Goal: Contribute content: Contribute content

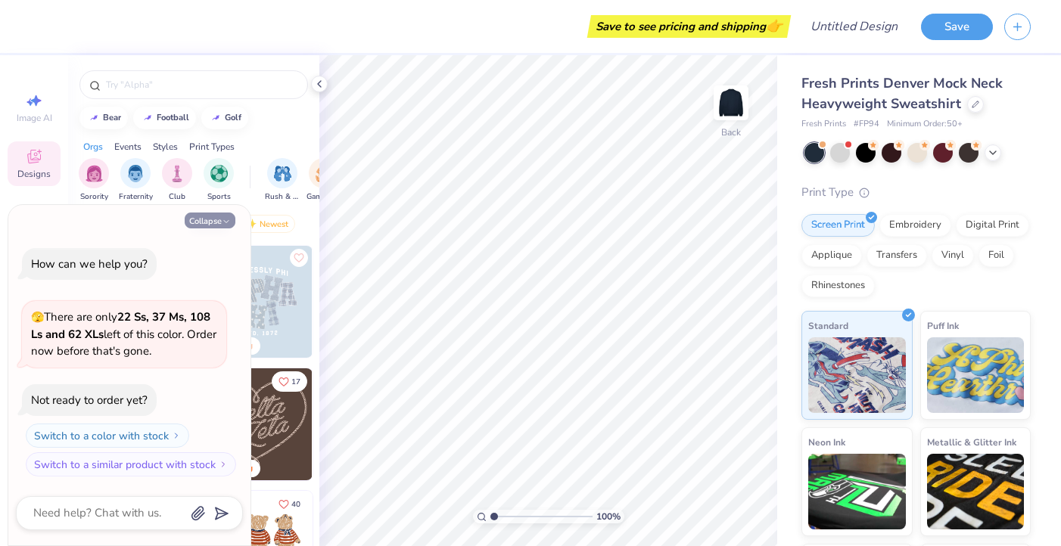
click at [222, 219] on icon "button" at bounding box center [226, 221] width 9 height 9
type textarea "x"
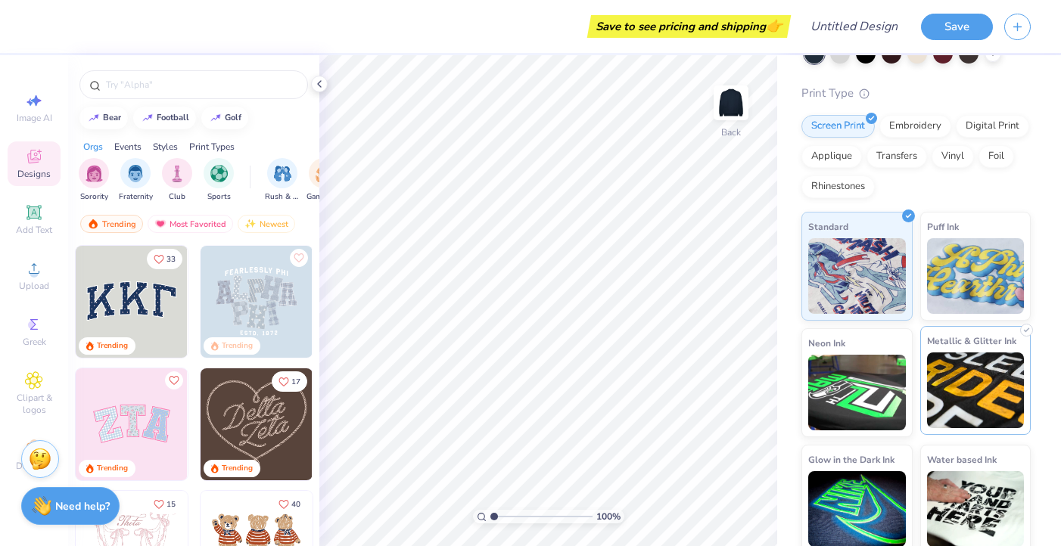
scroll to position [107, 0]
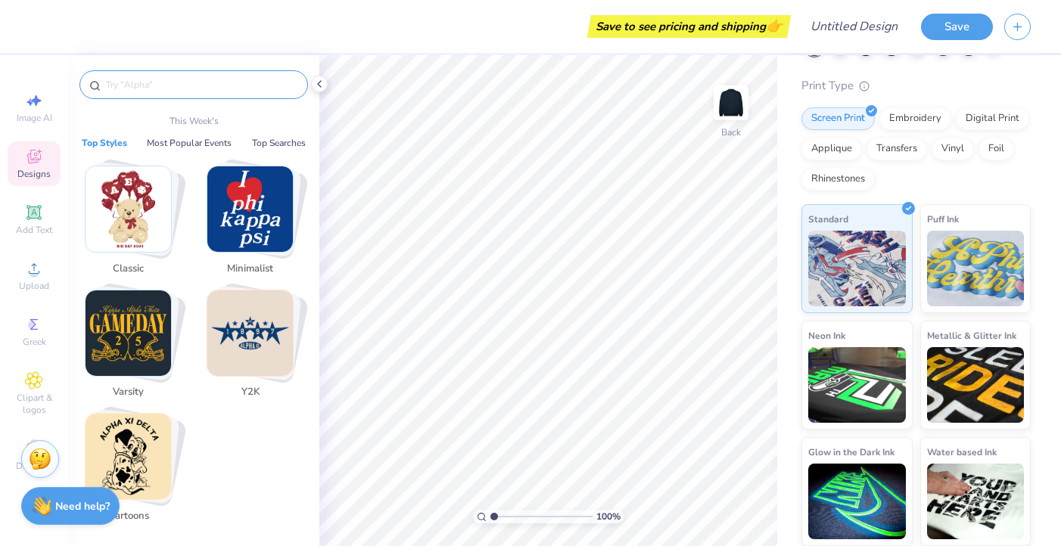
click at [183, 89] on input "text" at bounding box center [201, 84] width 194 height 15
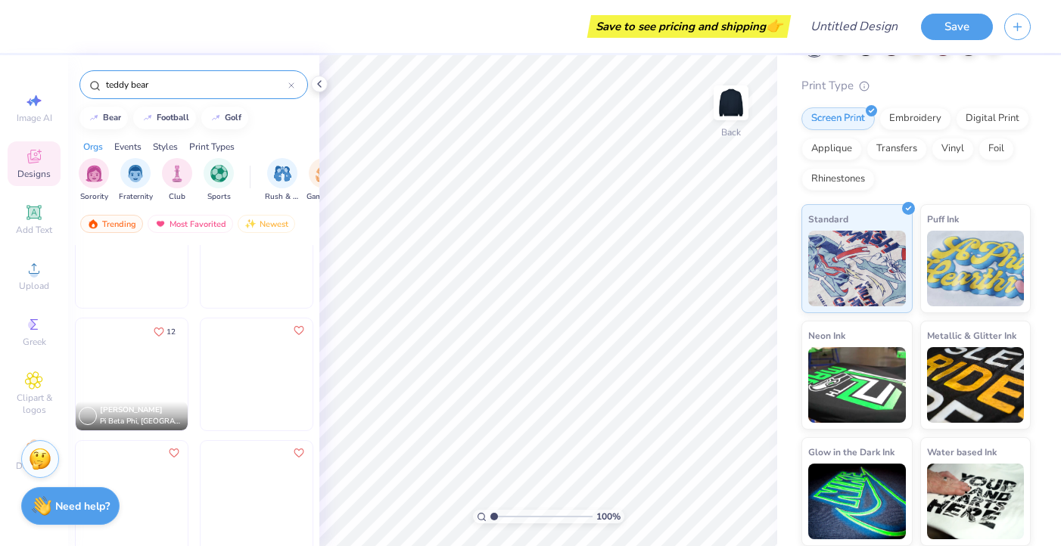
scroll to position [174, 0]
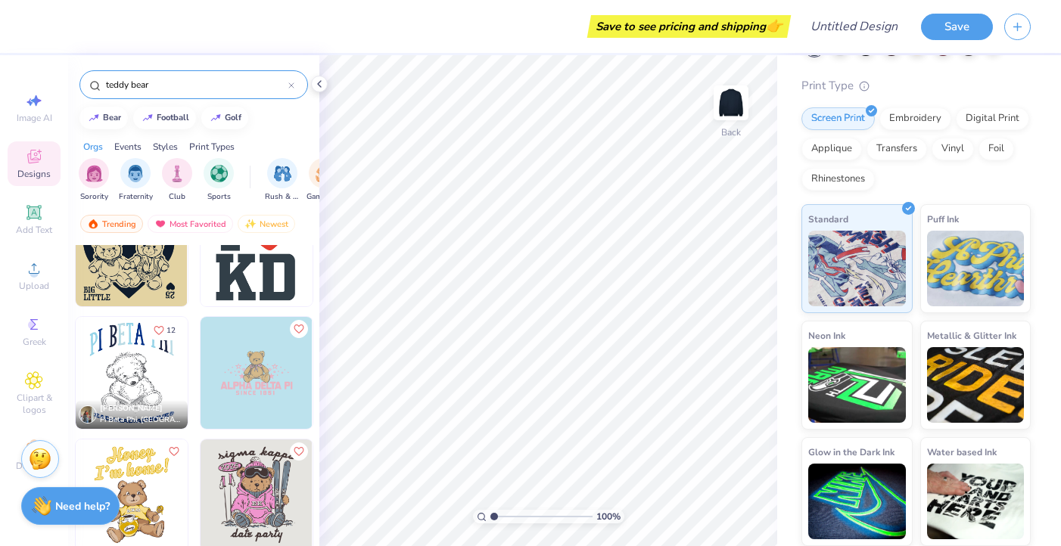
type input "teddy bear"
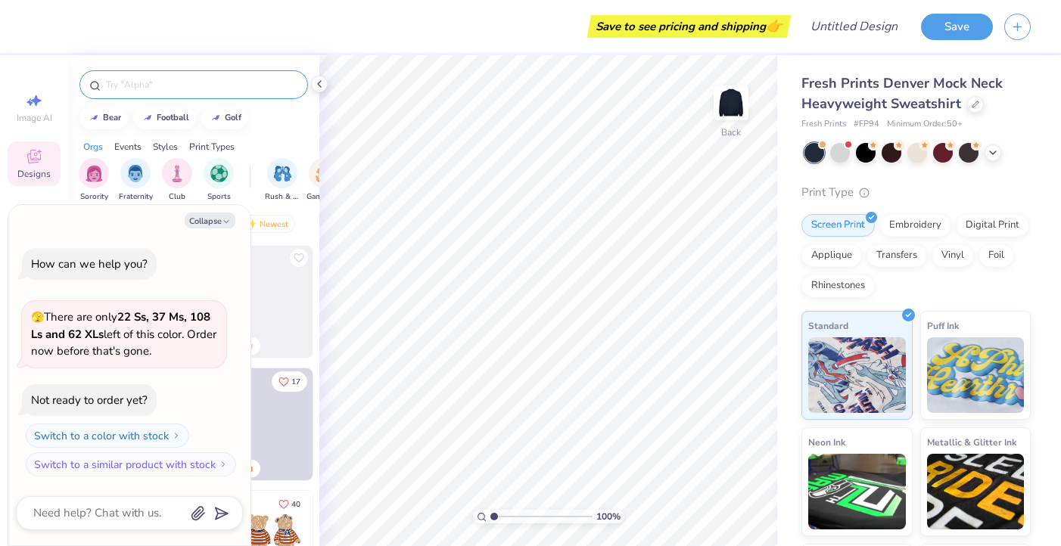
click at [132, 85] on input "text" at bounding box center [201, 84] width 194 height 15
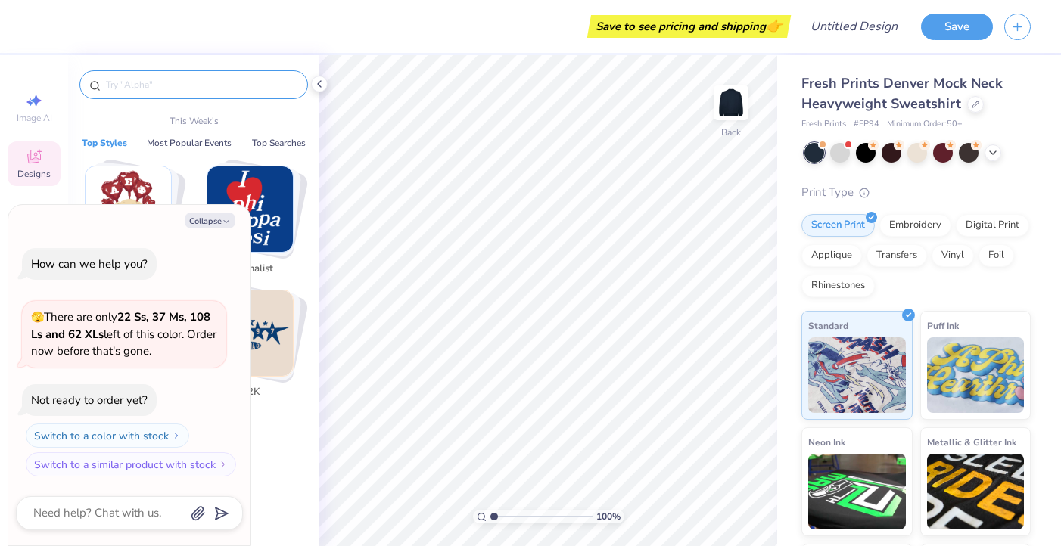
type textarea "x"
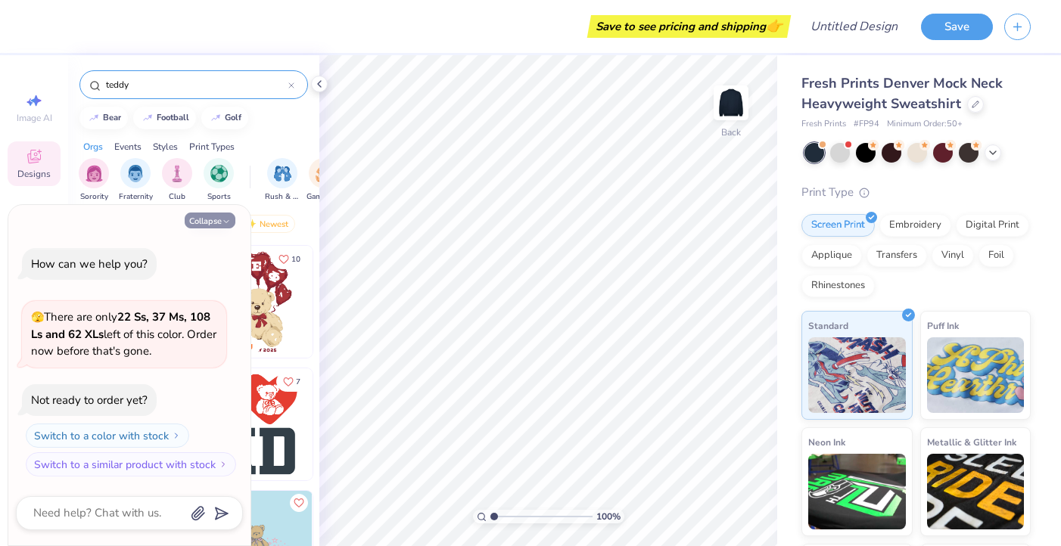
type input "teddy"
click at [221, 216] on button "Collapse" at bounding box center [210, 221] width 51 height 16
type textarea "x"
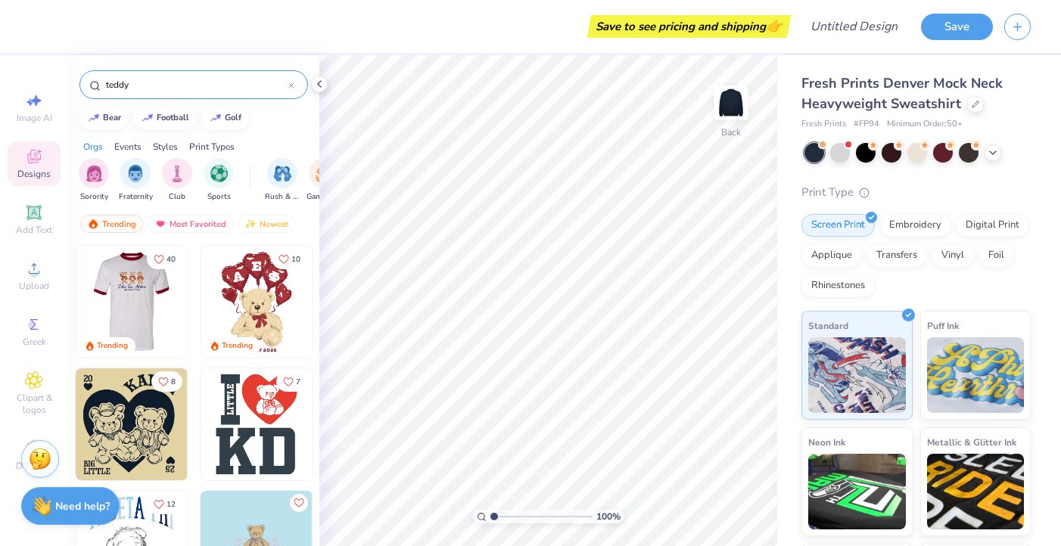
click at [148, 294] on div at bounding box center [132, 302] width 336 height 112
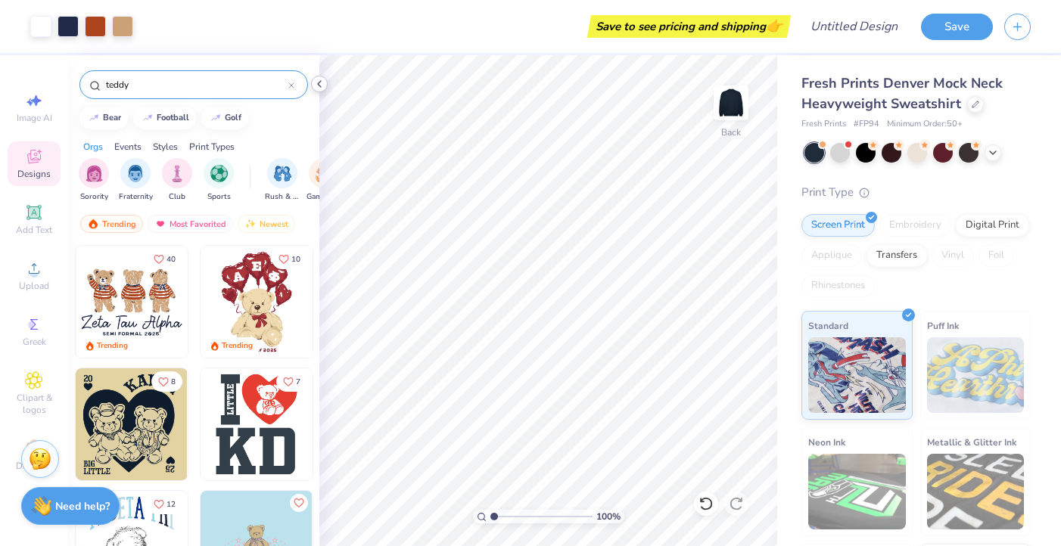
click at [322, 83] on icon at bounding box center [319, 84] width 12 height 12
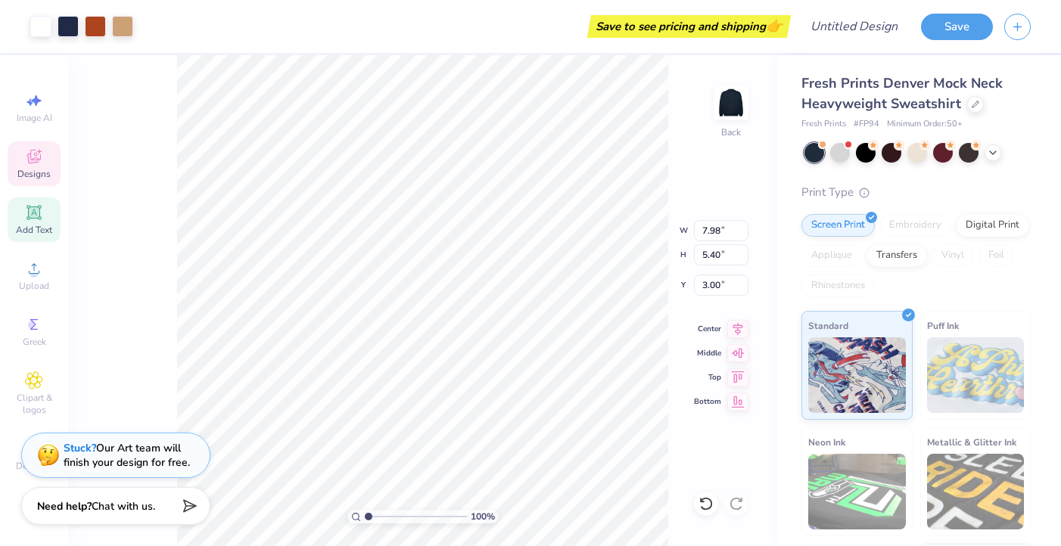
click at [40, 227] on span "Add Text" at bounding box center [34, 230] width 36 height 12
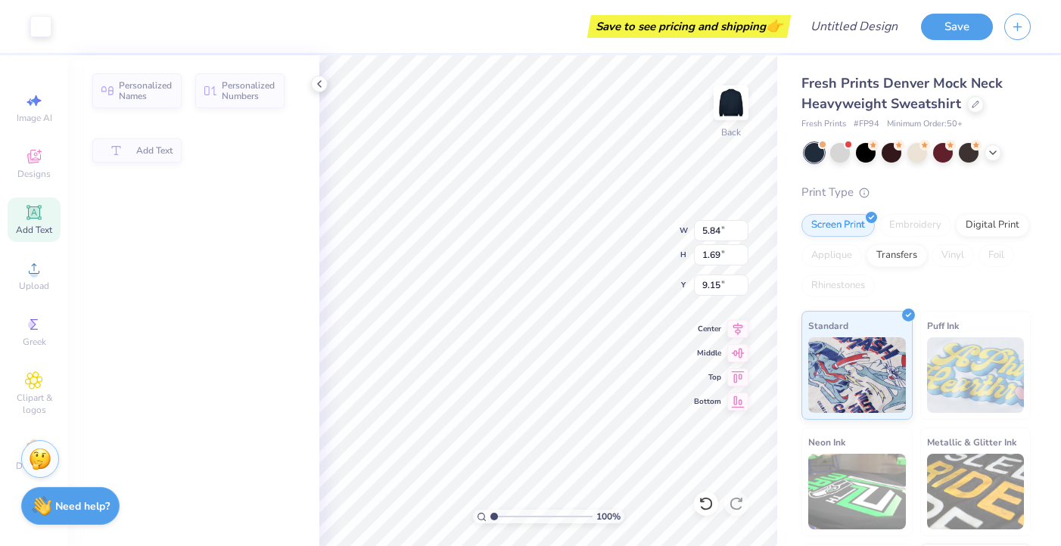
type input "5.84"
type input "1.69"
type input "9.15"
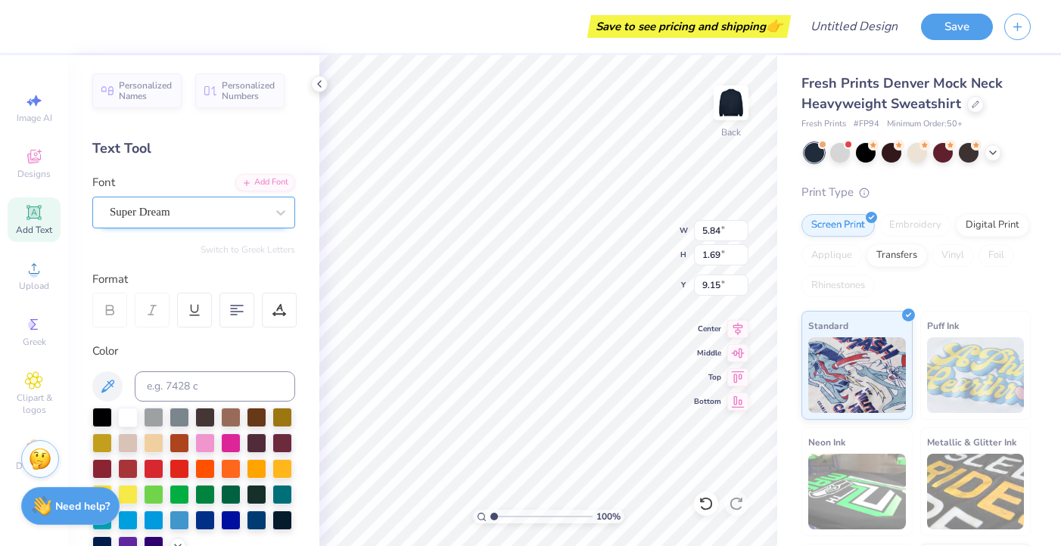
click at [151, 212] on div "Super Dream" at bounding box center [187, 212] width 159 height 23
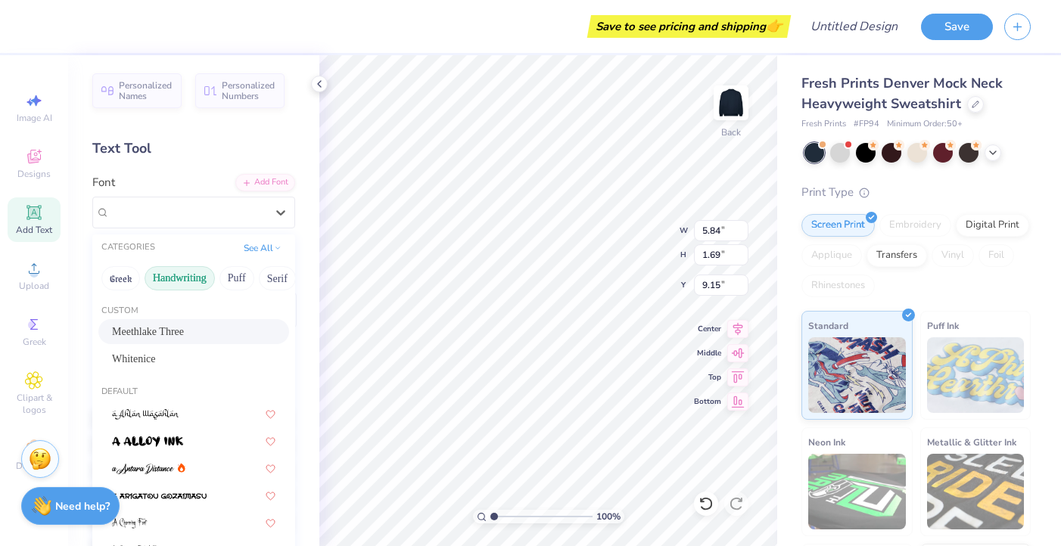
click at [182, 273] on button "Handwriting" at bounding box center [180, 278] width 70 height 24
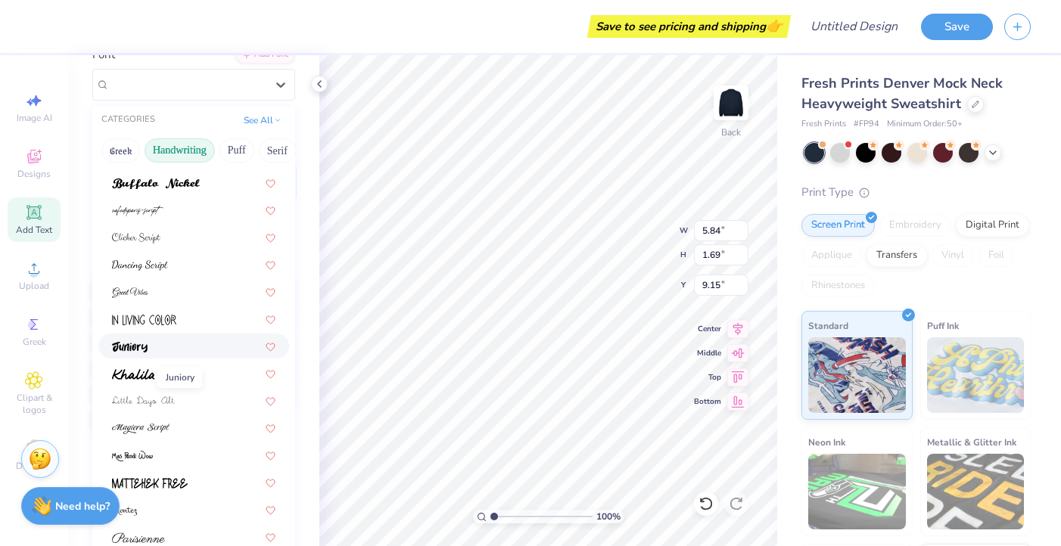
scroll to position [97, 0]
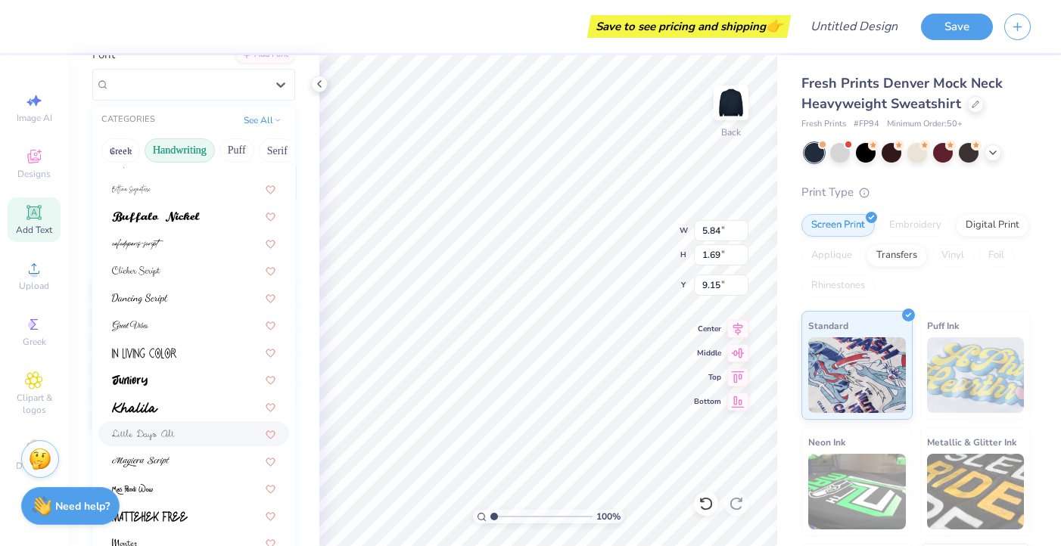
click at [154, 425] on div at bounding box center [193, 434] width 191 height 25
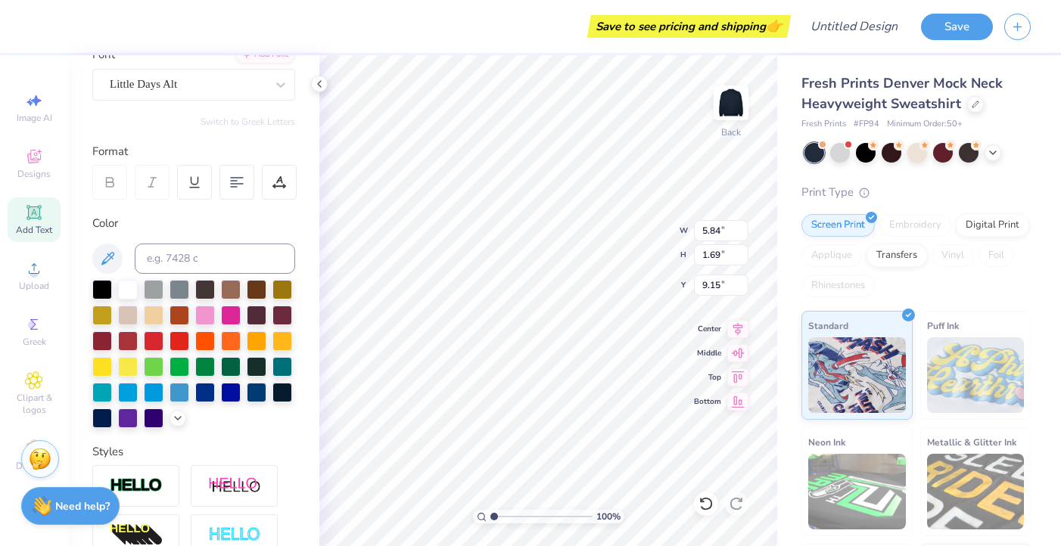
type input "7.50"
type input "1.71"
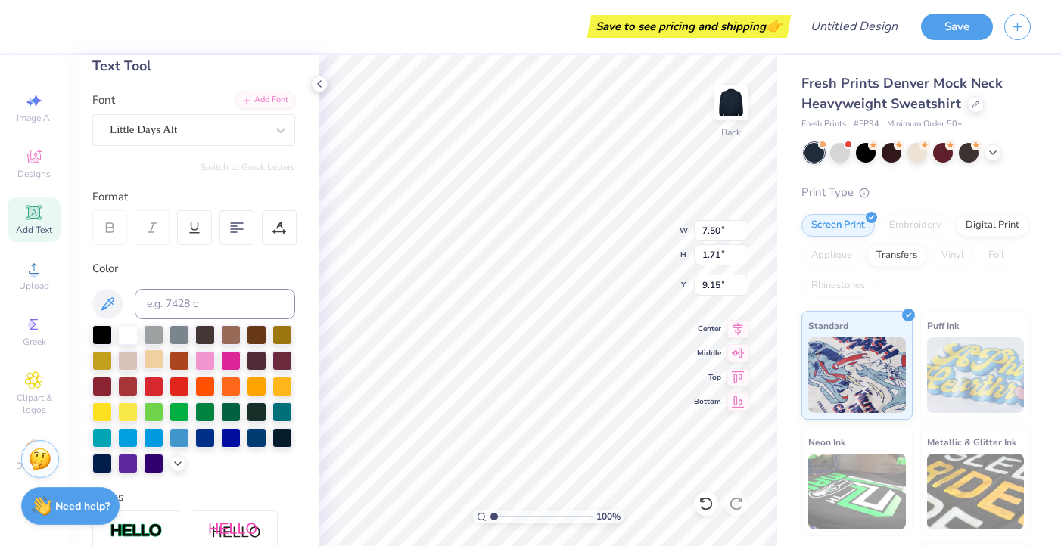
scroll to position [80, 0]
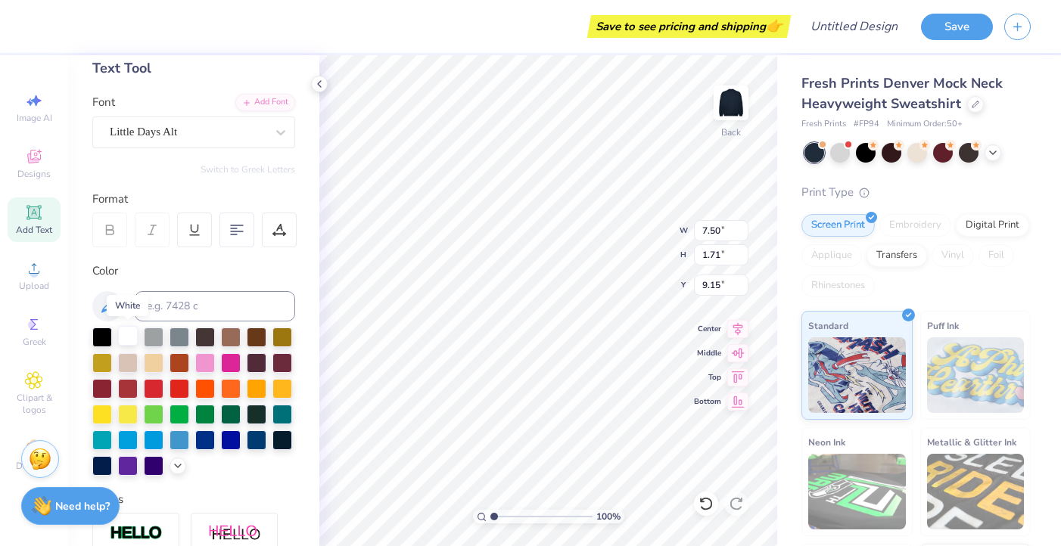
click at [128, 338] on div at bounding box center [128, 336] width 20 height 20
click at [279, 240] on div at bounding box center [279, 230] width 35 height 35
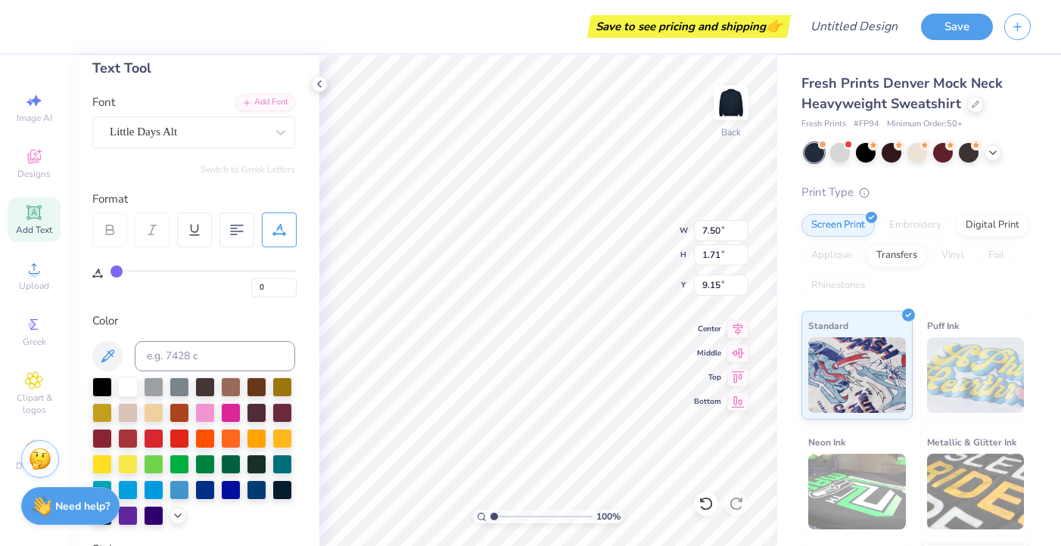
type input "1"
type input "2"
type input "3"
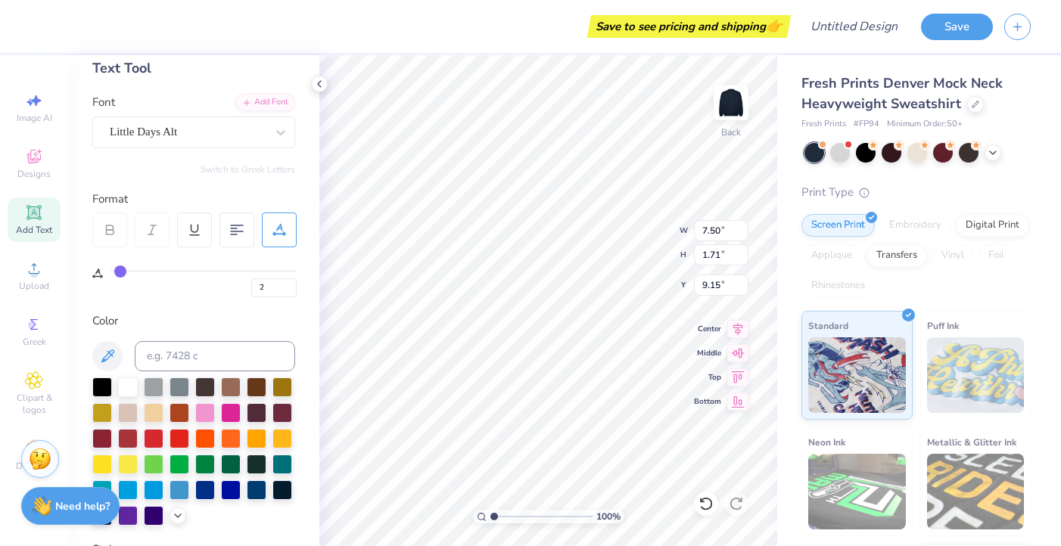
type input "3"
type input "4"
type input "5"
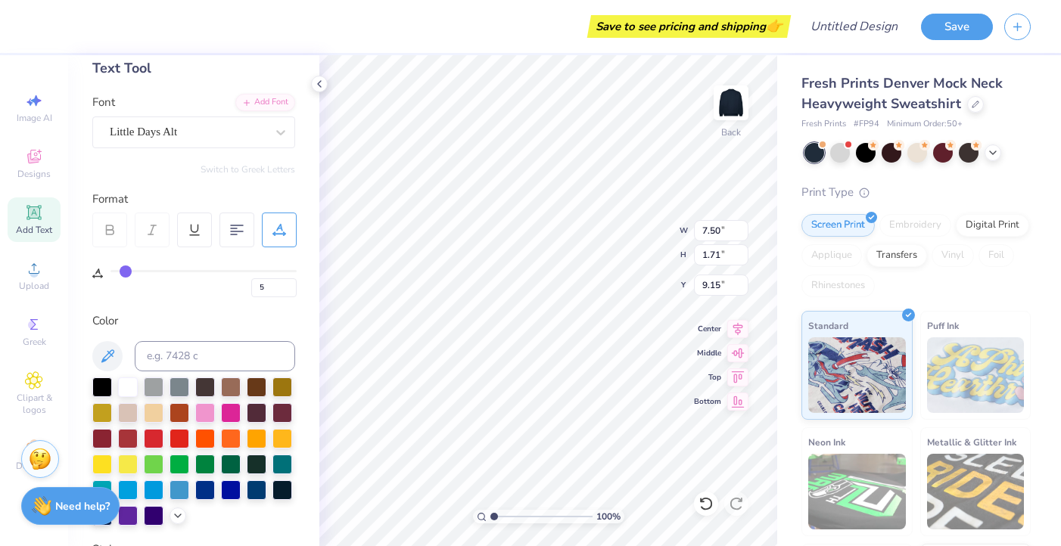
type input "6"
type input "8"
type input "9"
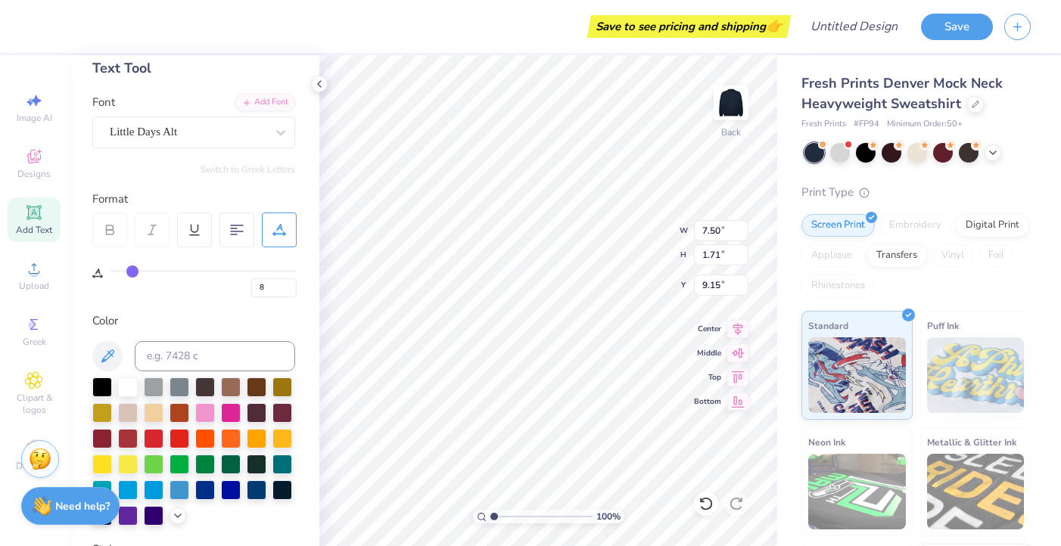
type input "9"
type input "11"
type input "13"
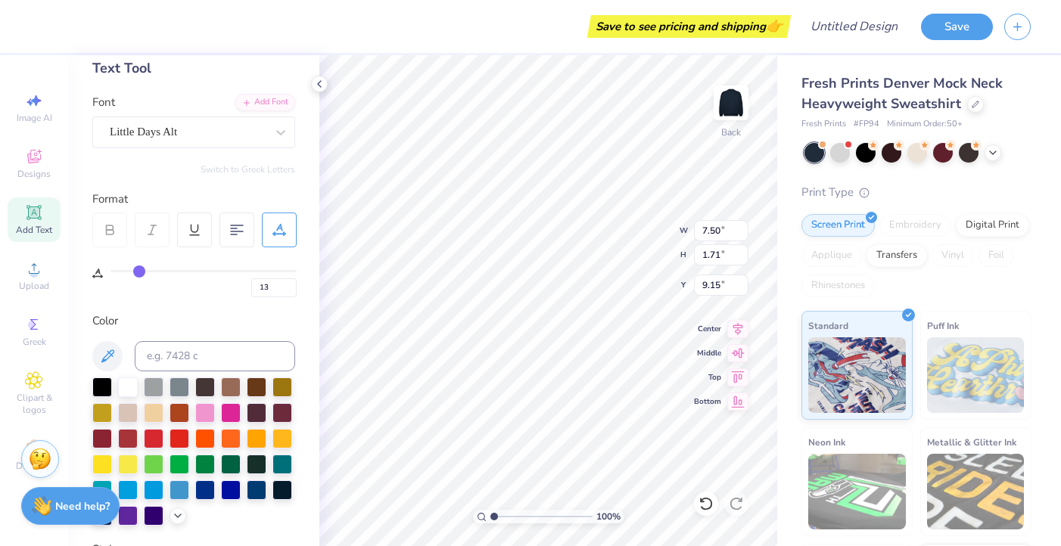
type input "15"
type input "16"
type input "18"
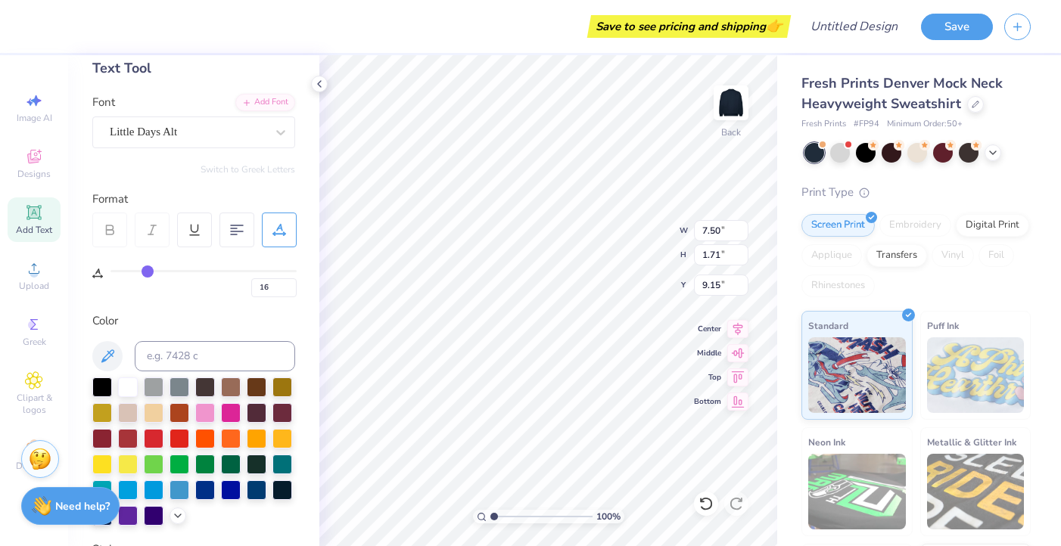
type input "18"
type input "19"
type input "20"
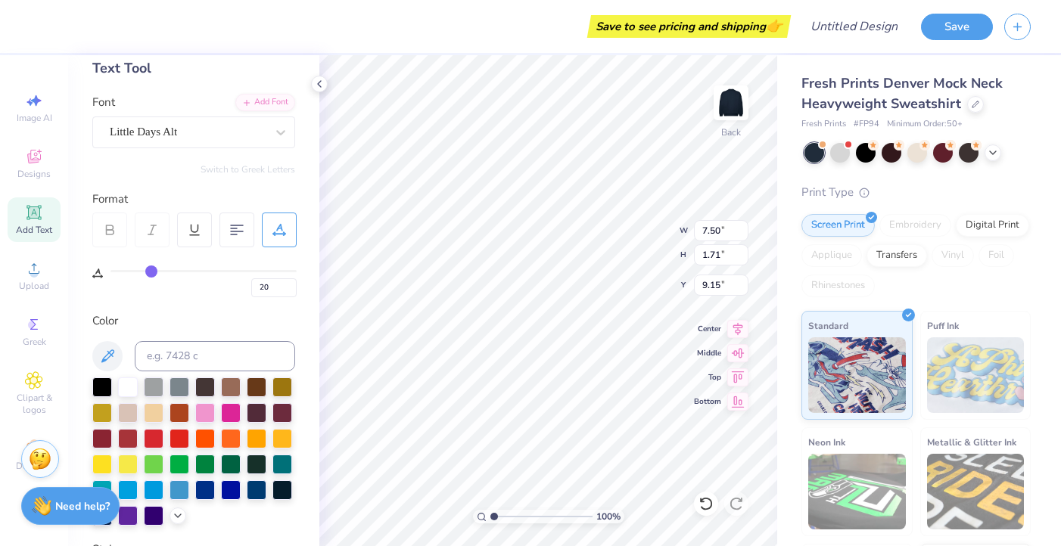
type input "21"
type input "23"
type input "24"
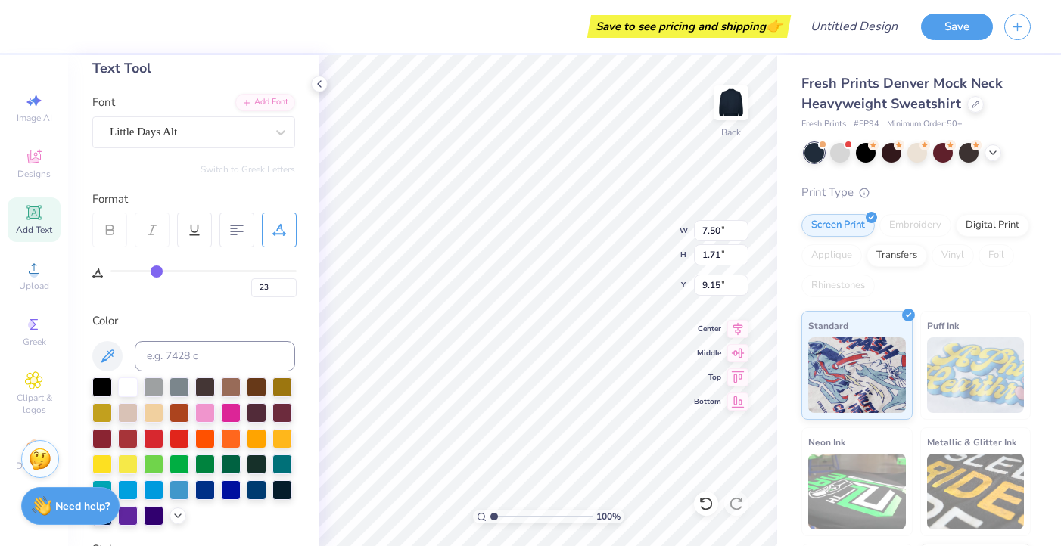
type input "24"
type input "25"
type input "26"
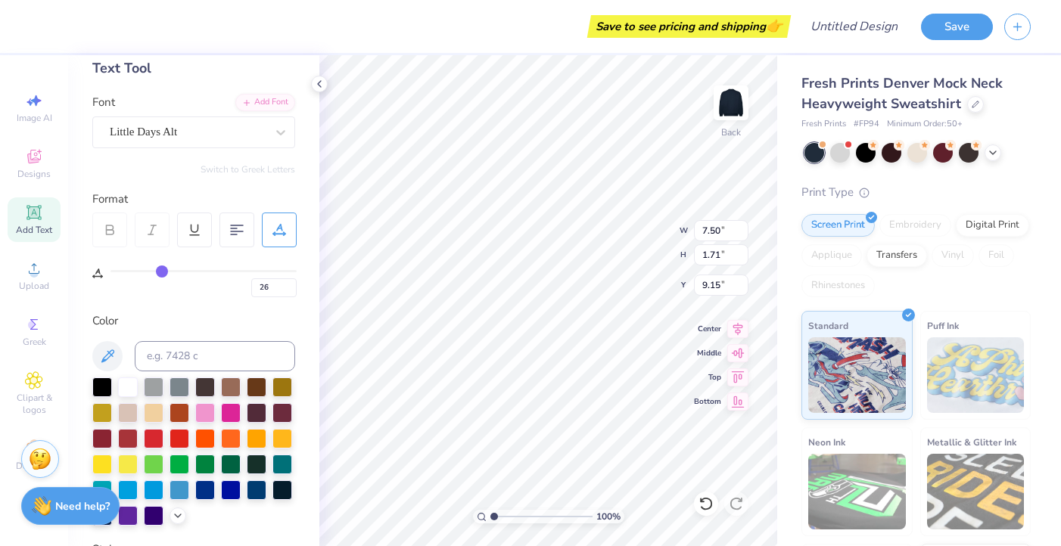
type input "27"
type input "28"
type input "29"
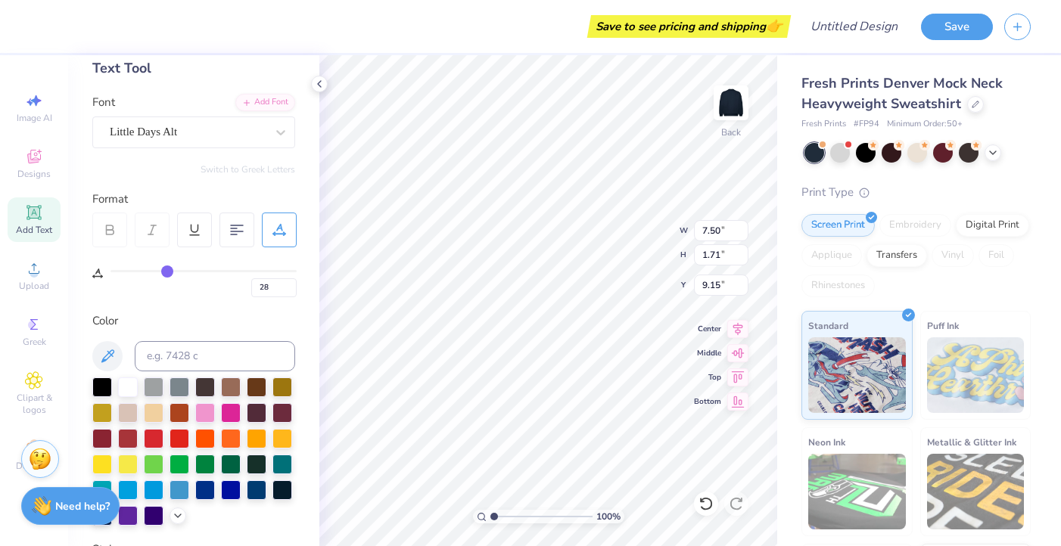
type input "29"
type input "30"
type input "31"
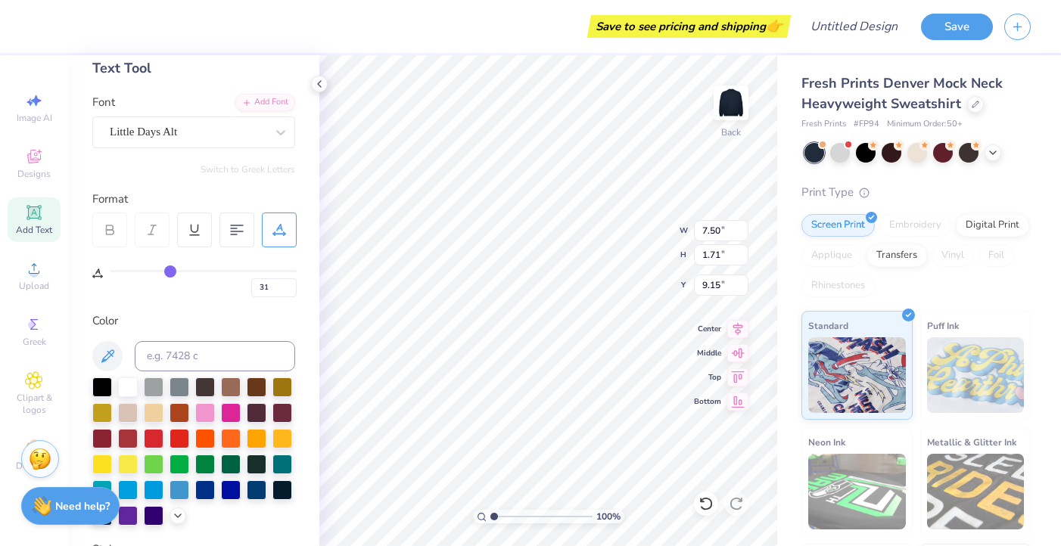
type input "32"
type input "33"
type input "34"
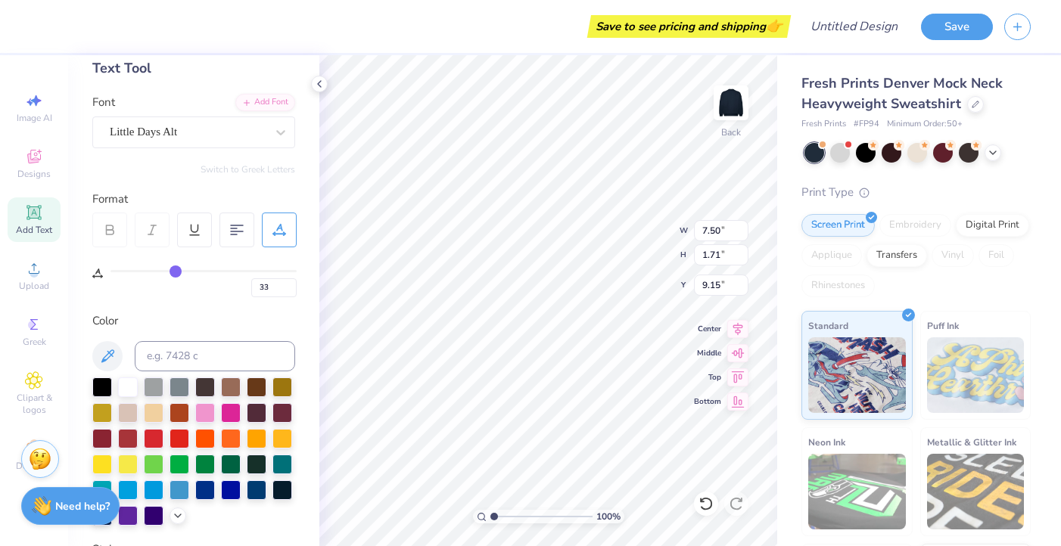
type input "34"
type input "35"
type input "37"
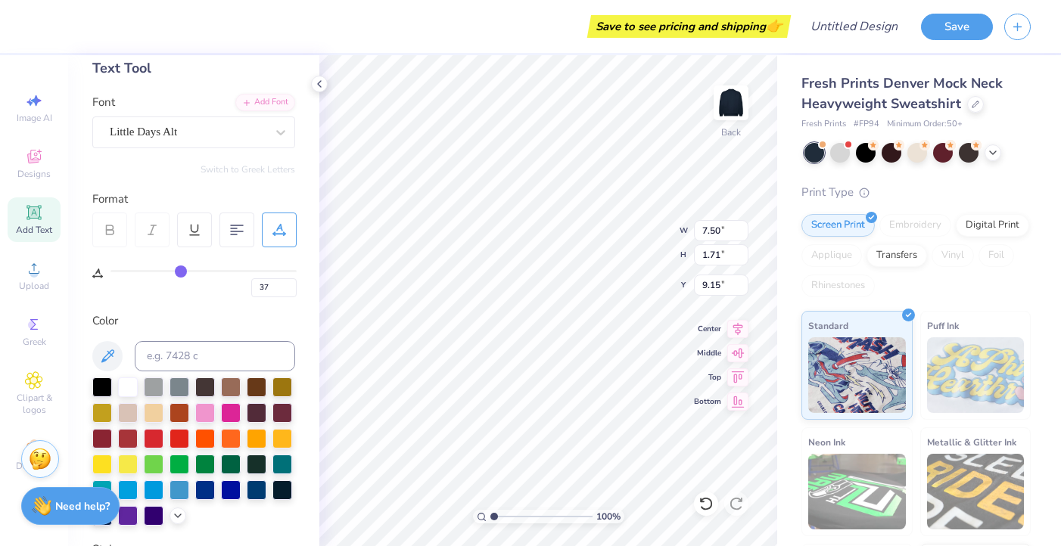
type input "38"
type input "39"
type input "40"
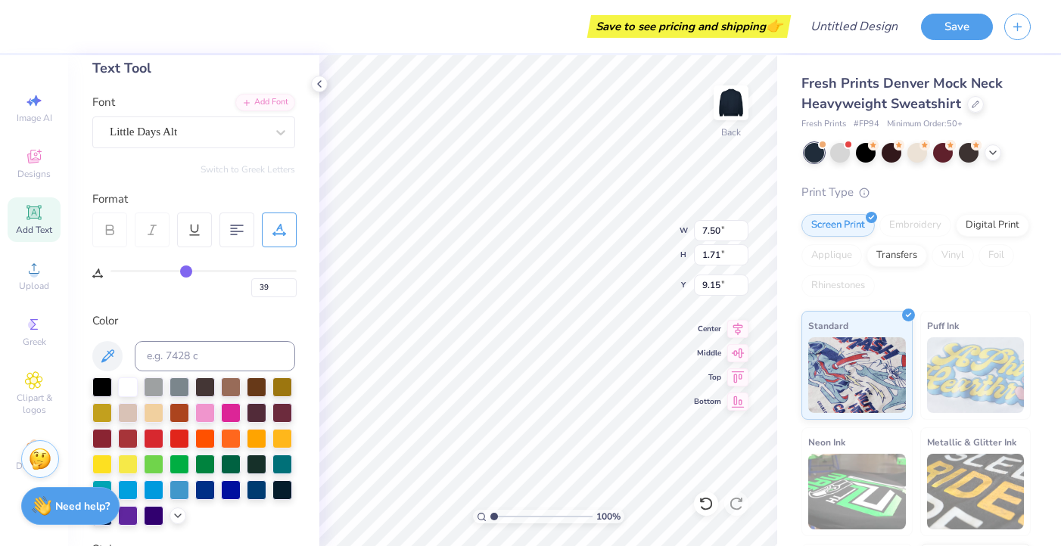
type input "40"
type input "41"
type input "42"
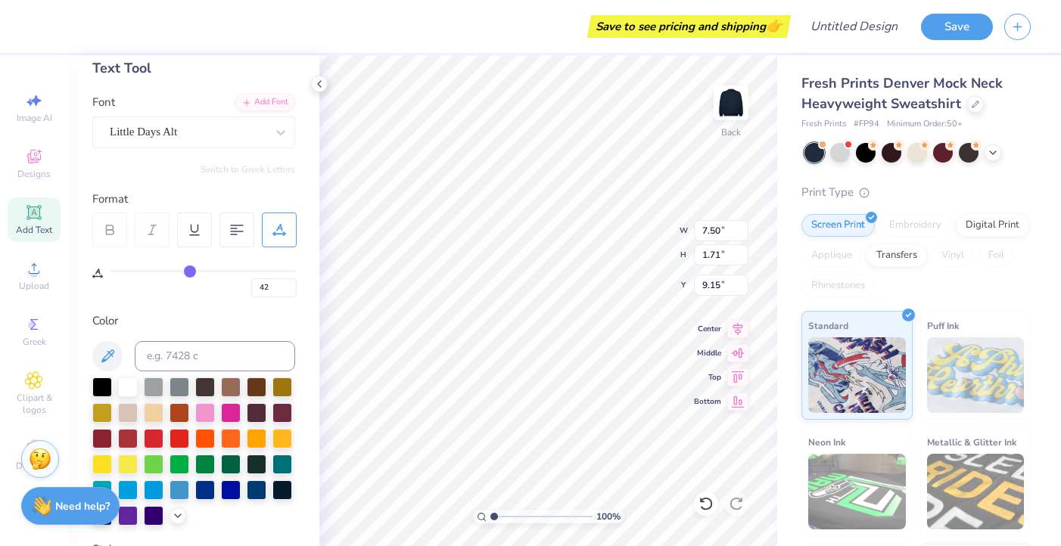
type input "43"
type input "44"
type input "45"
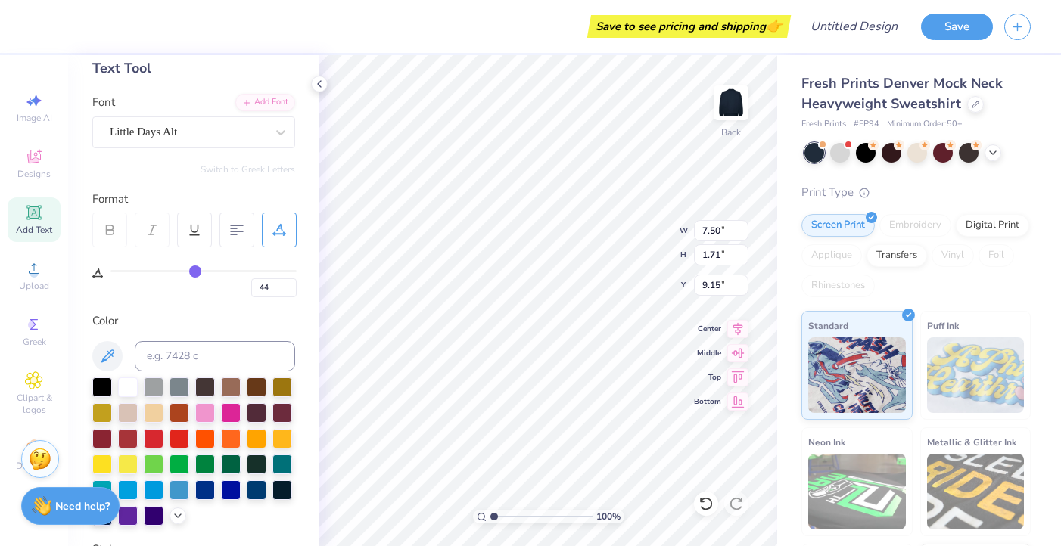
type input "45"
type input "46"
type input "47"
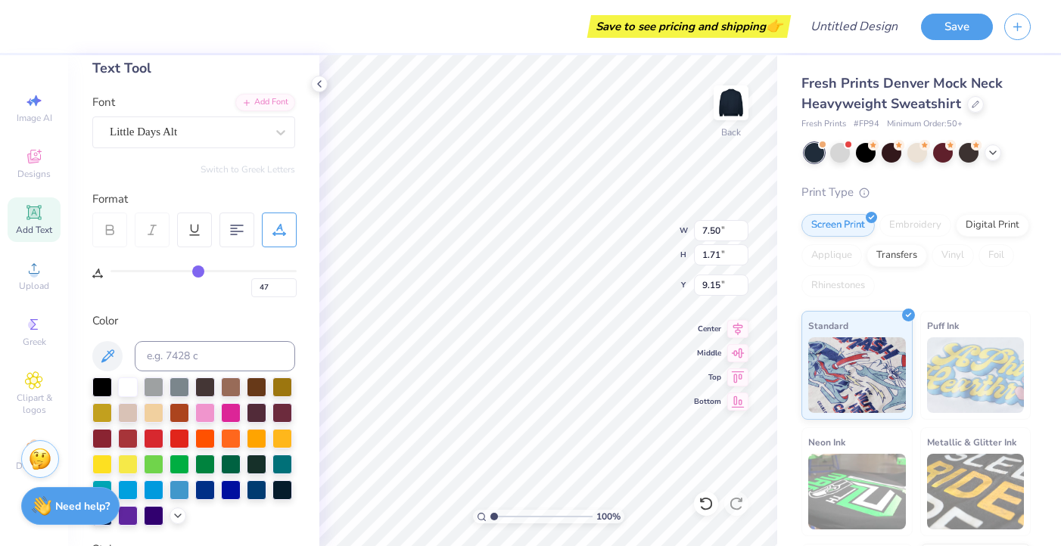
type input "48"
type input "49"
type input "50"
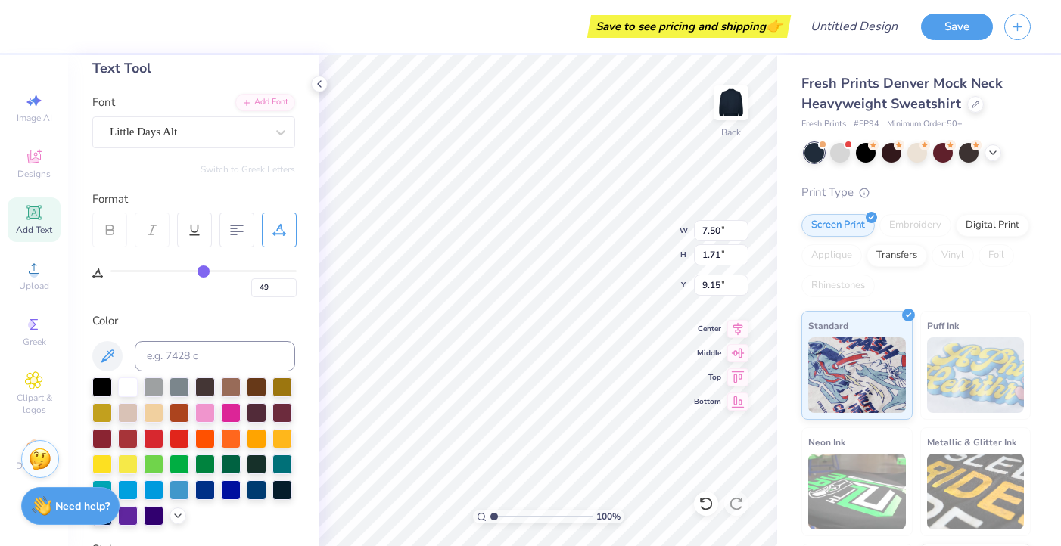
type input "50"
type input "51"
type input "52"
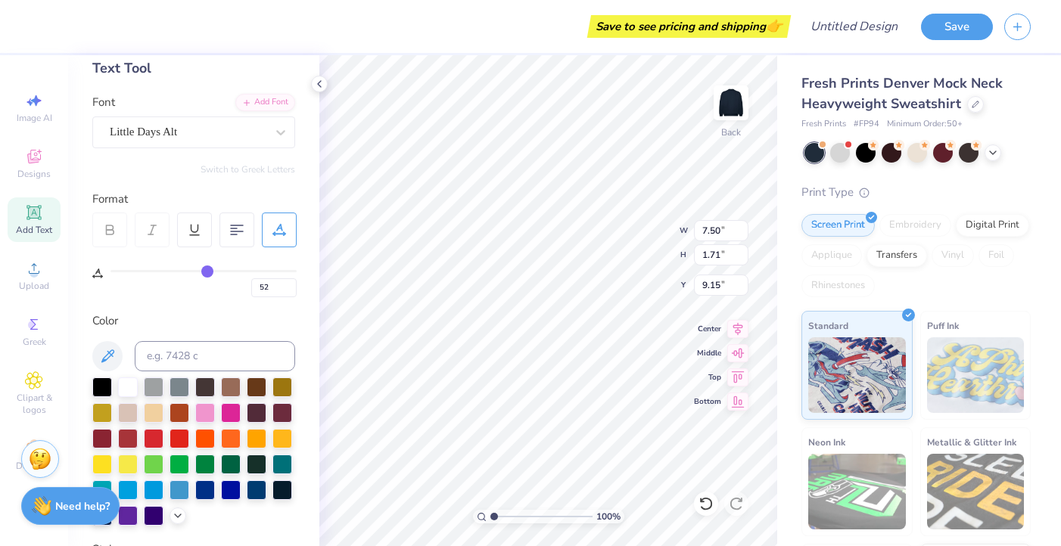
type input "53"
type input "54"
type input "55"
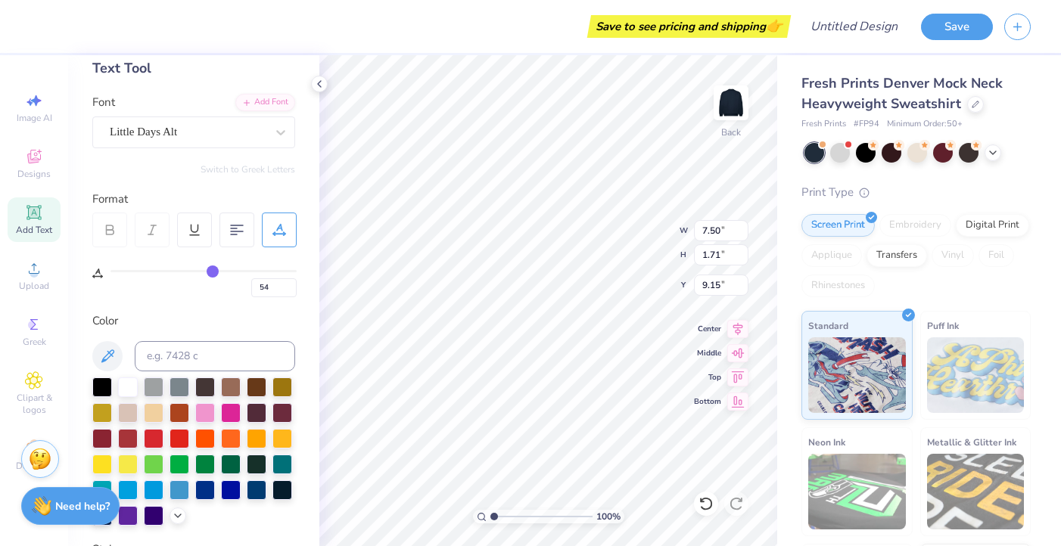
type input "55"
type input "56"
type input "57"
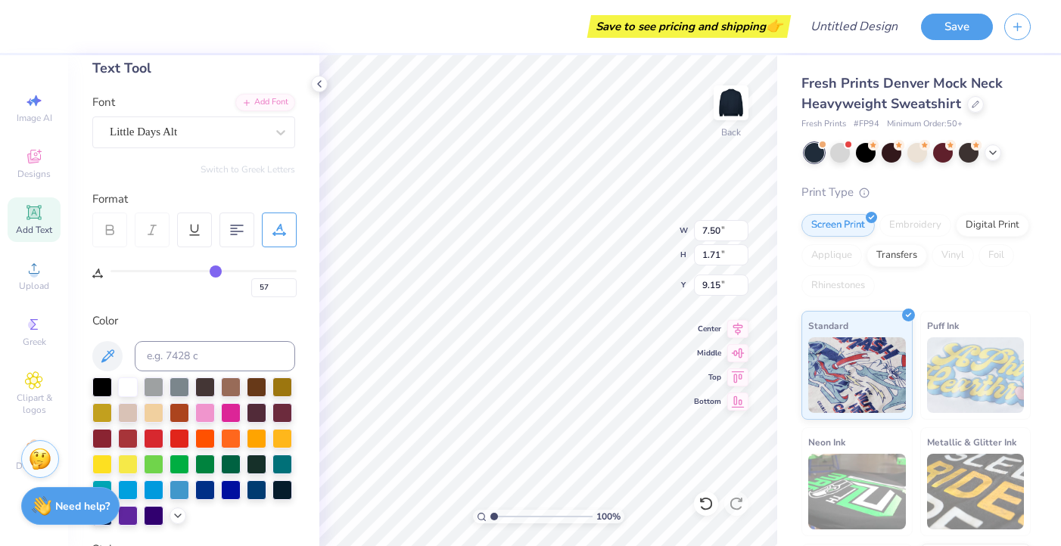
type input "58"
type input "59"
drag, startPoint x: 116, startPoint y: 272, endPoint x: 219, endPoint y: 287, distance: 104.0
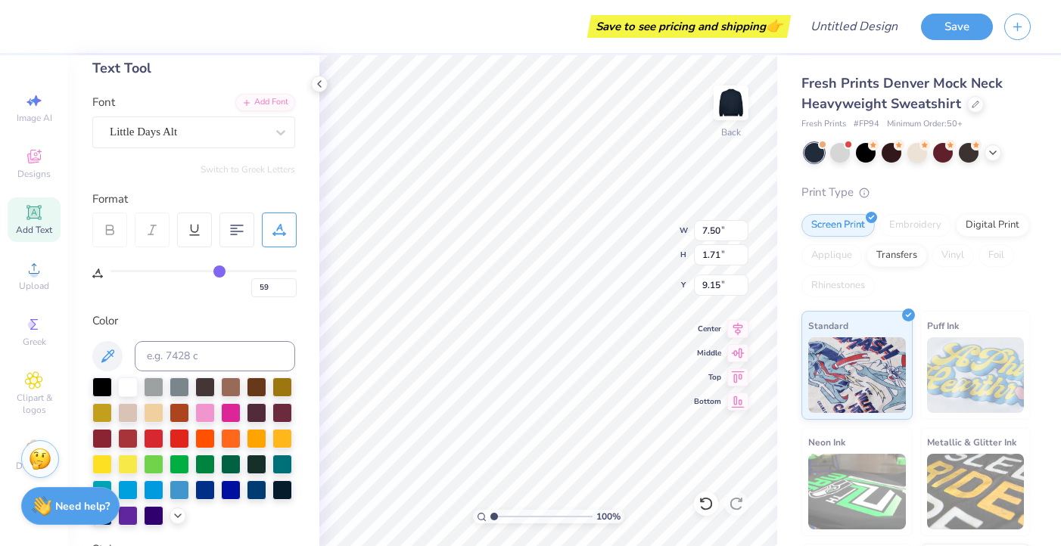
type input "59"
click at [219, 272] on input "range" at bounding box center [203, 271] width 186 height 2
type input "11.78"
type input "58"
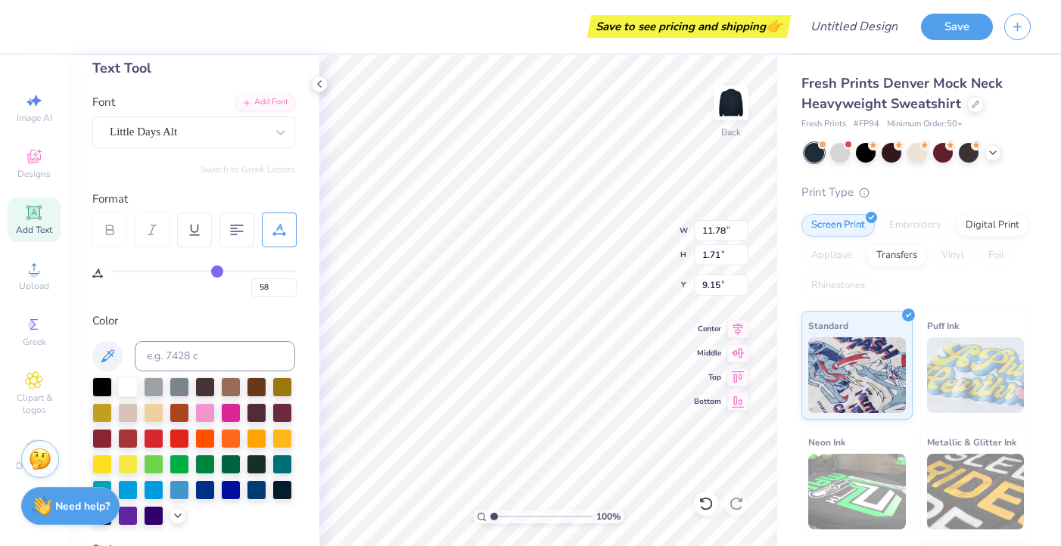
type input "57"
type input "55"
type input "50"
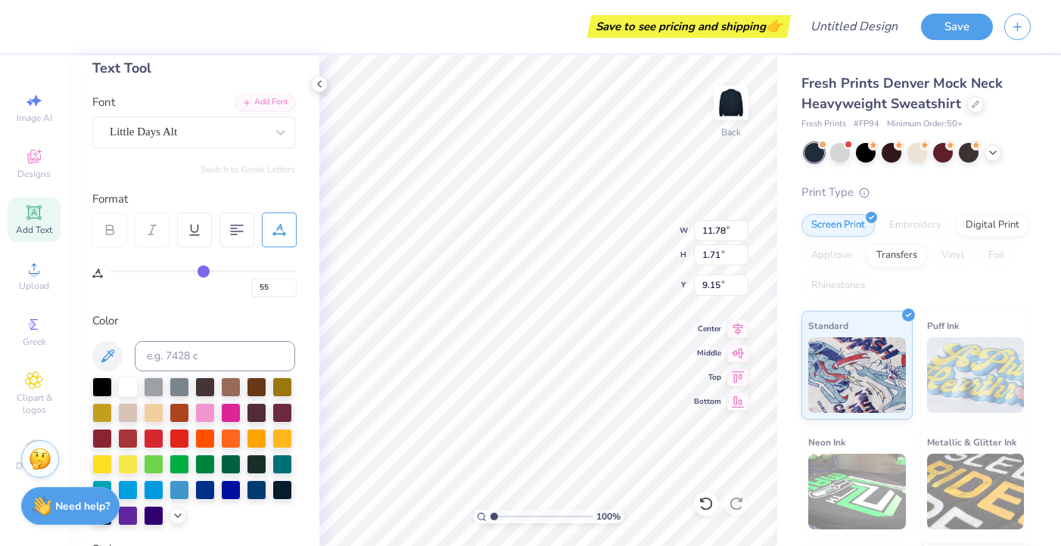
type input "50"
type input "47"
type input "41"
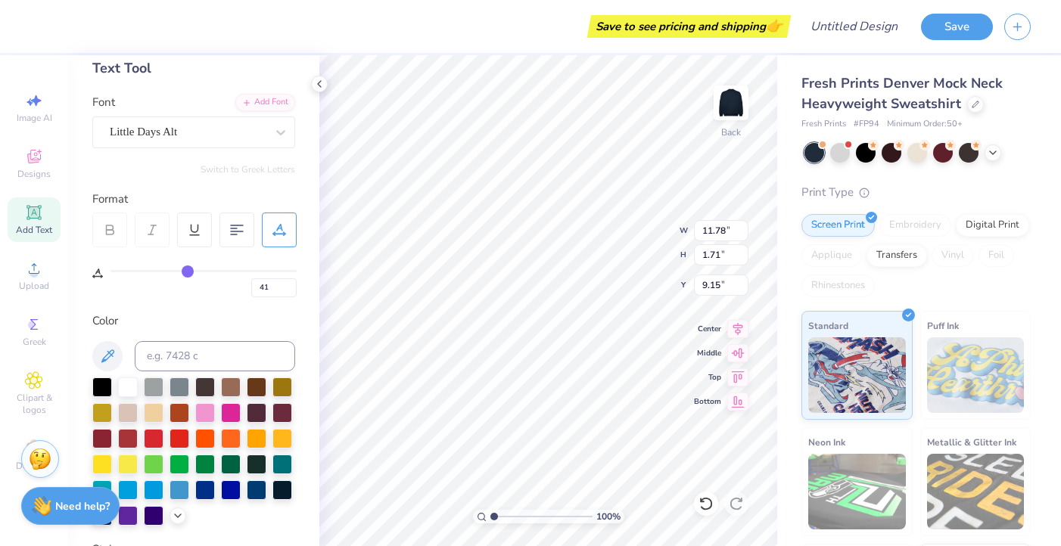
type input "35"
type input "29"
type input "23"
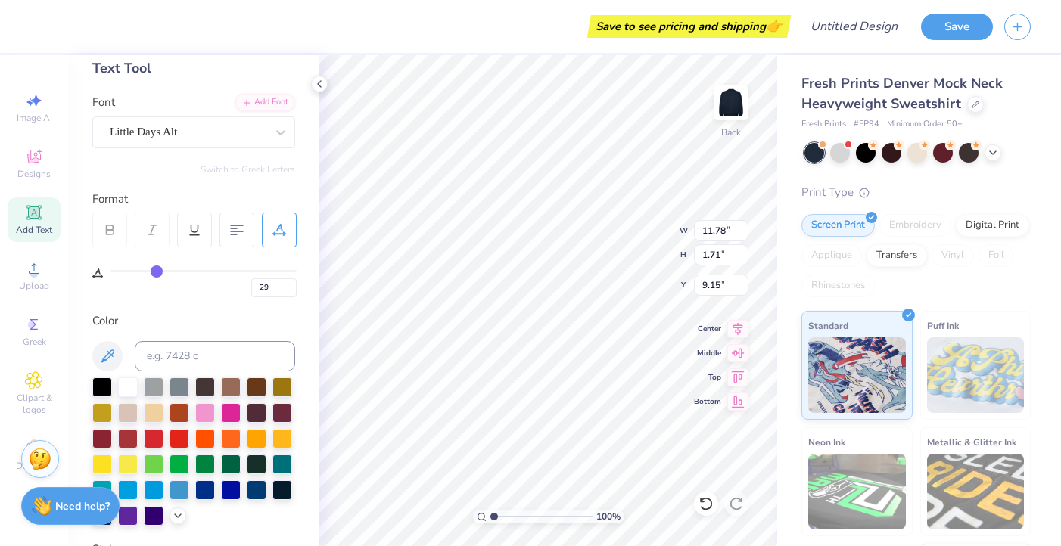
type input "23"
type input "19"
type input "15"
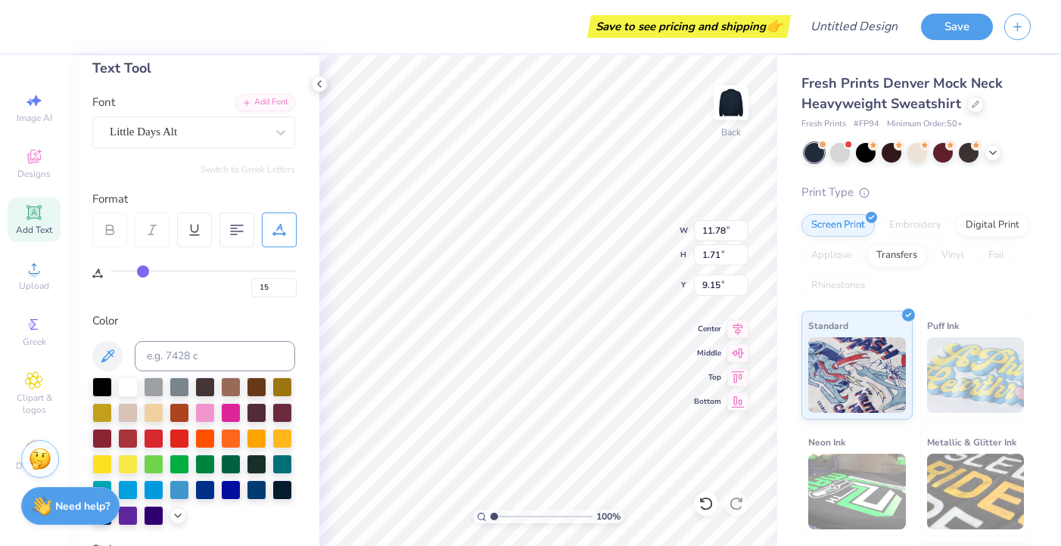
type input "12"
type input "9"
type input "7"
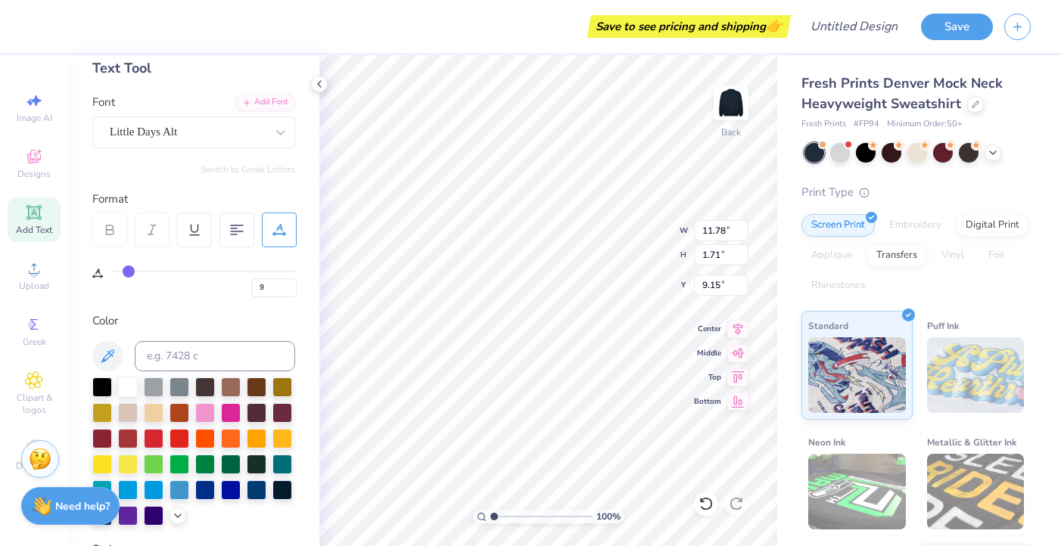
type input "7"
type input "5"
type input "3"
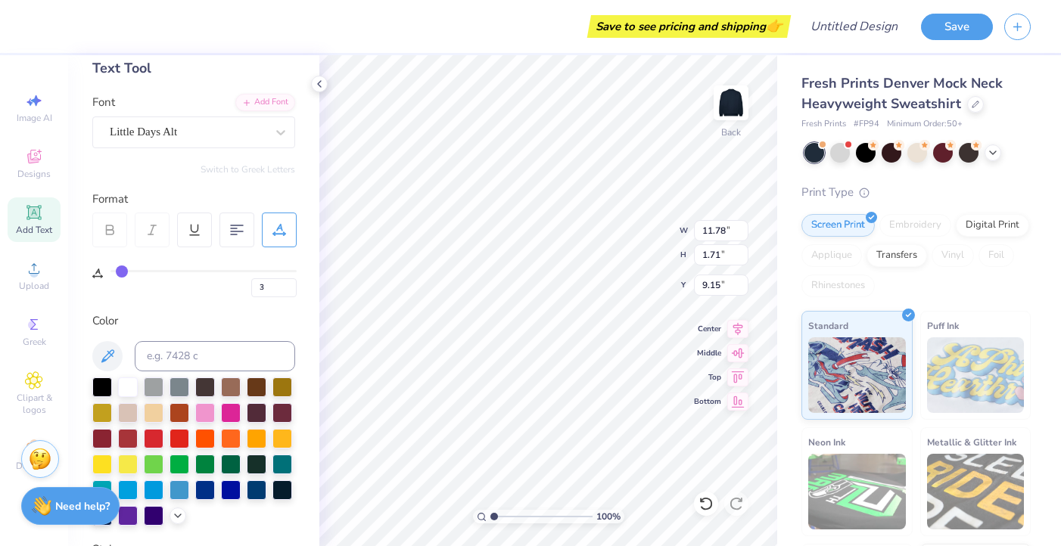
type input "1"
type input "0"
drag, startPoint x: 219, startPoint y: 274, endPoint x: 64, endPoint y: 296, distance: 155.9
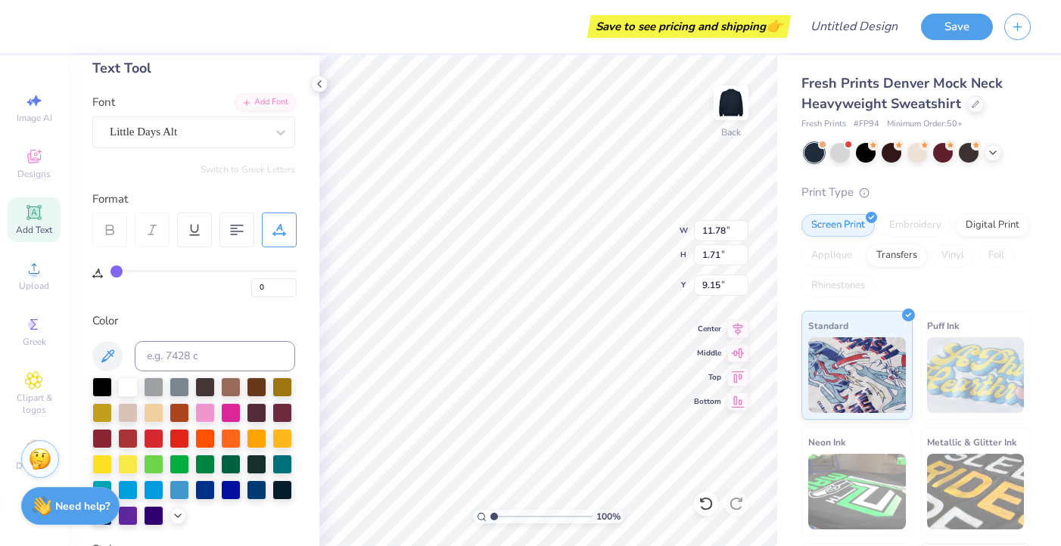
type input "0"
click at [110, 272] on input "range" at bounding box center [203, 271] width 186 height 2
click at [233, 239] on div at bounding box center [236, 230] width 35 height 35
click at [279, 232] on icon at bounding box center [279, 230] width 14 height 14
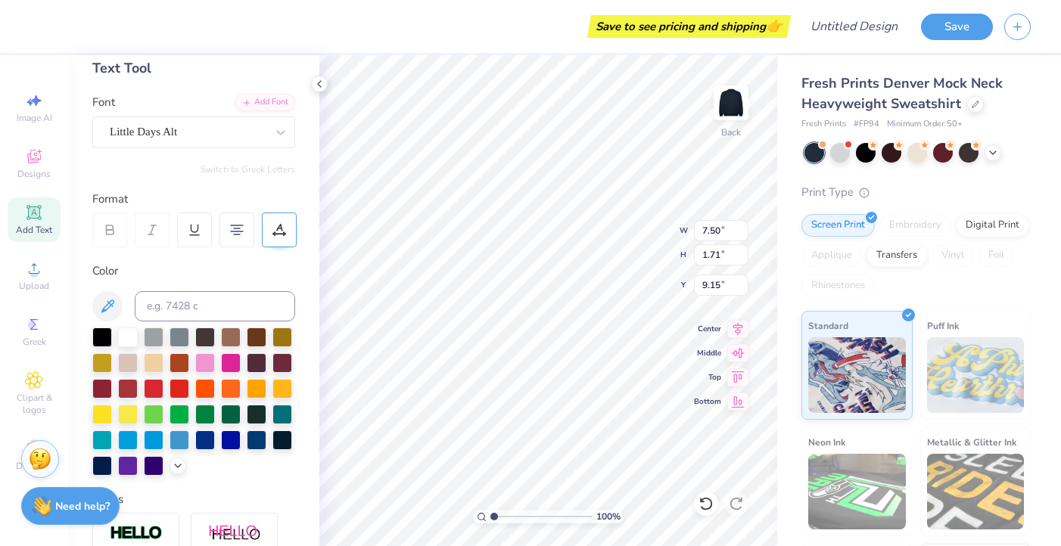
click at [279, 232] on icon at bounding box center [279, 230] width 14 height 14
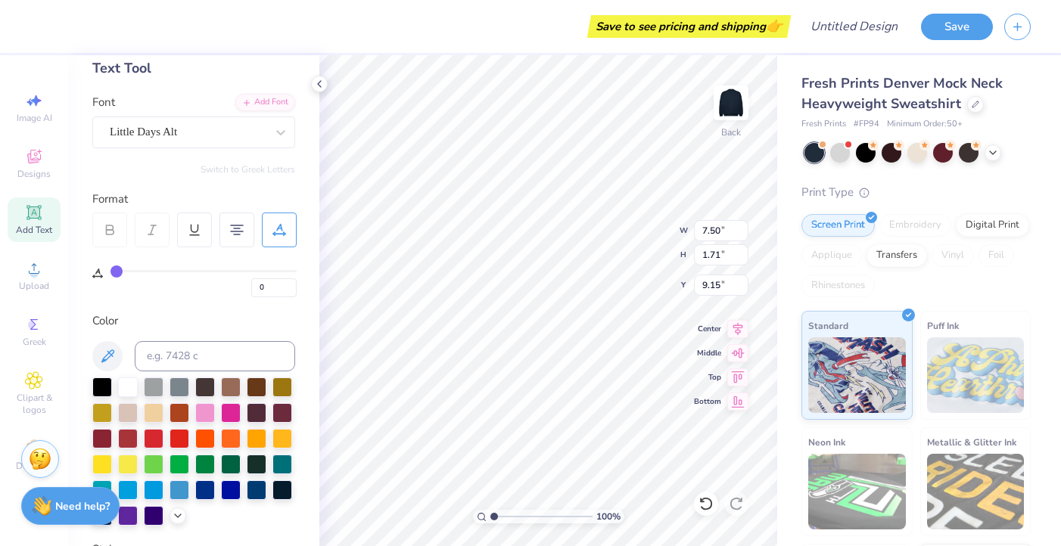
click at [279, 232] on icon at bounding box center [279, 230] width 14 height 14
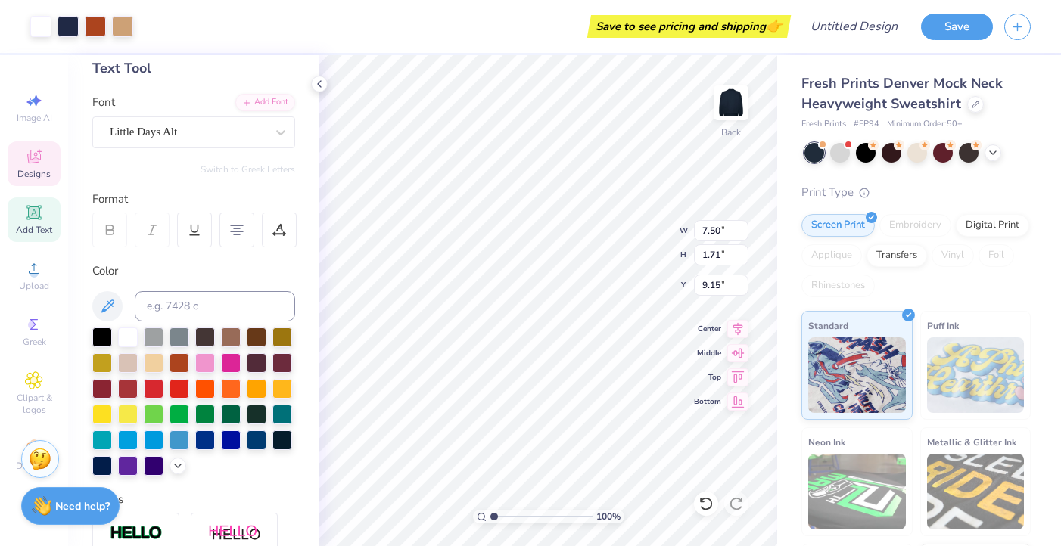
type input "7.98"
type input "5.40"
type input "3.00"
click at [15, 471] on div "Decorate" at bounding box center [34, 456] width 53 height 45
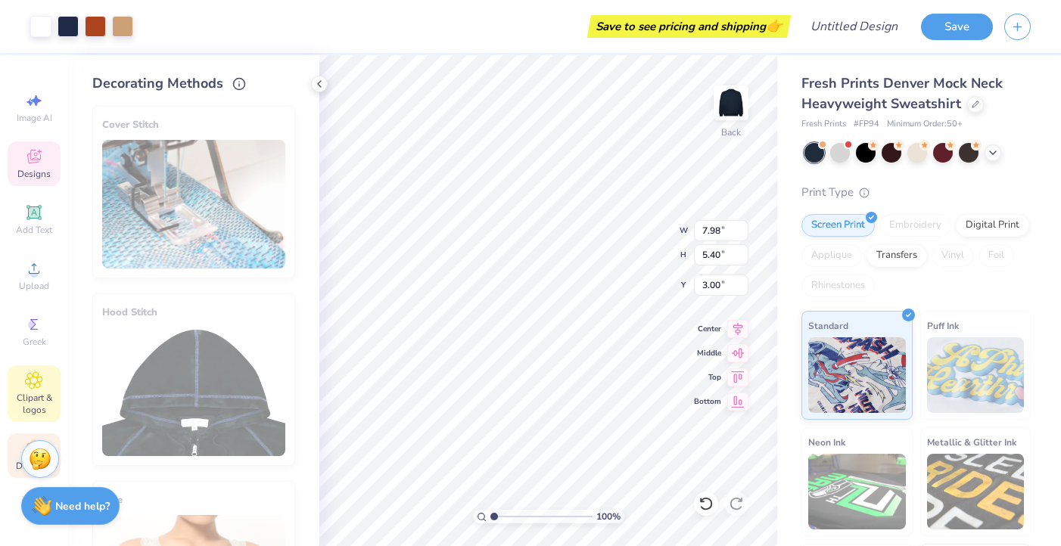
click at [29, 409] on span "Clipart & logos" at bounding box center [34, 404] width 53 height 24
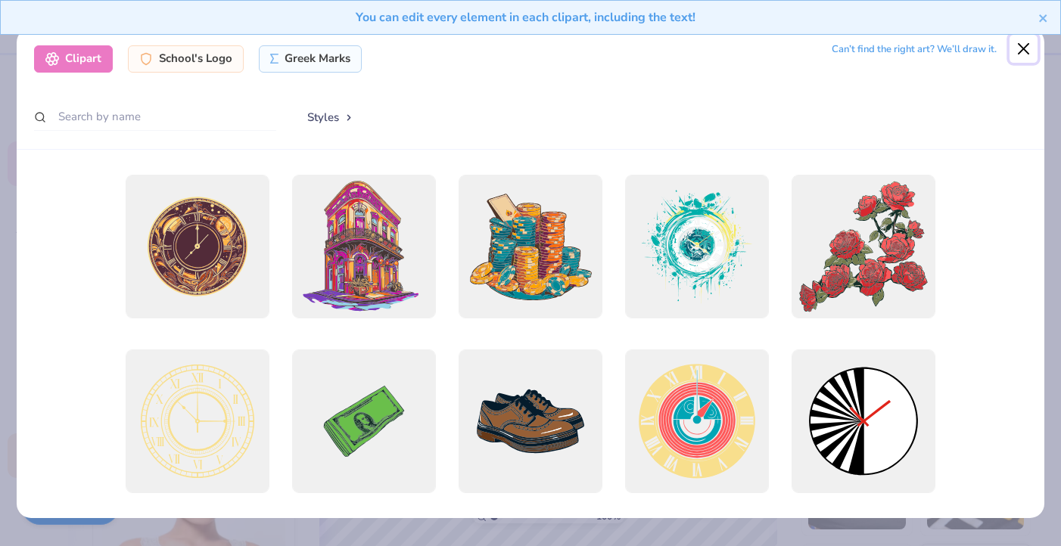
click at [1026, 54] on button "Close" at bounding box center [1024, 49] width 29 height 29
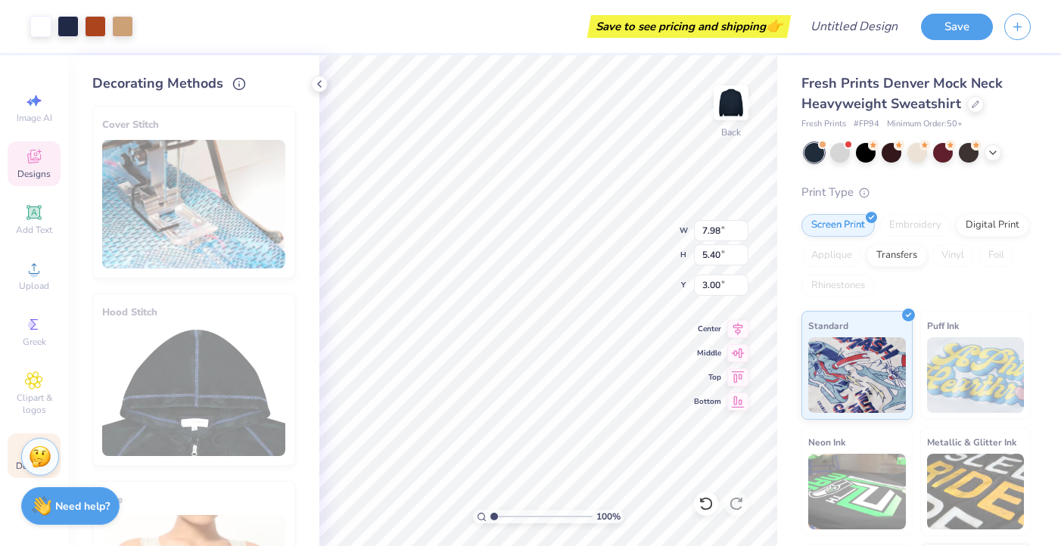
click at [43, 465] on img at bounding box center [40, 457] width 23 height 23
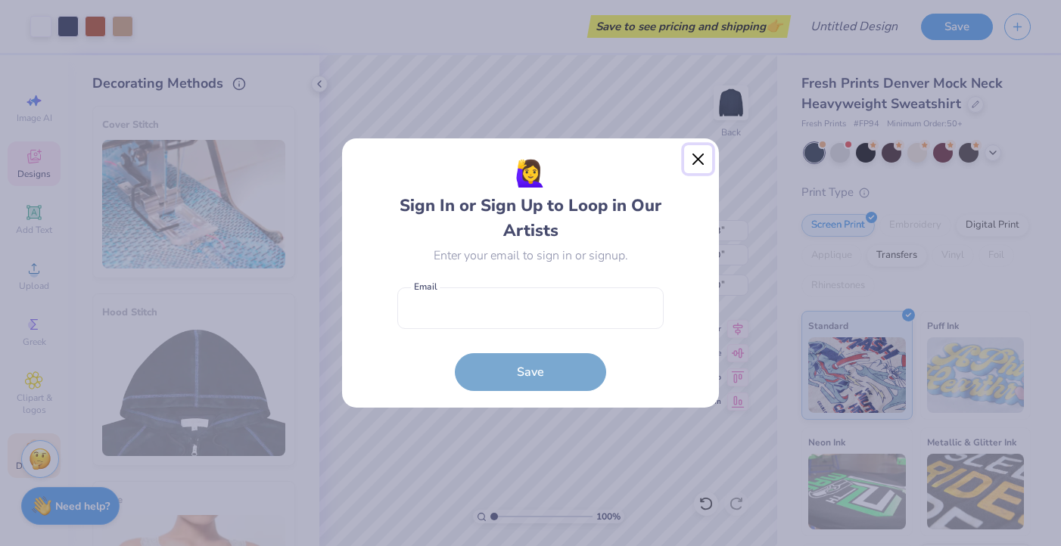
click at [693, 161] on button "Close" at bounding box center [698, 159] width 29 height 29
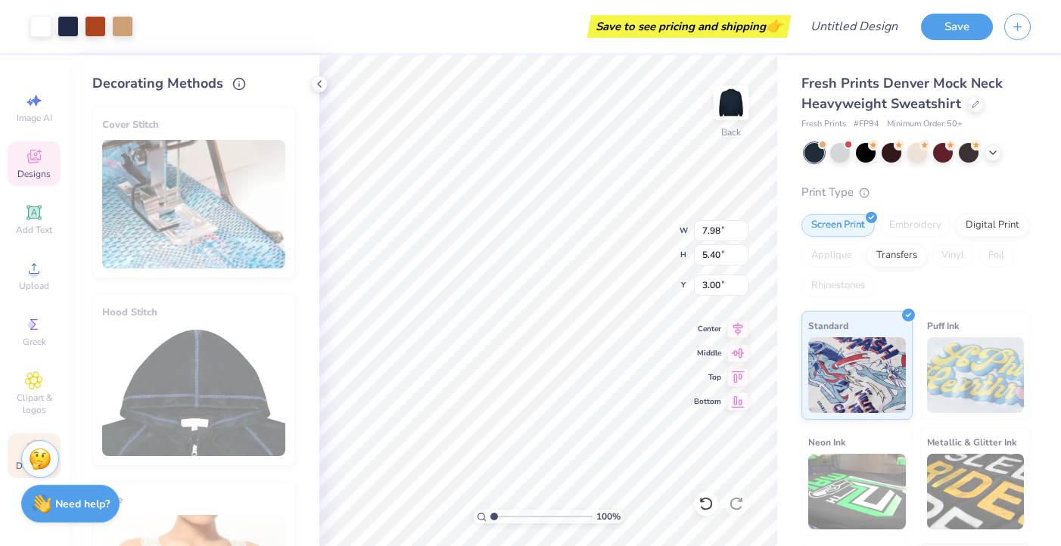
click at [60, 499] on strong "Need help?" at bounding box center [82, 504] width 54 height 14
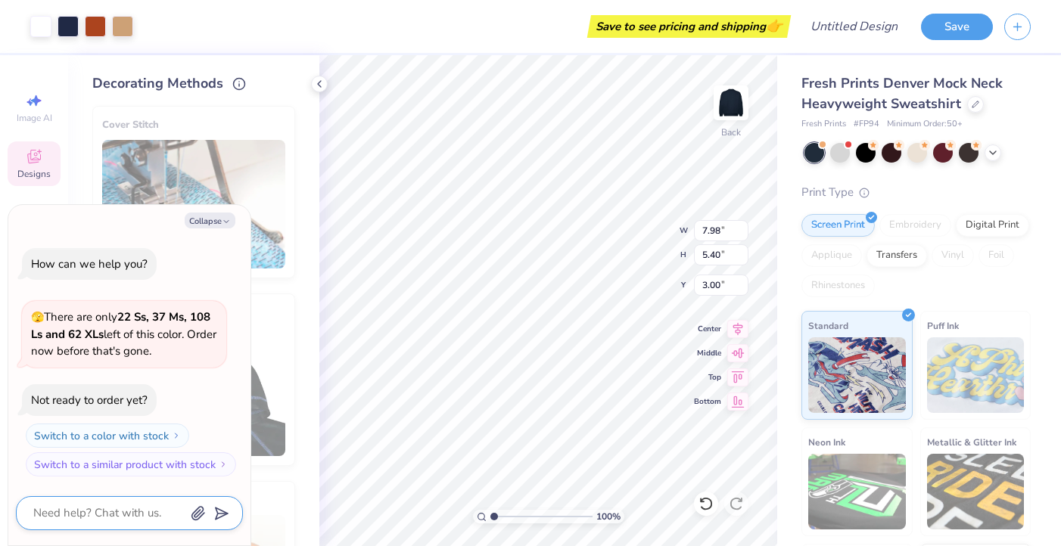
click at [62, 506] on textarea at bounding box center [109, 513] width 154 height 20
type textarea "x"
type textarea "H"
type textarea "x"
type textarea "Ho"
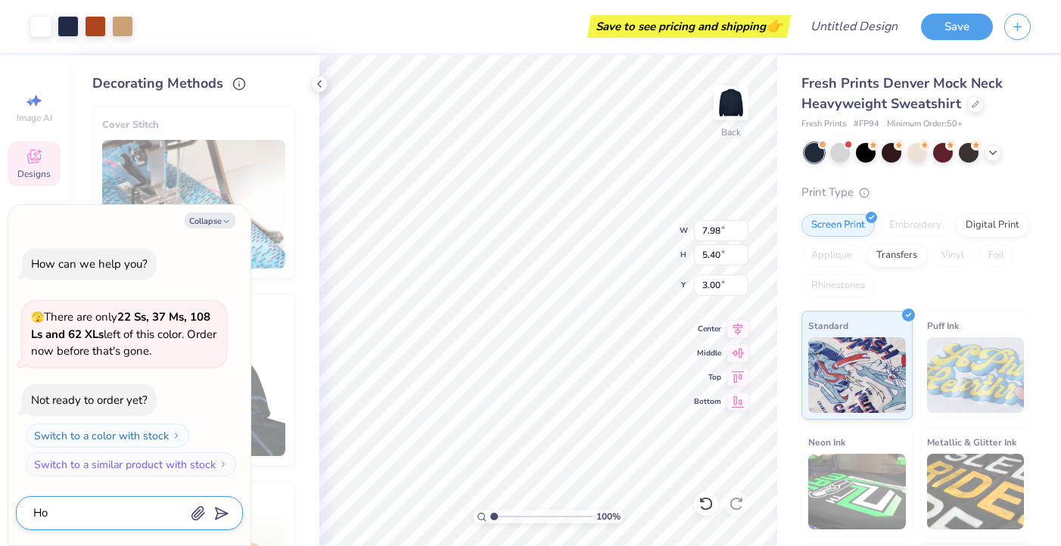
type textarea "x"
type textarea "How"
type textarea "x"
type textarea "How"
type textarea "x"
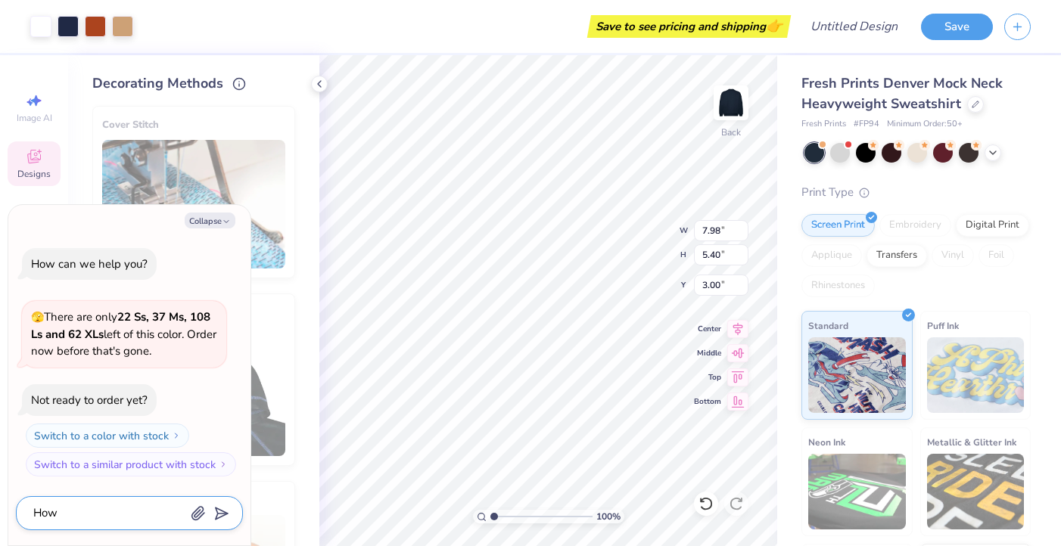
type textarea "How d"
type textarea "x"
type textarea "How do"
type textarea "x"
type textarea "How do"
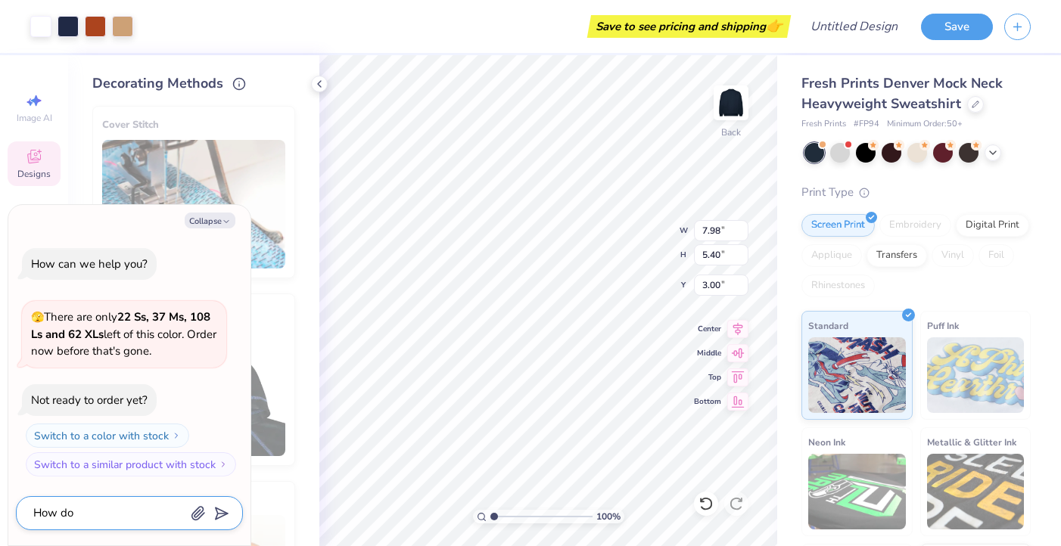
type textarea "x"
type textarea "How do i"
type textarea "x"
type textarea "How do i"
type textarea "x"
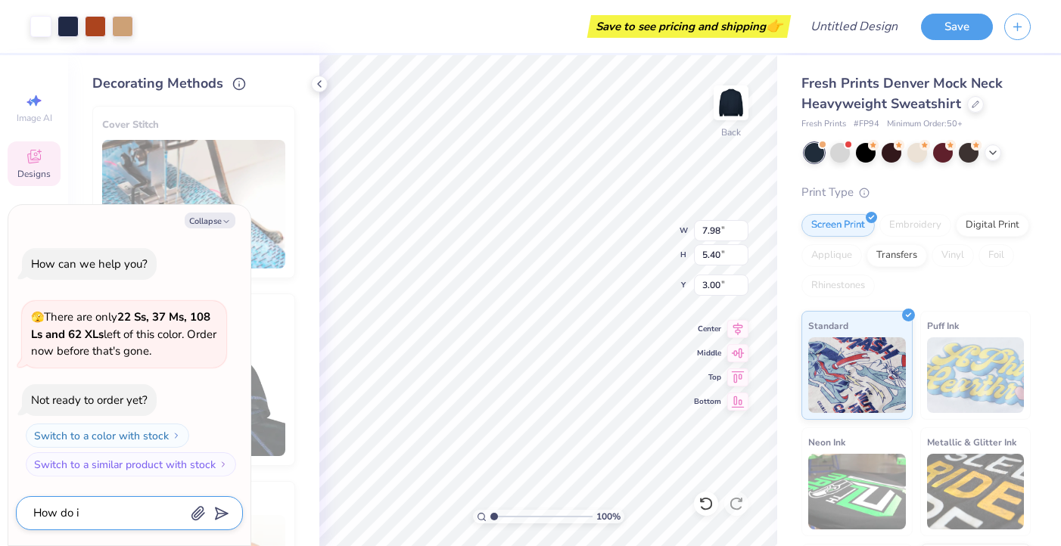
type textarea "How do i k"
type textarea "x"
type textarea "How do i ke"
type textarea "x"
type textarea "How do i keep"
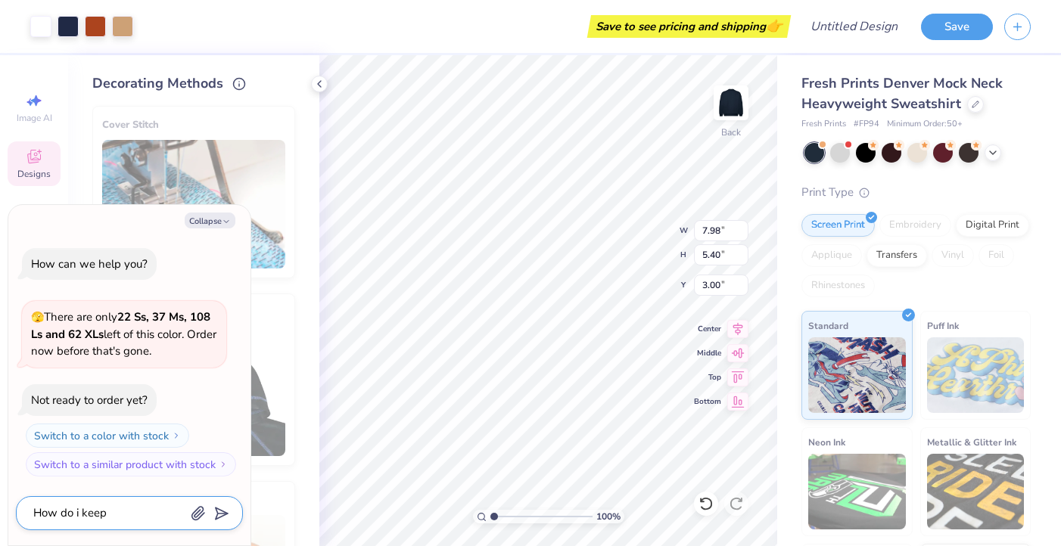
type textarea "x"
type textarea "How do i keepo"
type textarea "x"
type textarea "How do i keepon"
type textarea "x"
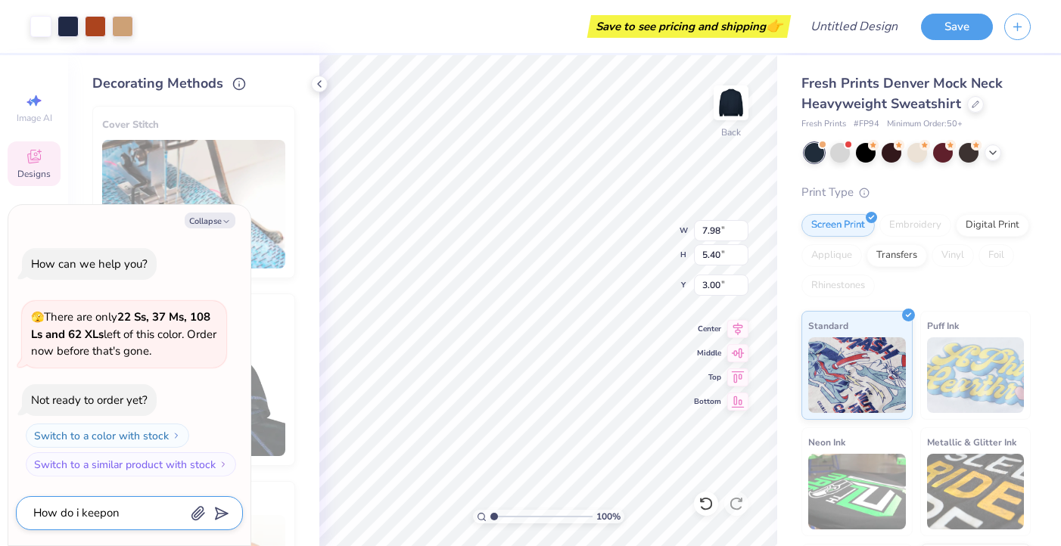
type textarea "How do i keepo"
type textarea "x"
type textarea "How do i keep"
type textarea "x"
type textarea "How do i keep"
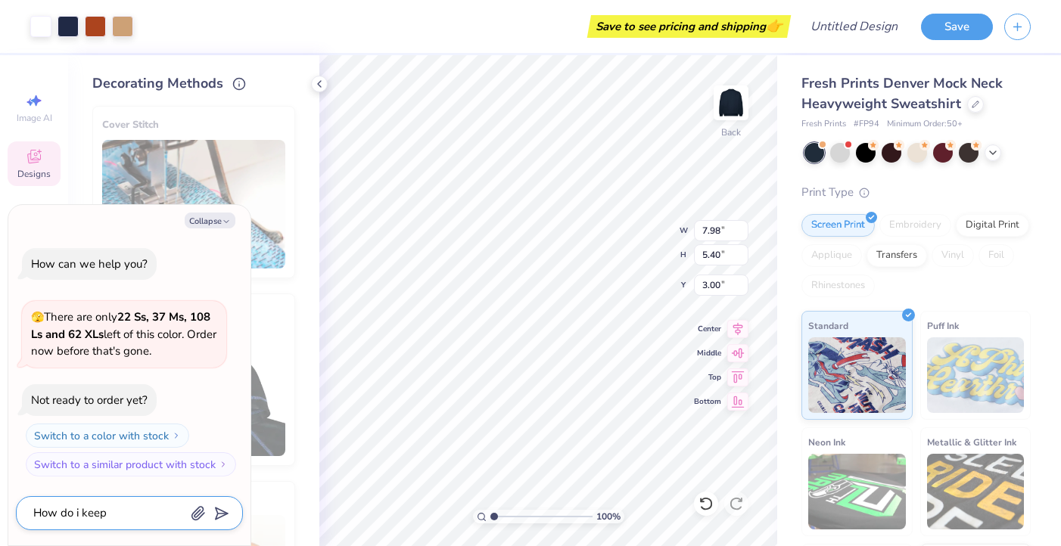
type textarea "x"
type textarea "How do i keep on"
type textarea "x"
type textarea "How do i keep onl"
type textarea "x"
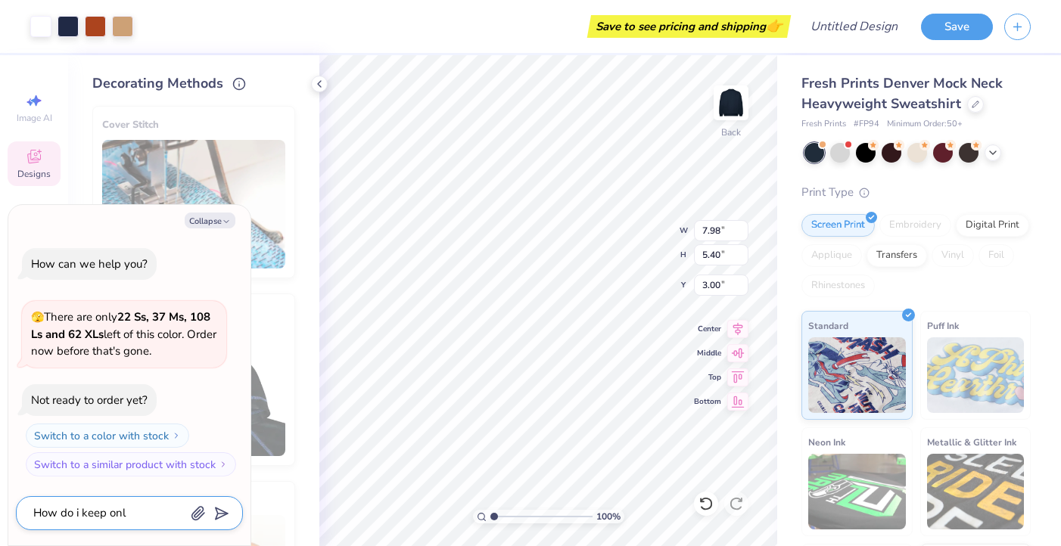
type textarea "How do i keep only"
type textarea "x"
type textarea "How do i keep only"
type textarea "x"
type textarea "How do i keep only t"
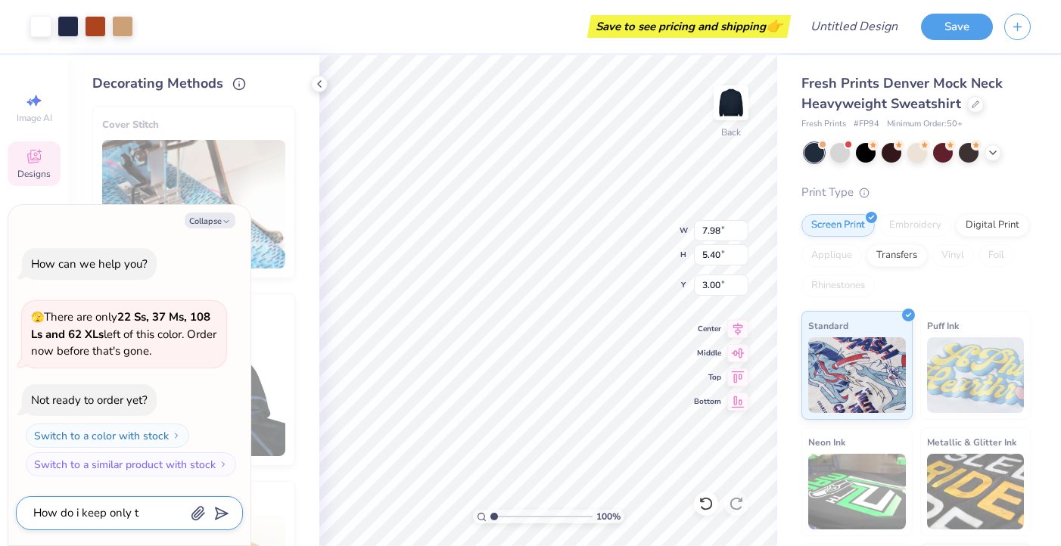
type textarea "x"
type textarea "How do i keep only te"
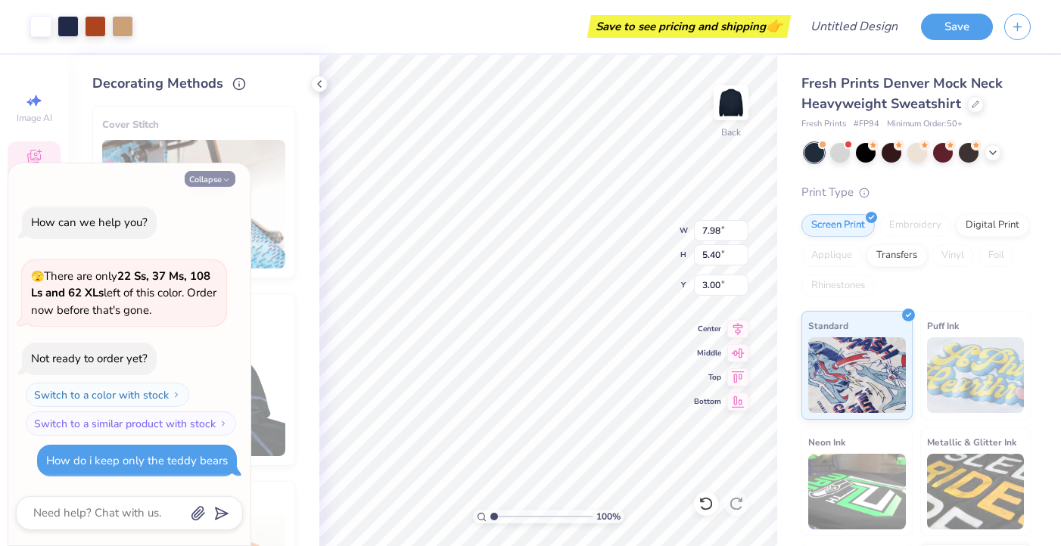
click at [210, 182] on button "Collapse" at bounding box center [210, 179] width 51 height 16
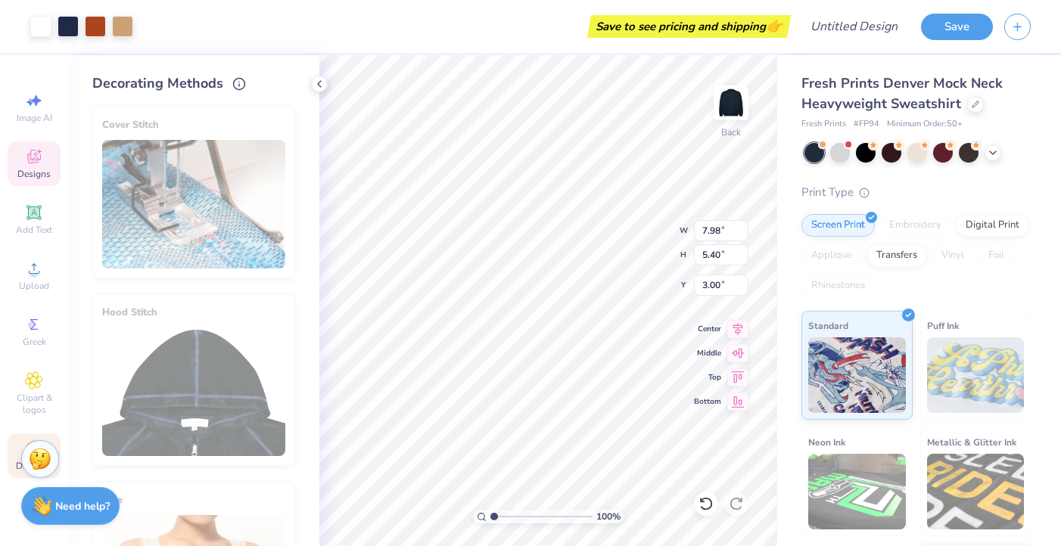
click at [30, 189] on div "Image AI Designs Add Text Upload Greek Clipart & logos Decorate" at bounding box center [34, 282] width 53 height 393
click at [30, 273] on icon at bounding box center [34, 268] width 11 height 11
click at [24, 216] on div "Add Text" at bounding box center [34, 220] width 53 height 45
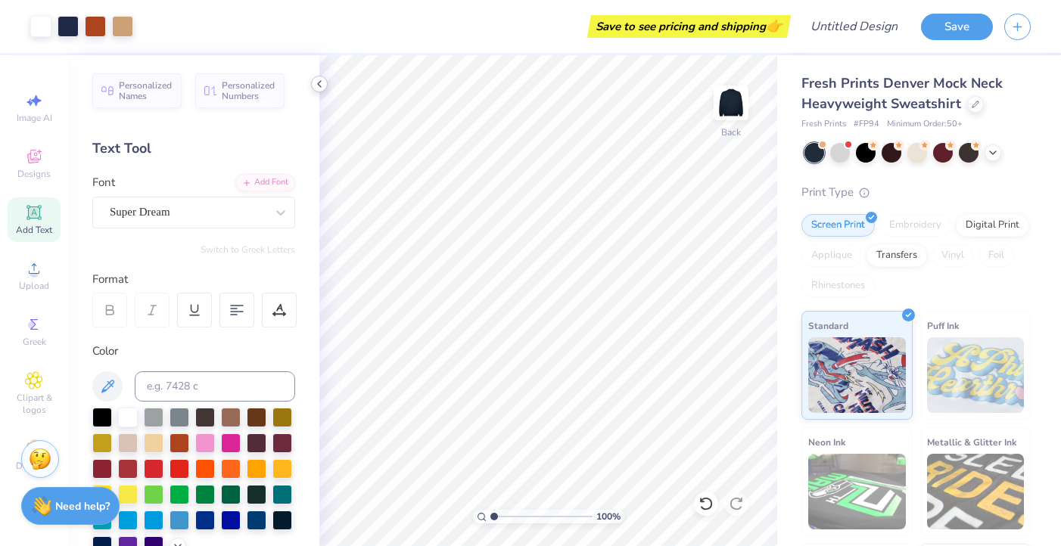
click at [314, 79] on icon at bounding box center [319, 84] width 12 height 12
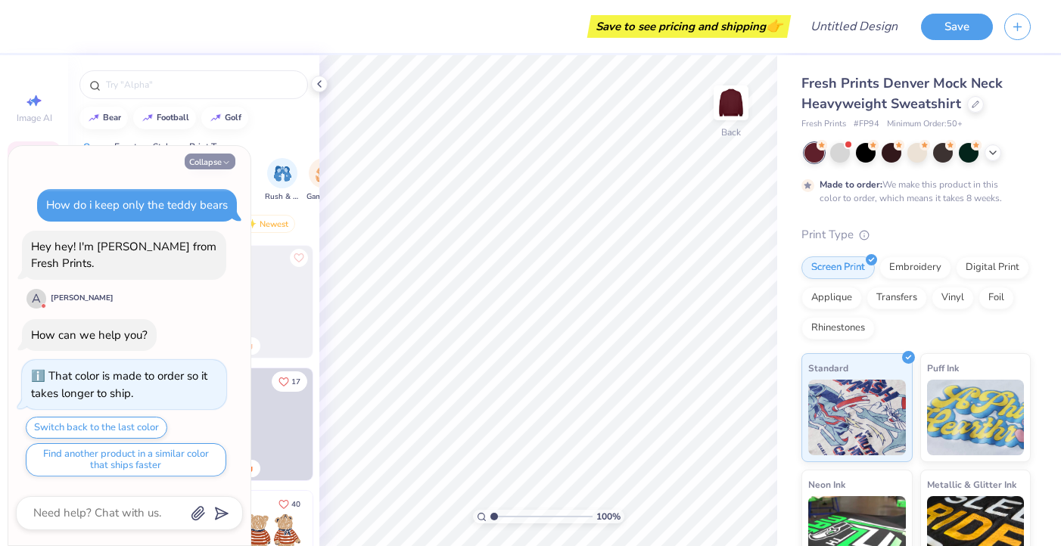
click at [216, 170] on button "Collapse" at bounding box center [210, 162] width 51 height 16
type textarea "x"
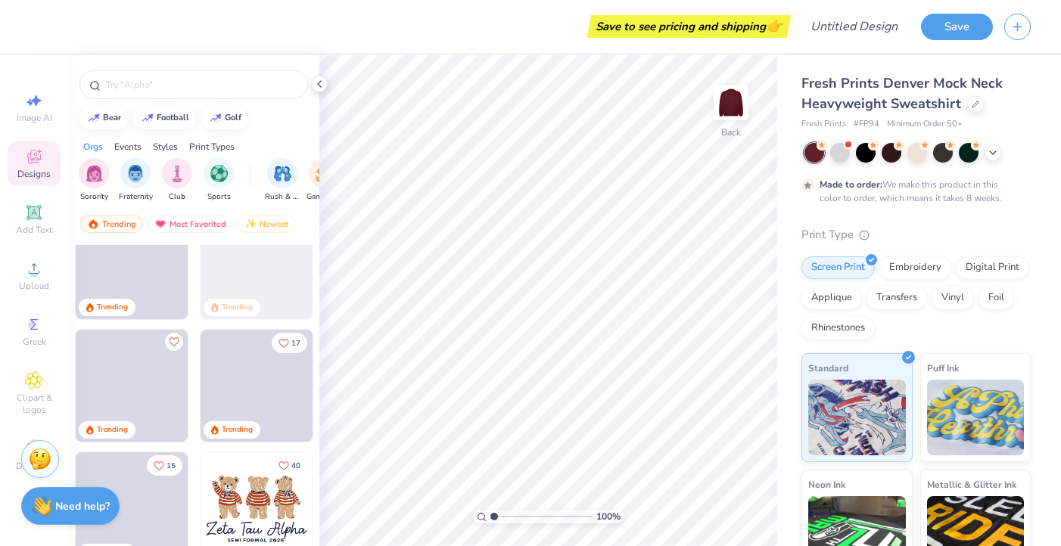
scroll to position [186, 0]
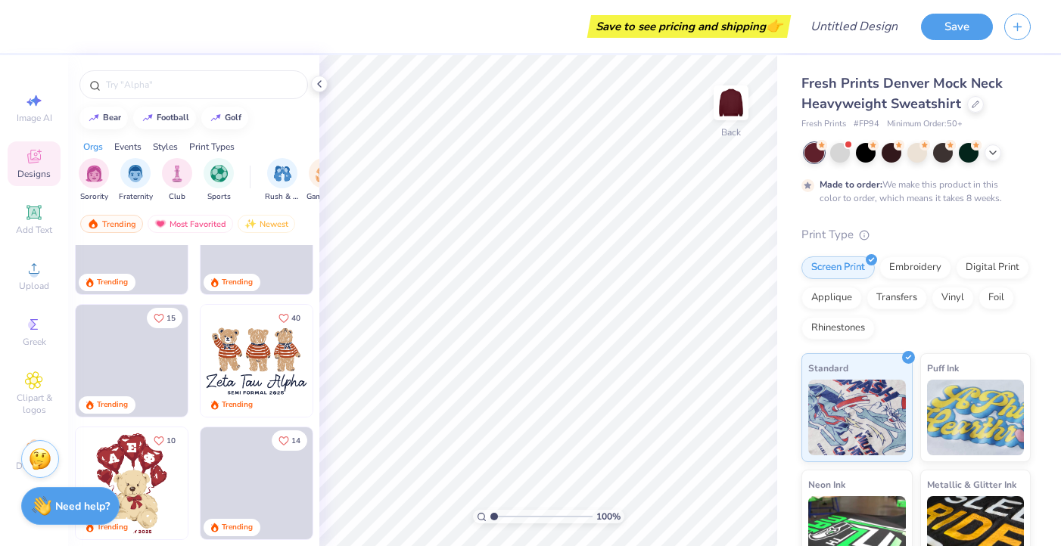
click at [232, 374] on img at bounding box center [257, 361] width 112 height 112
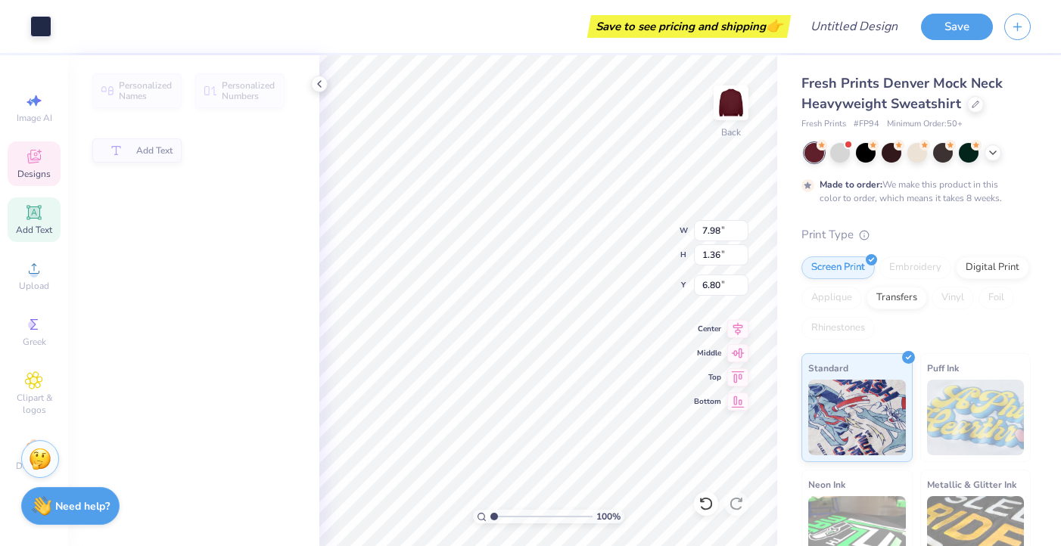
type input "1.36"
type input "6.80"
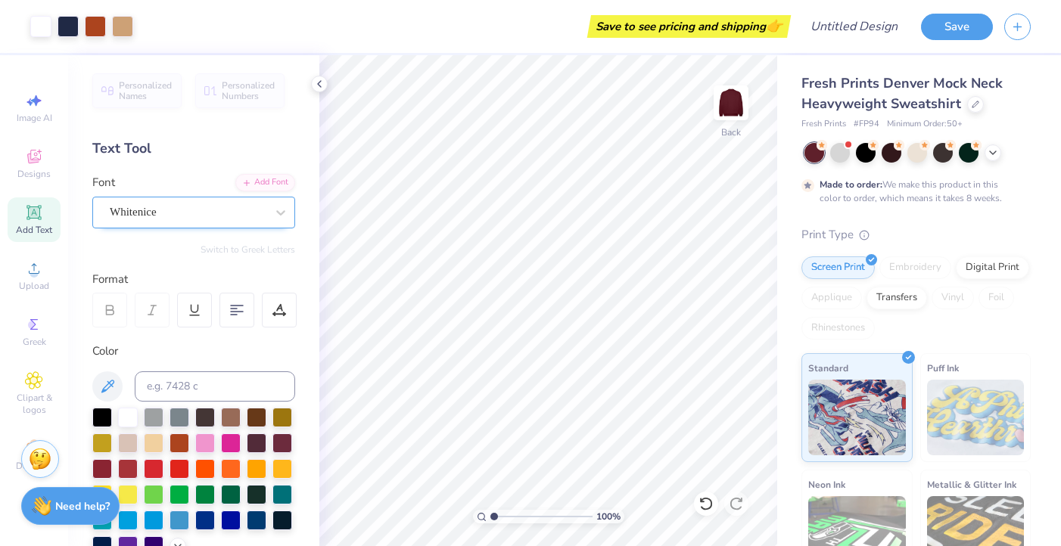
click at [187, 224] on div "Whitenice" at bounding box center [193, 213] width 203 height 32
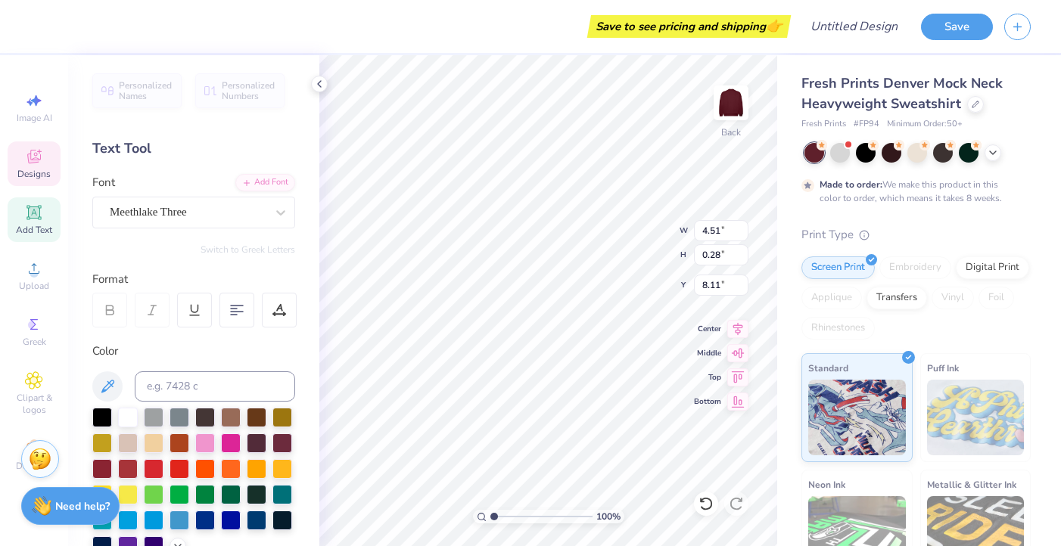
scroll to position [0, 5]
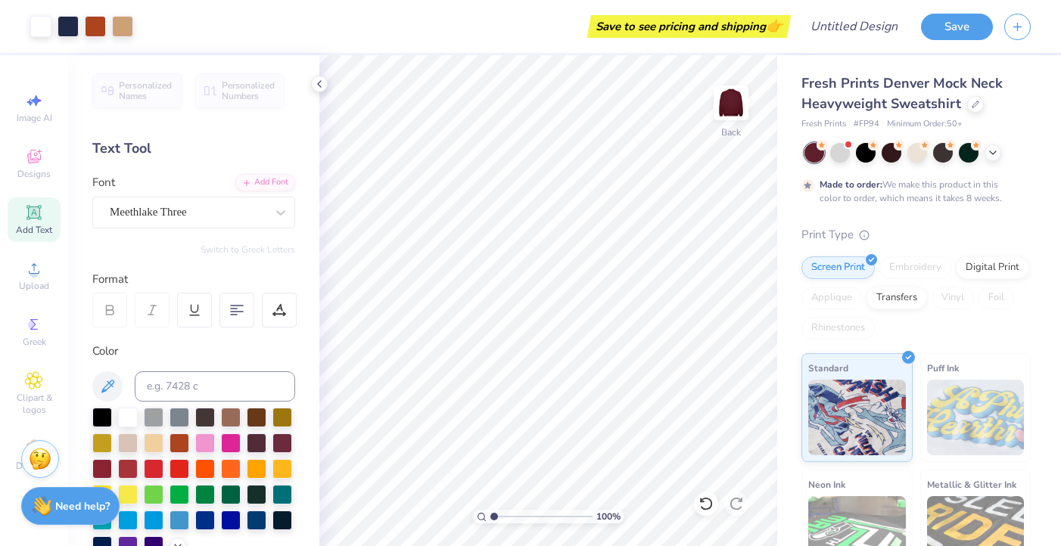
click at [27, 228] on span "Add Text" at bounding box center [34, 230] width 36 height 12
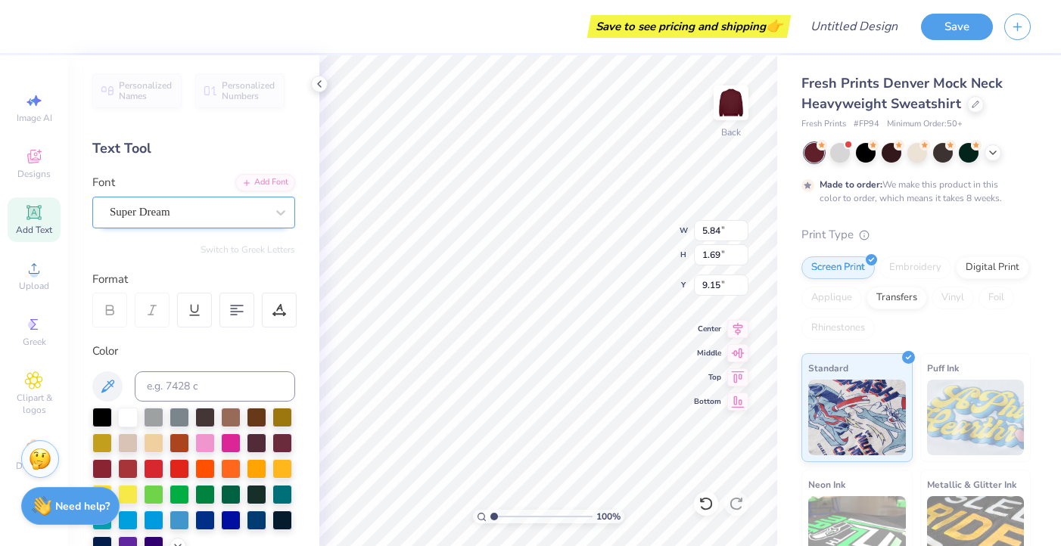
click at [241, 219] on div "Super Dream" at bounding box center [187, 212] width 159 height 23
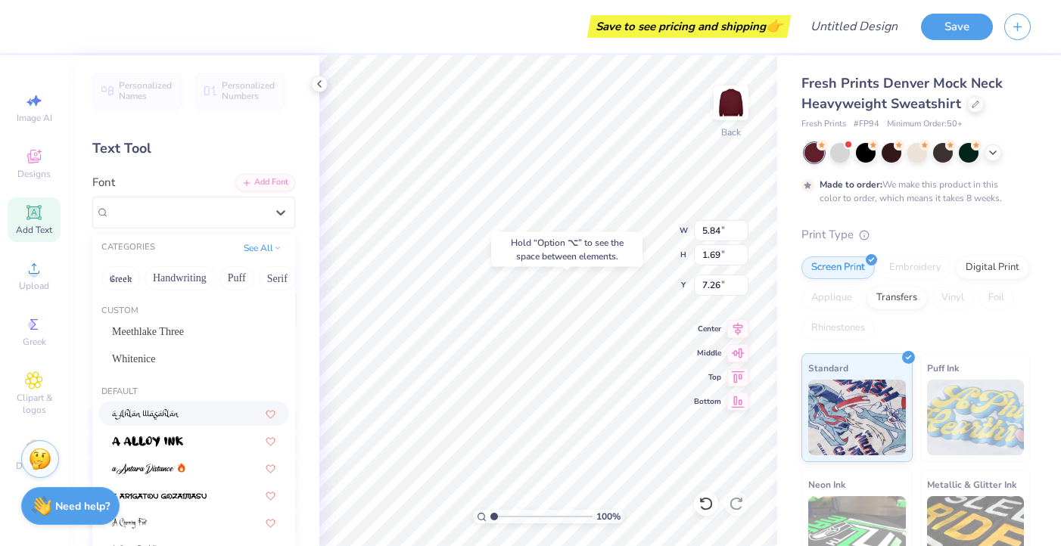
type input "7.26"
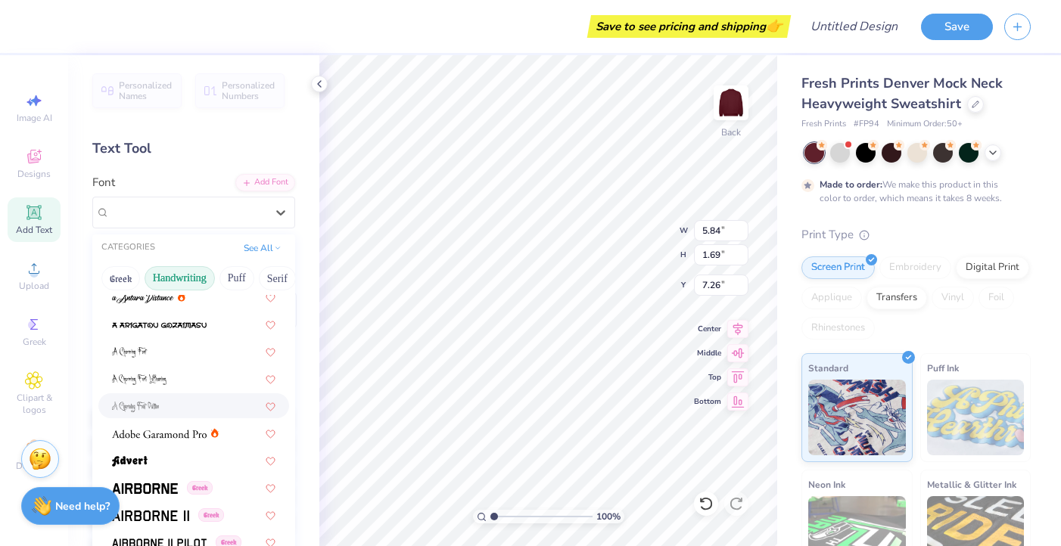
click at [179, 285] on button "Handwriting" at bounding box center [180, 278] width 70 height 24
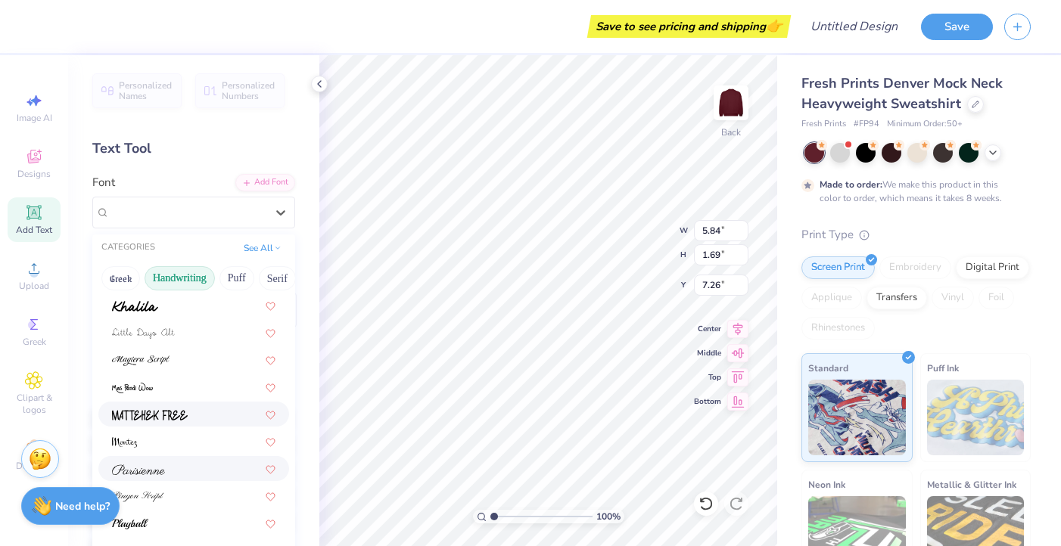
scroll to position [344, 0]
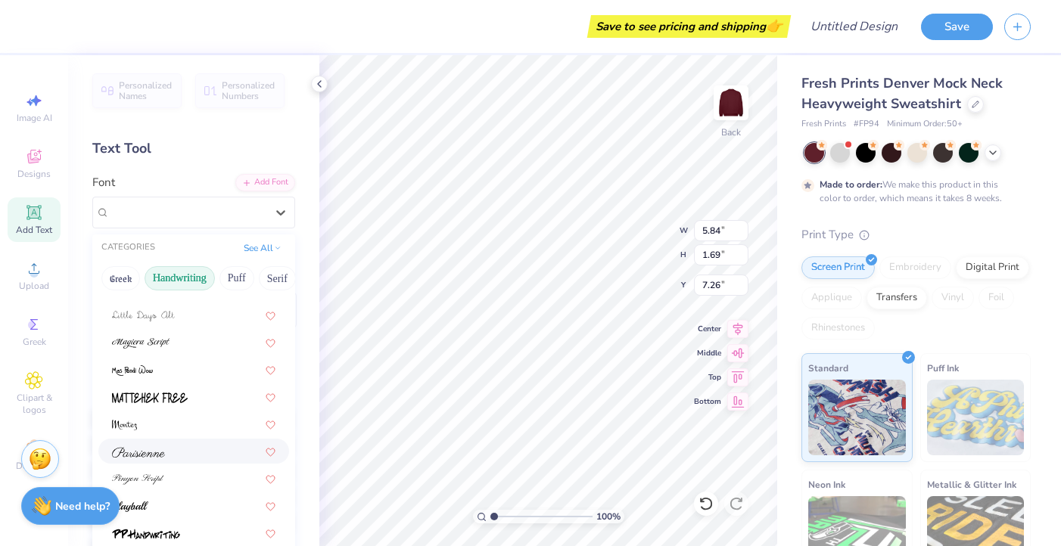
click at [155, 459] on span at bounding box center [138, 452] width 53 height 16
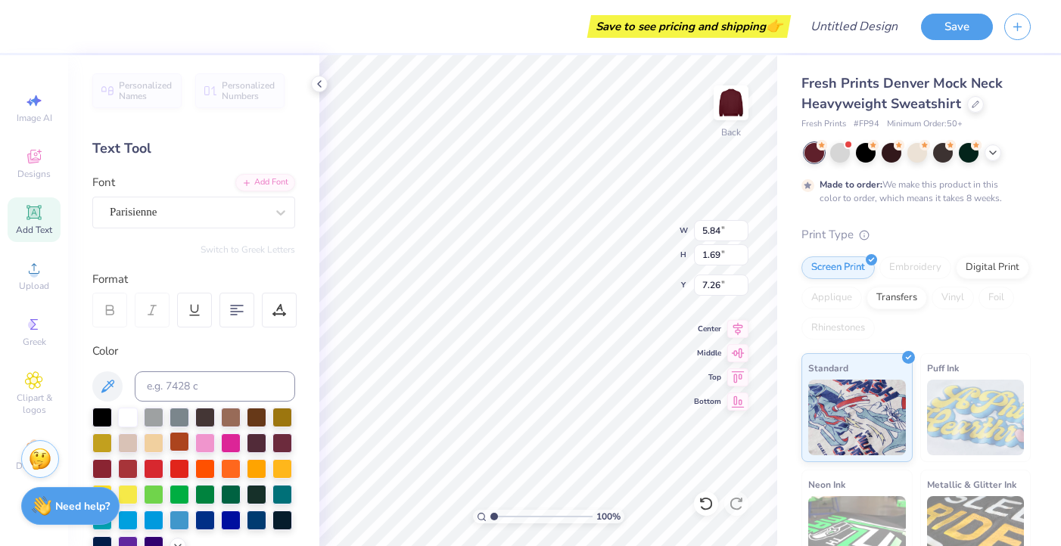
type input "9.29"
type input "2.26"
type input "6.97"
type textarea "T"
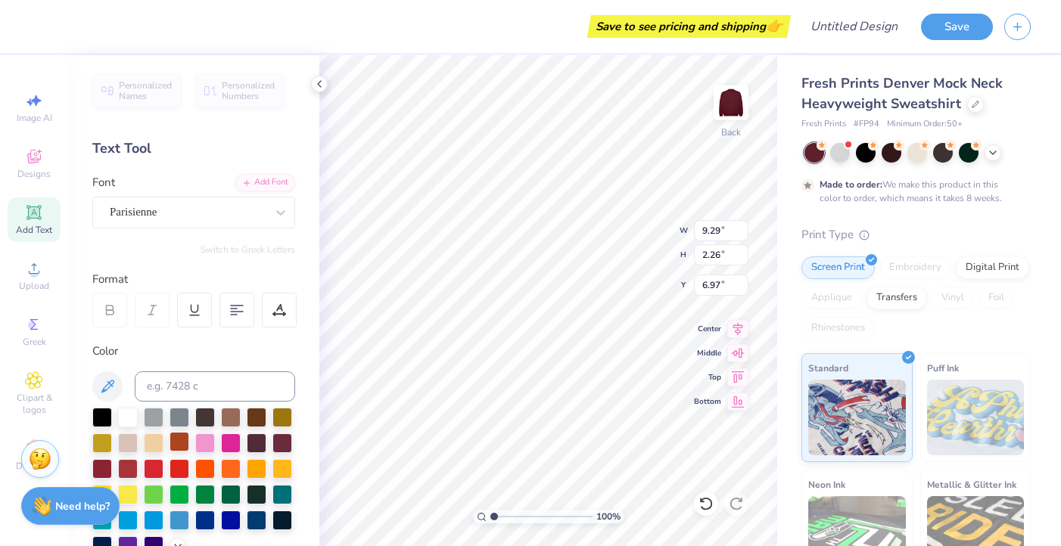
scroll to position [0, 4]
type textarea "az ambassadors"
click at [162, 216] on div "Parisienne" at bounding box center [187, 212] width 159 height 23
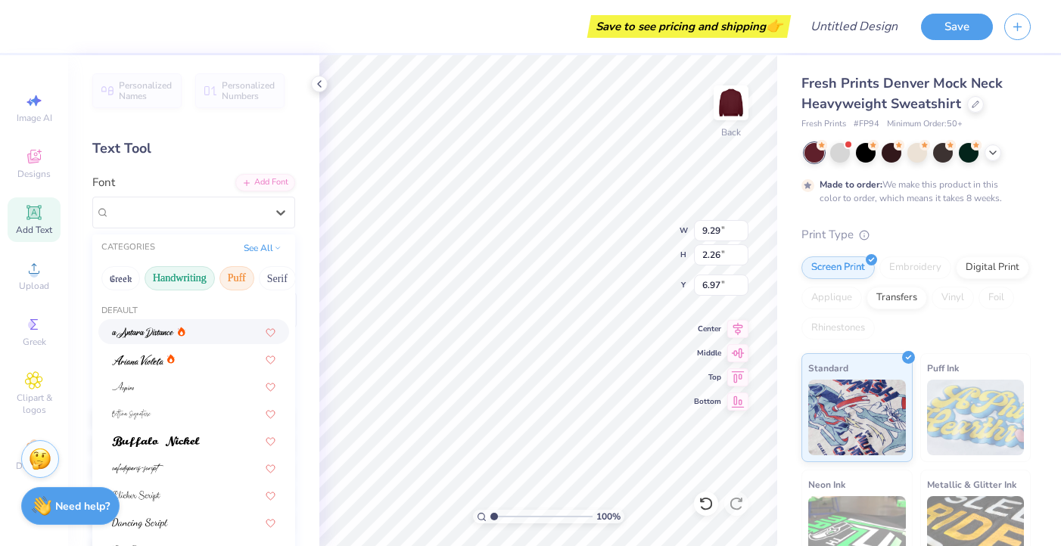
click at [232, 279] on button "Puff" at bounding box center [236, 278] width 35 height 24
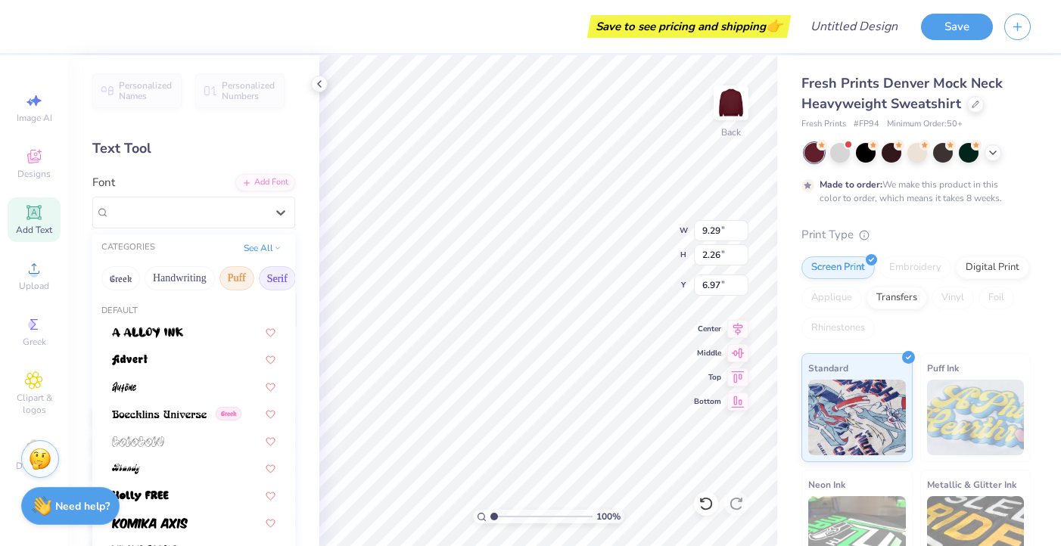
click at [273, 281] on button "Serif" at bounding box center [277, 278] width 37 height 24
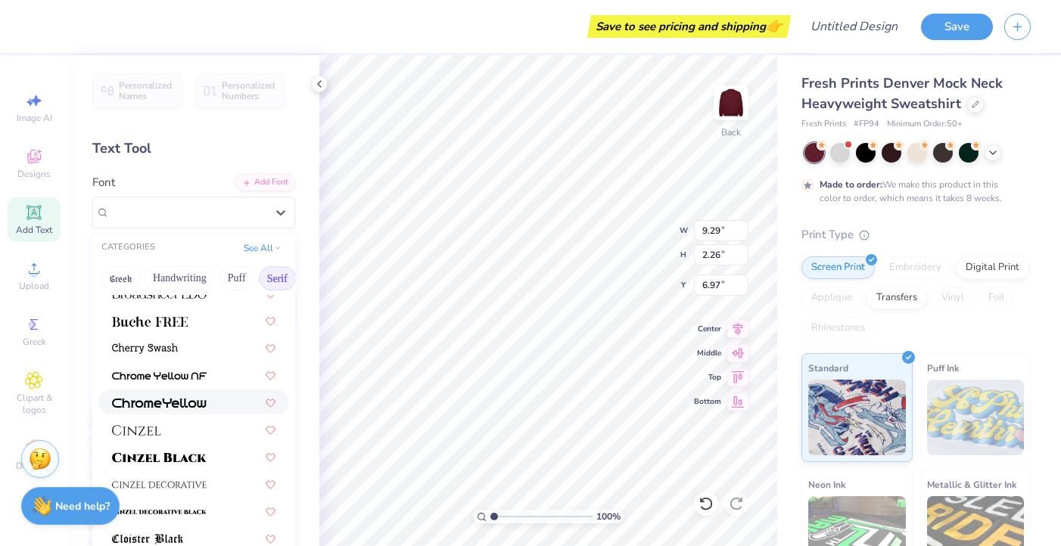
scroll to position [156, 0]
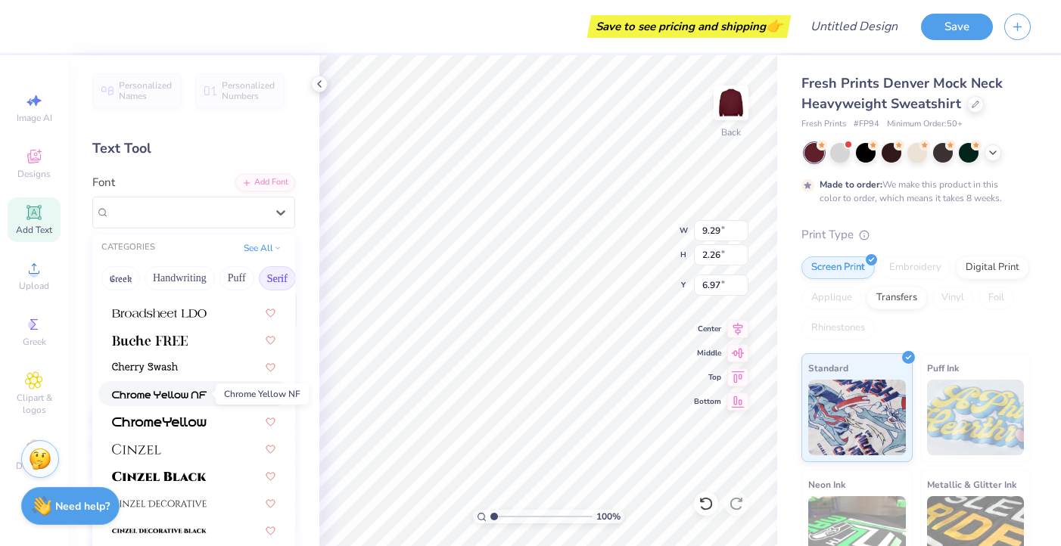
click at [156, 393] on img at bounding box center [159, 395] width 95 height 11
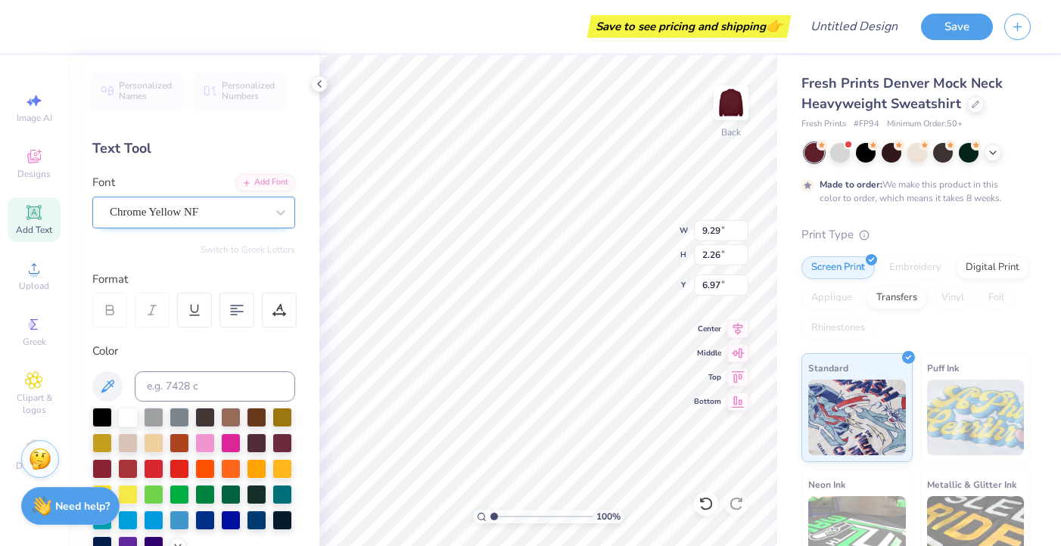
click at [252, 217] on div "Chrome Yellow NF" at bounding box center [187, 212] width 159 height 23
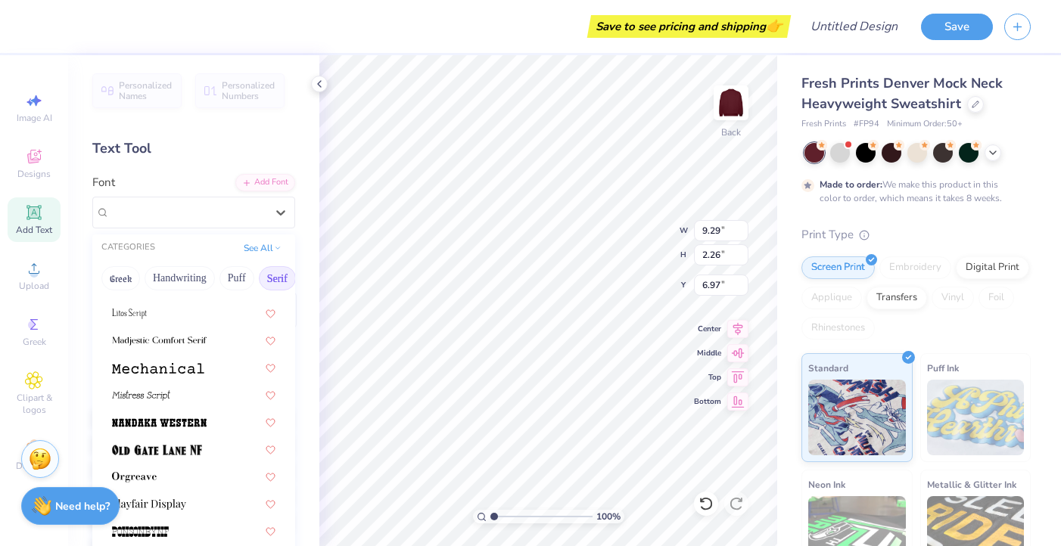
scroll to position [1733, 0]
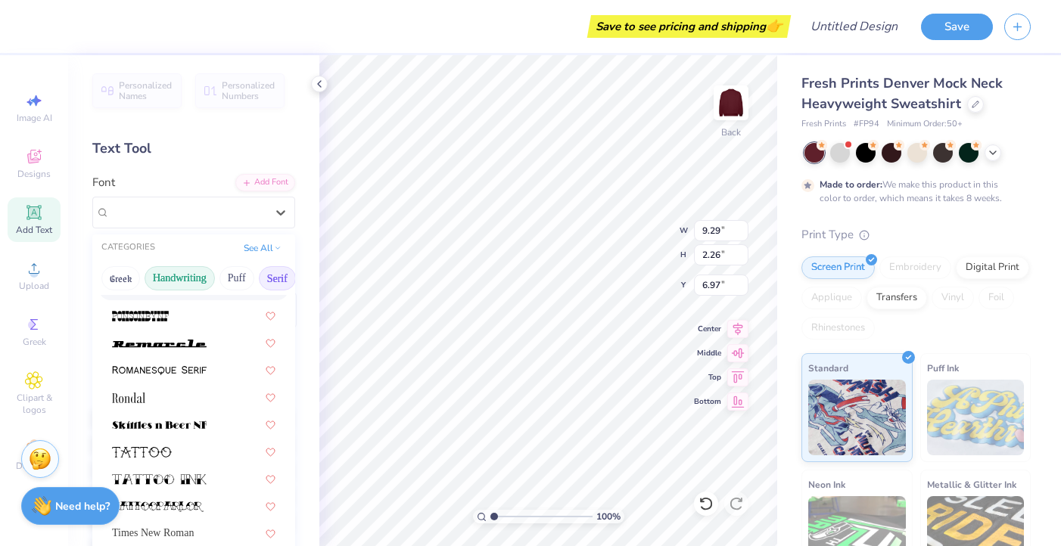
click at [190, 273] on button "Handwriting" at bounding box center [180, 278] width 70 height 24
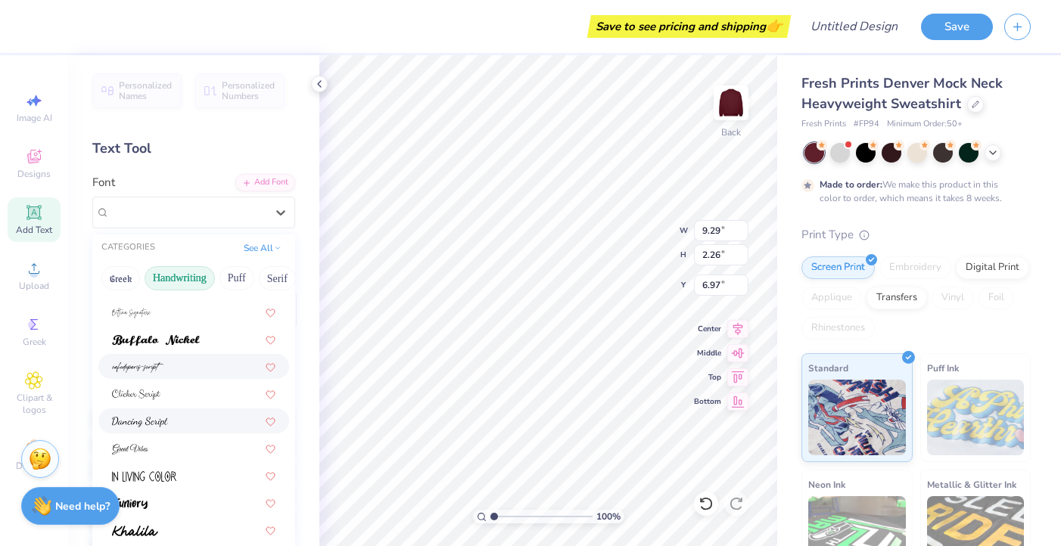
scroll to position [101, 0]
click at [160, 369] on img at bounding box center [137, 368] width 51 height 11
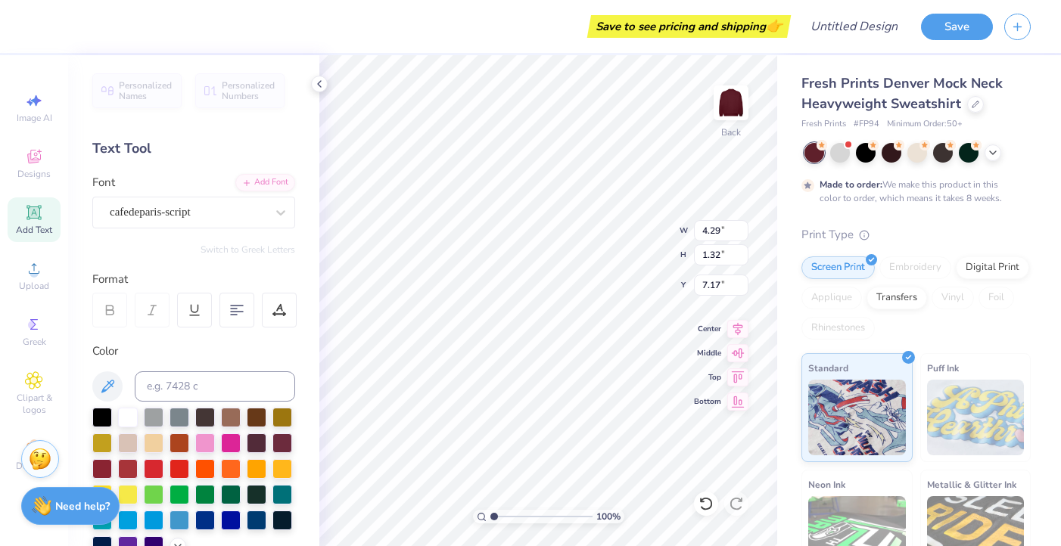
type input "4.29"
type input "1.32"
type input "6.55"
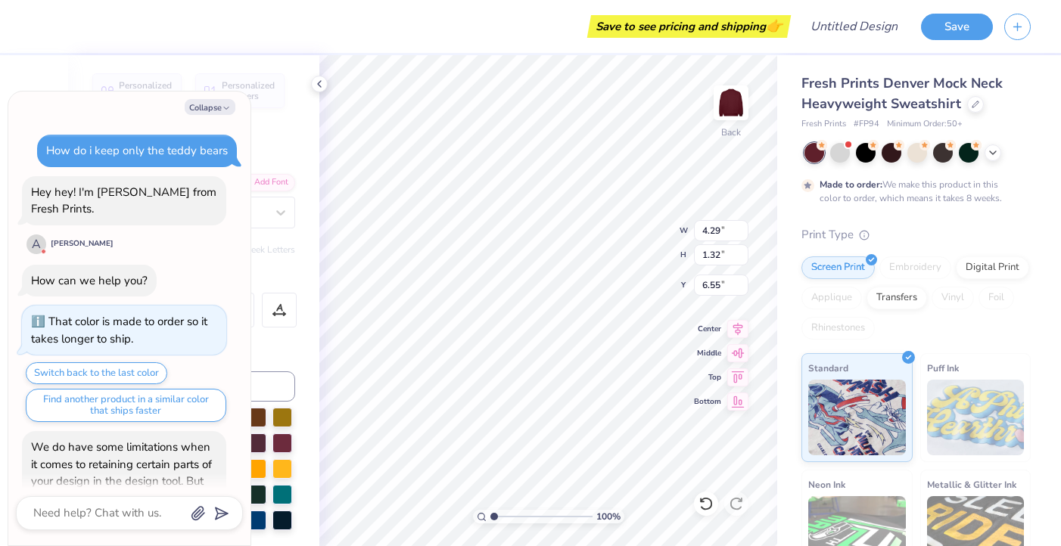
scroll to position [184, 0]
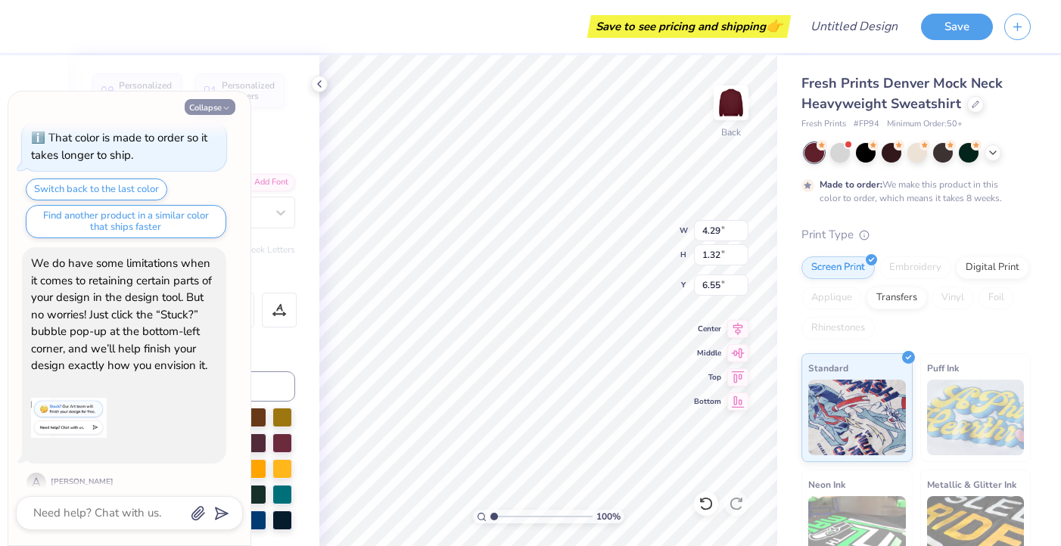
click at [190, 102] on button "Collapse" at bounding box center [210, 107] width 51 height 16
type textarea "x"
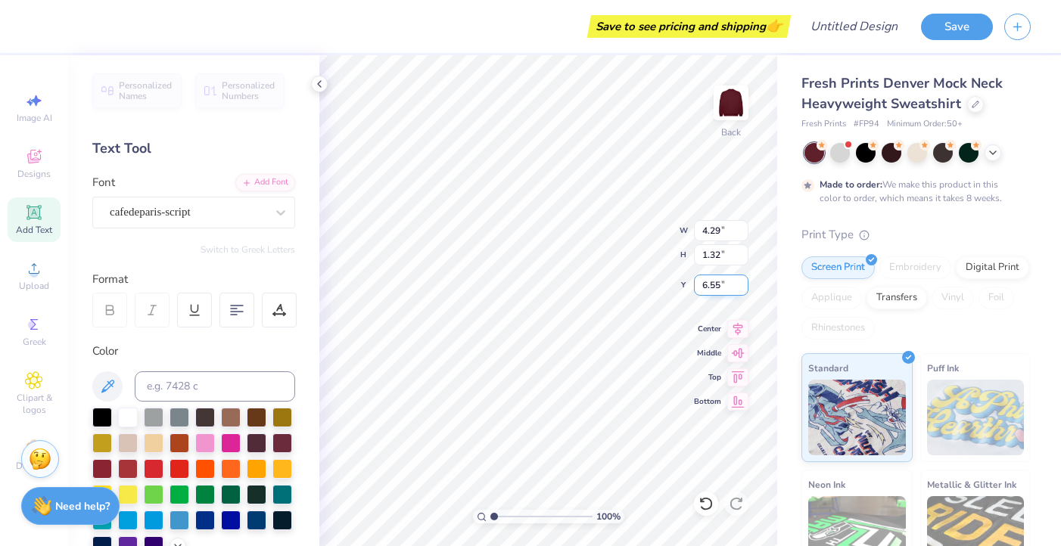
scroll to position [0, 0]
type textarea "a"
type textarea "AZ AMBASSADORS"
click at [655, 241] on div "100 % Back W 4.29 4.29 " H 1.32 1.32 " Y 6.55 6.55 " Center Middle Top Bottom" at bounding box center [548, 300] width 458 height 491
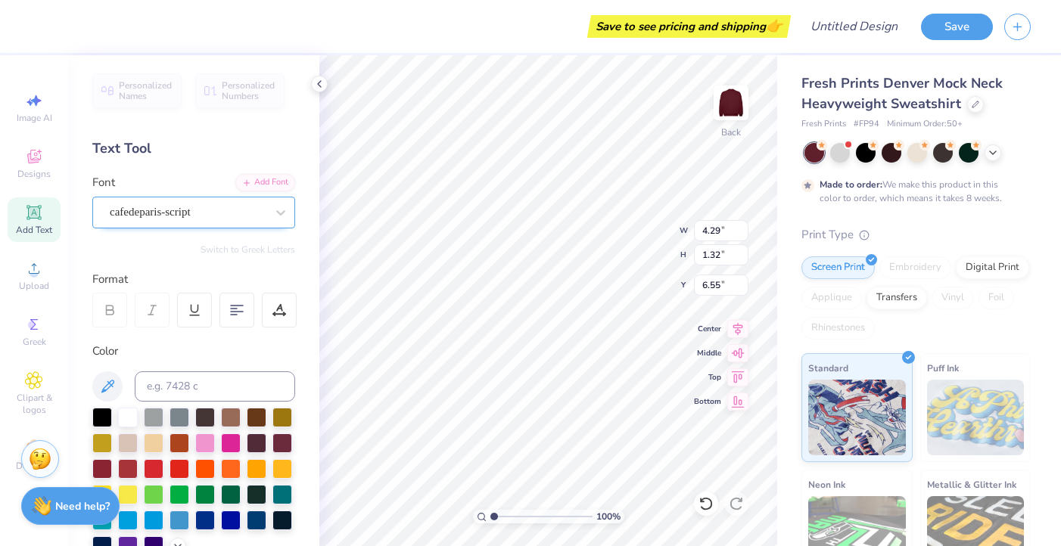
click at [231, 210] on div "cafedeparis-script" at bounding box center [187, 212] width 159 height 23
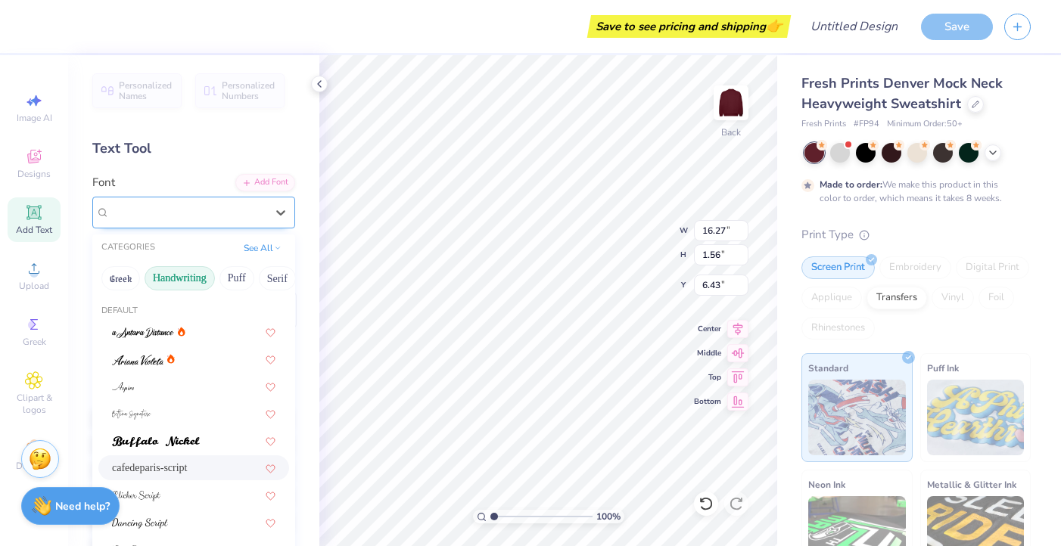
type input "16.27"
type input "1.56"
type input "6.43"
click at [193, 275] on button "Handwriting" at bounding box center [180, 278] width 70 height 24
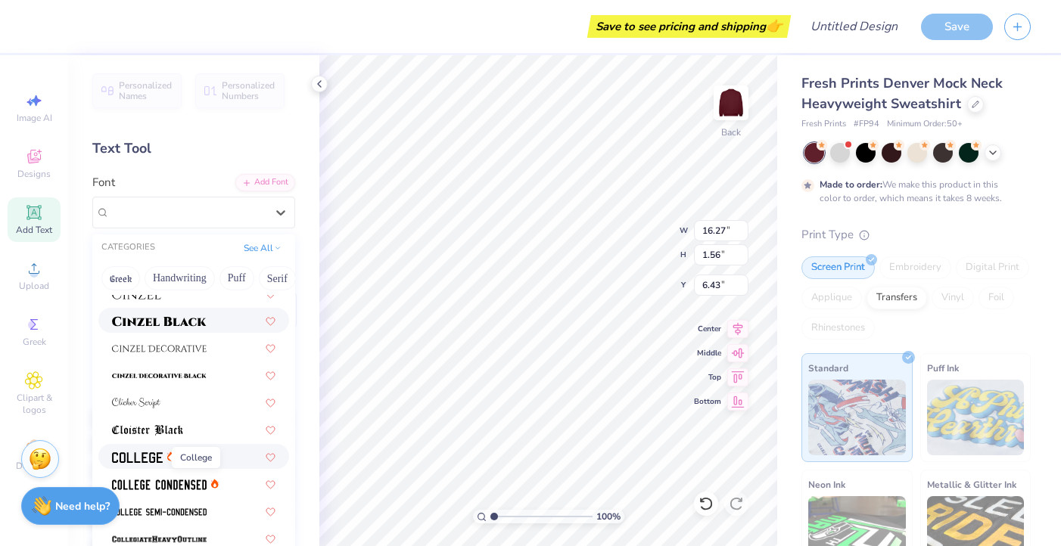
scroll to position [1917, 0]
click at [141, 377] on img at bounding box center [159, 377] width 95 height 11
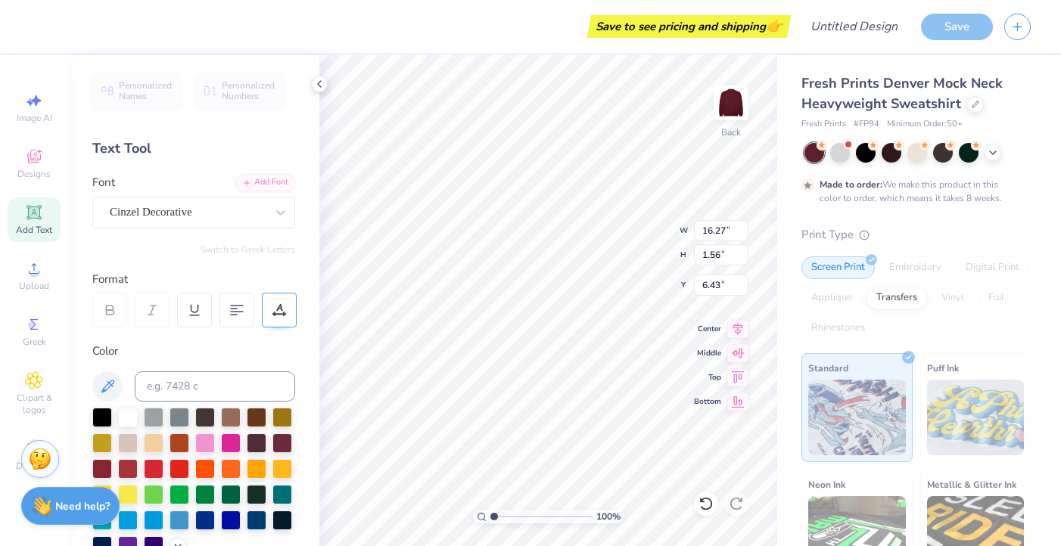
type input "1.67"
type input "6.38"
click at [222, 223] on div "Cinzel Decorative" at bounding box center [187, 212] width 159 height 23
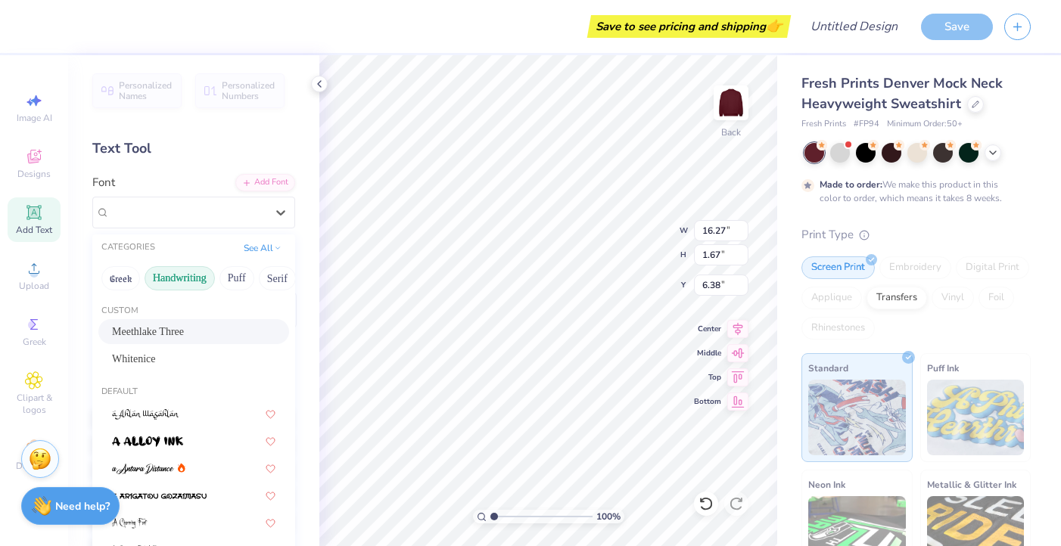
click at [171, 278] on button "Handwriting" at bounding box center [180, 278] width 70 height 24
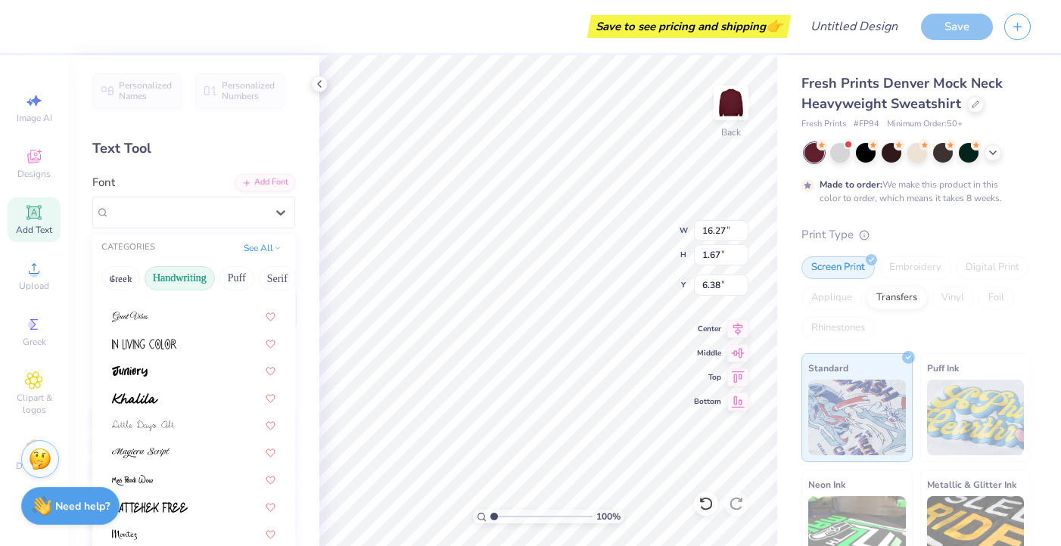
scroll to position [344, 0]
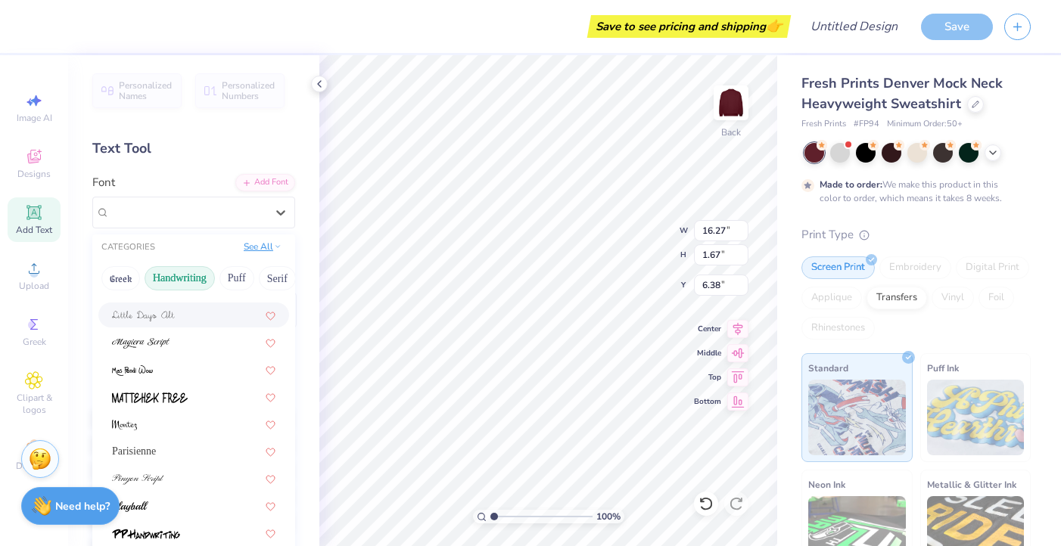
click at [270, 247] on button "See All" at bounding box center [262, 246] width 47 height 15
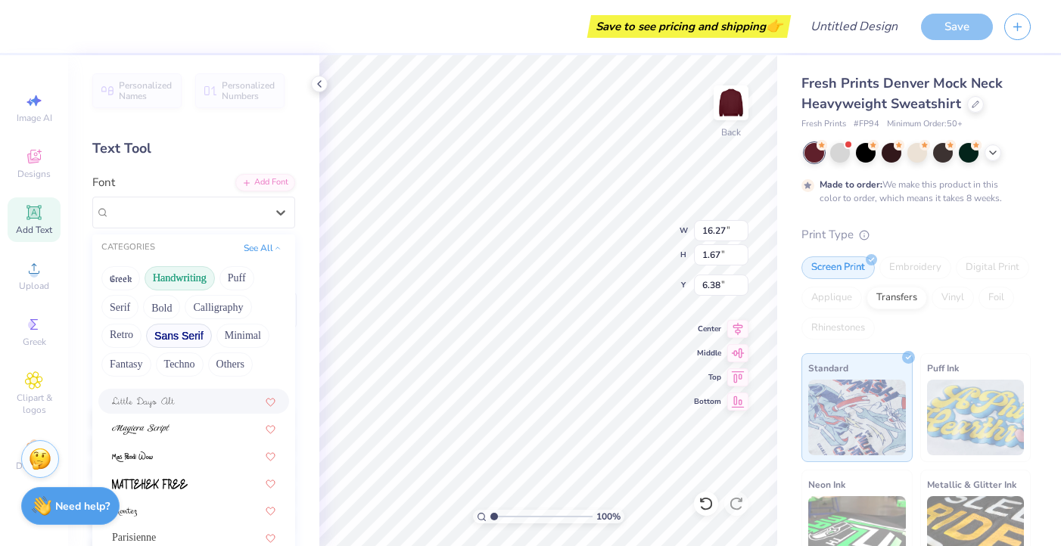
click at [169, 335] on button "Sans Serif" at bounding box center [179, 336] width 66 height 24
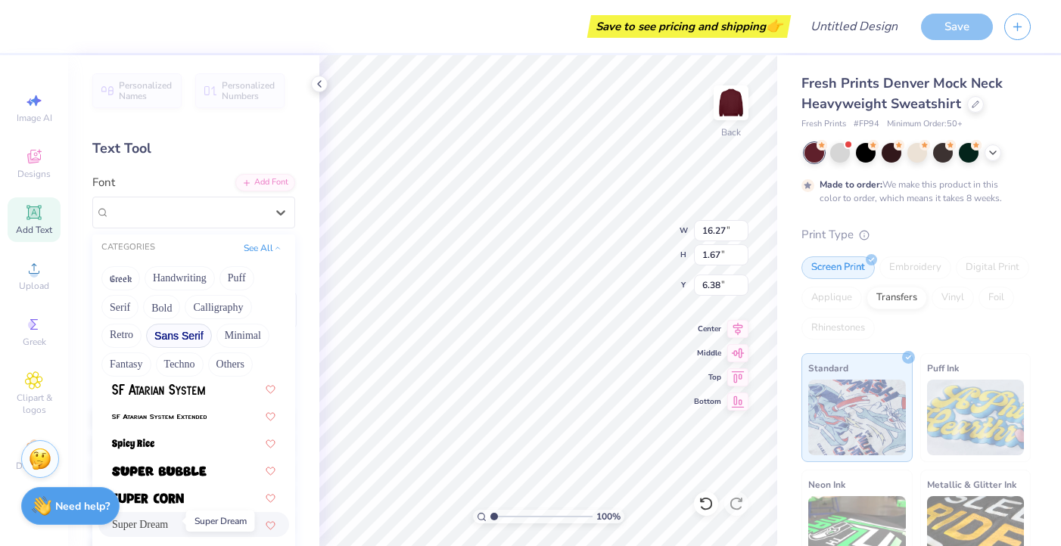
scroll to position [1717, 0]
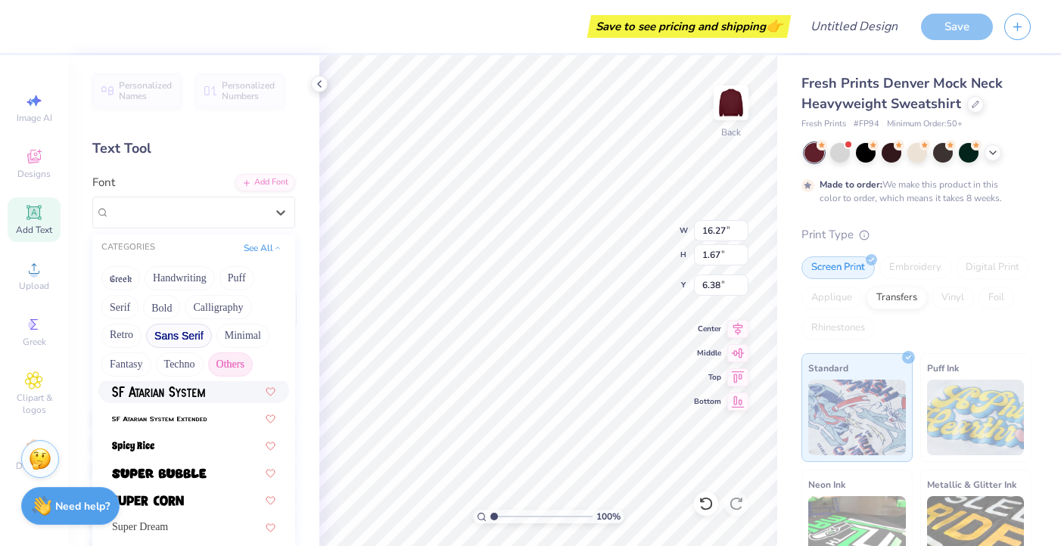
click at [219, 364] on button "Others" at bounding box center [230, 365] width 45 height 24
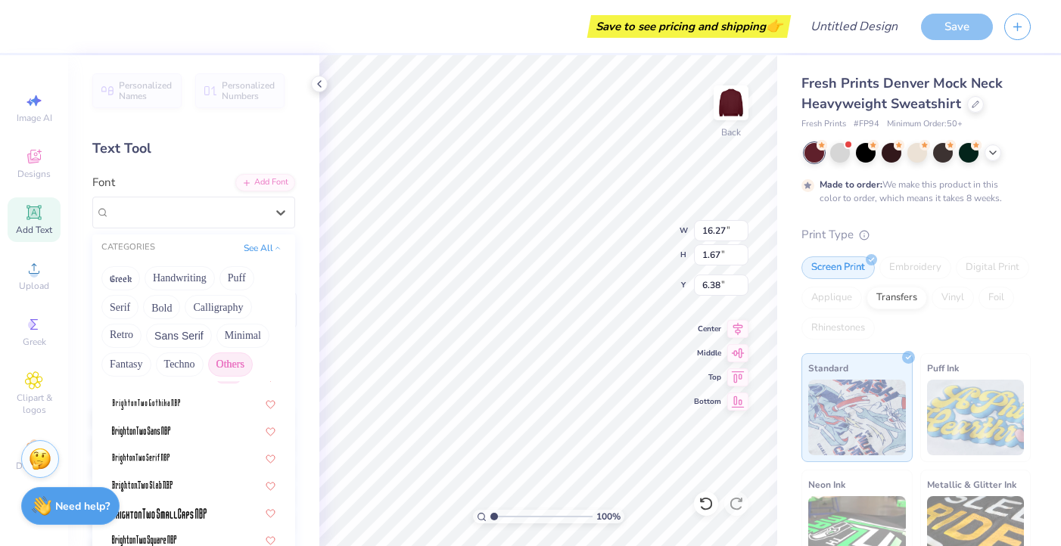
scroll to position [98, 0]
click at [183, 368] on button "Techno" at bounding box center [180, 365] width 48 height 24
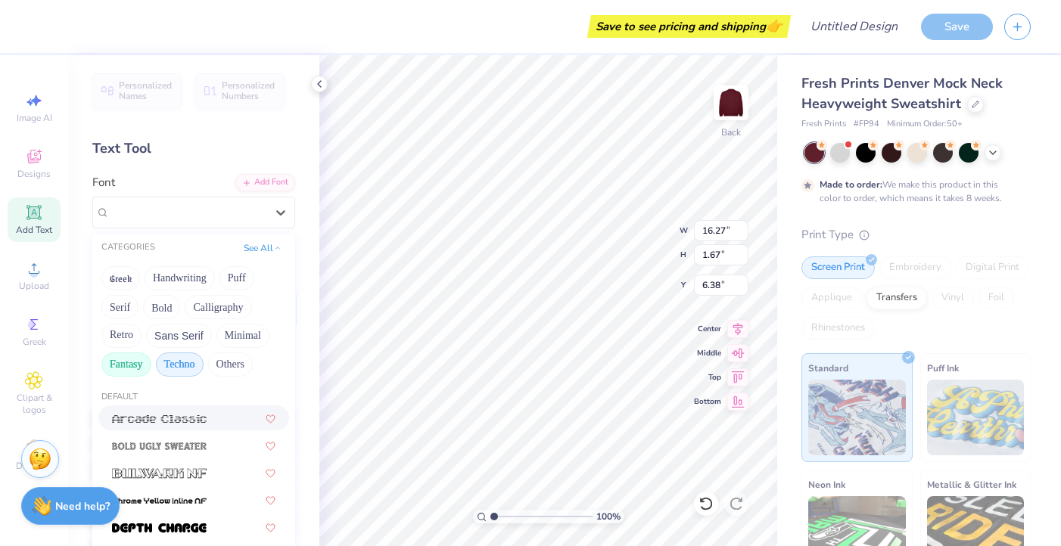
click at [133, 365] on button "Fantasy" at bounding box center [126, 365] width 50 height 24
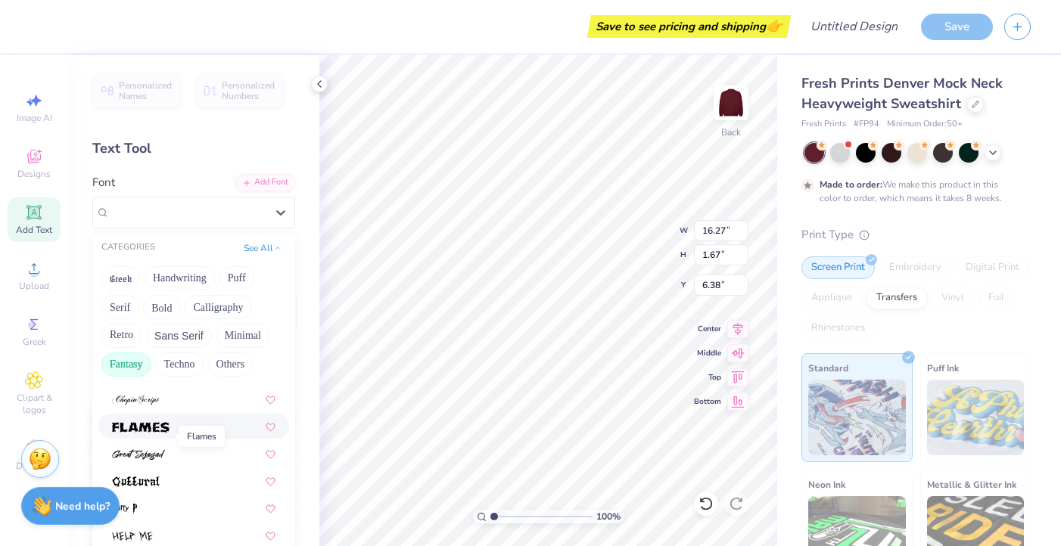
scroll to position [0, 0]
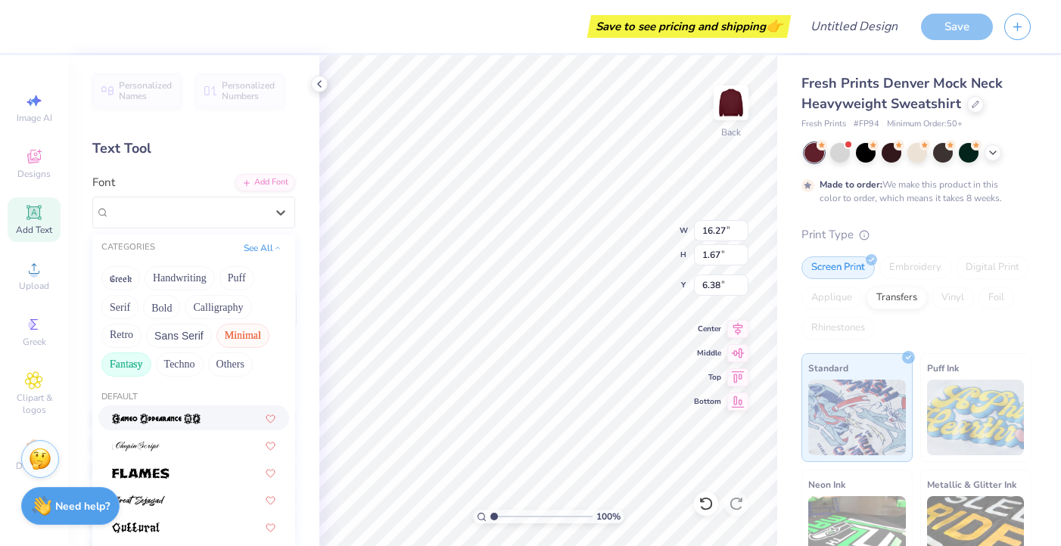
click at [229, 339] on button "Minimal" at bounding box center [242, 336] width 53 height 24
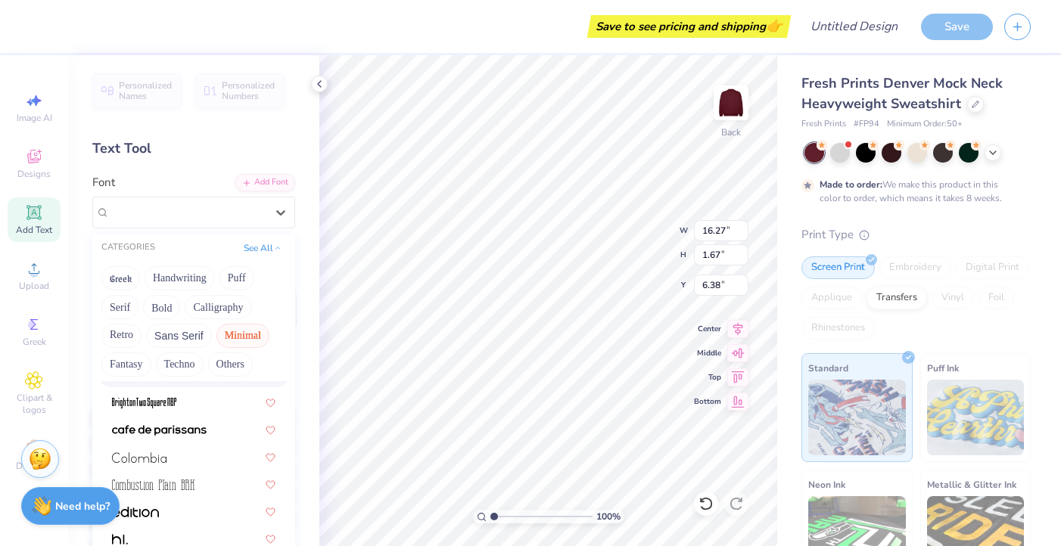
scroll to position [144, 0]
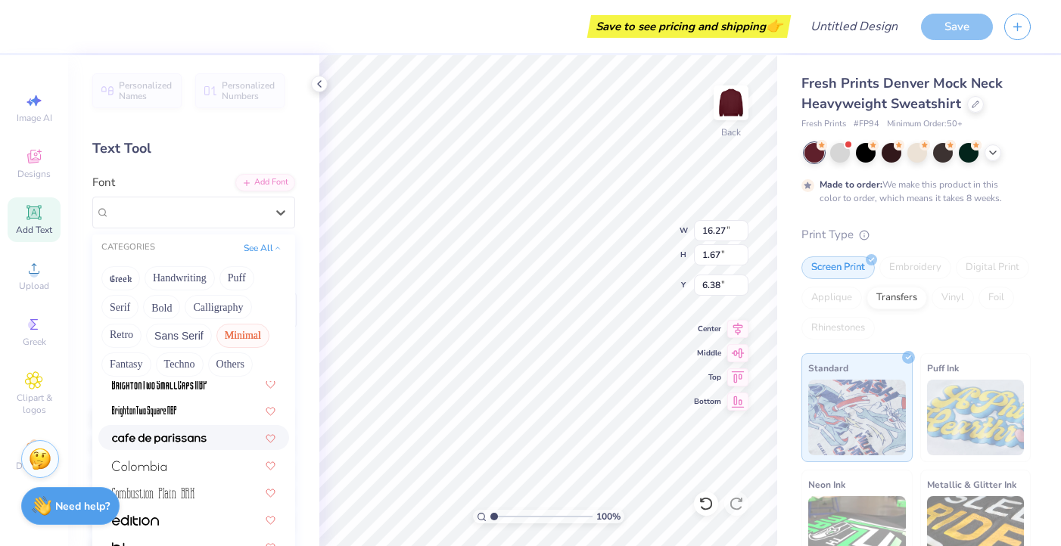
click at [148, 439] on img at bounding box center [159, 439] width 95 height 11
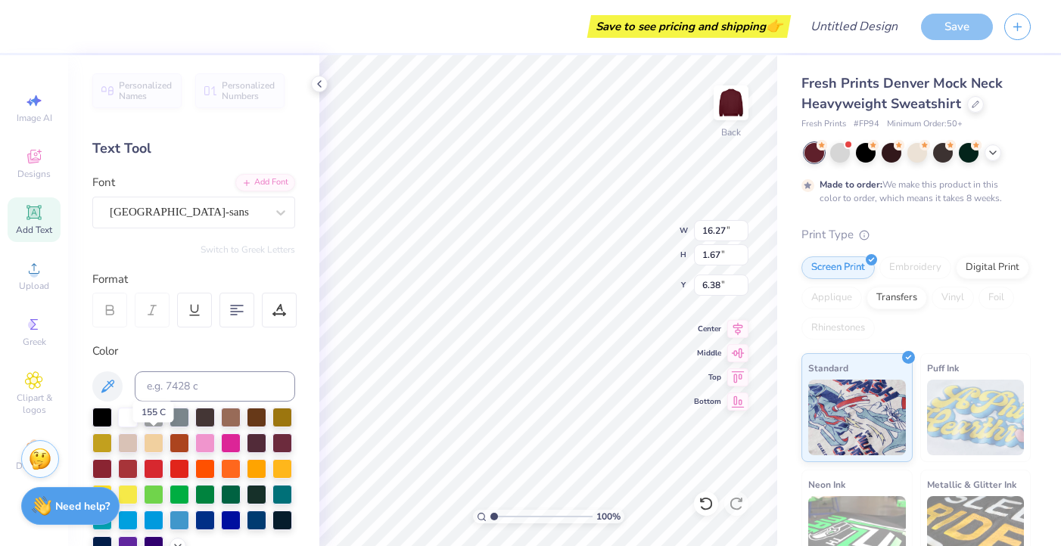
type input "9.48"
type input "0.82"
type input "6.83"
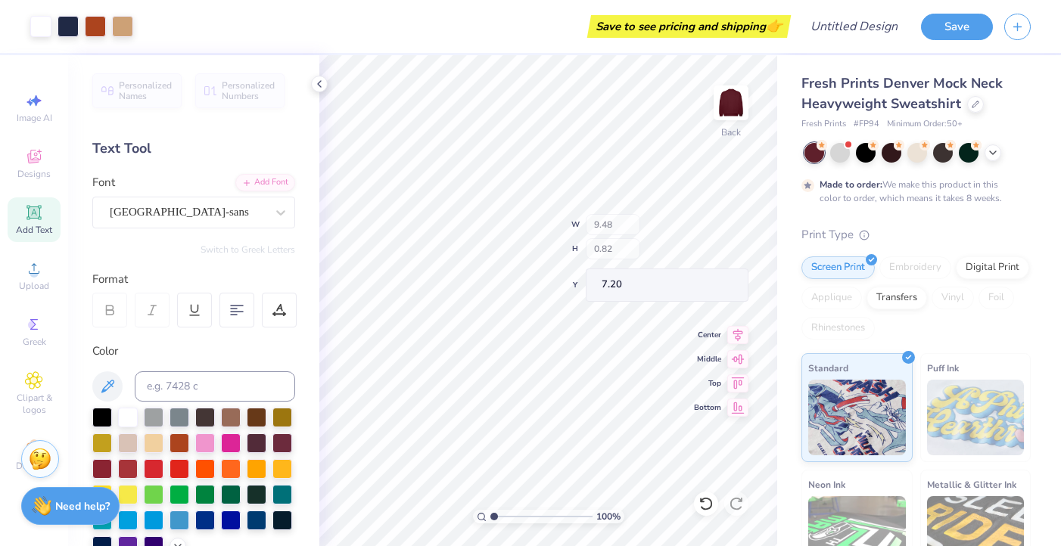
type input "7.20"
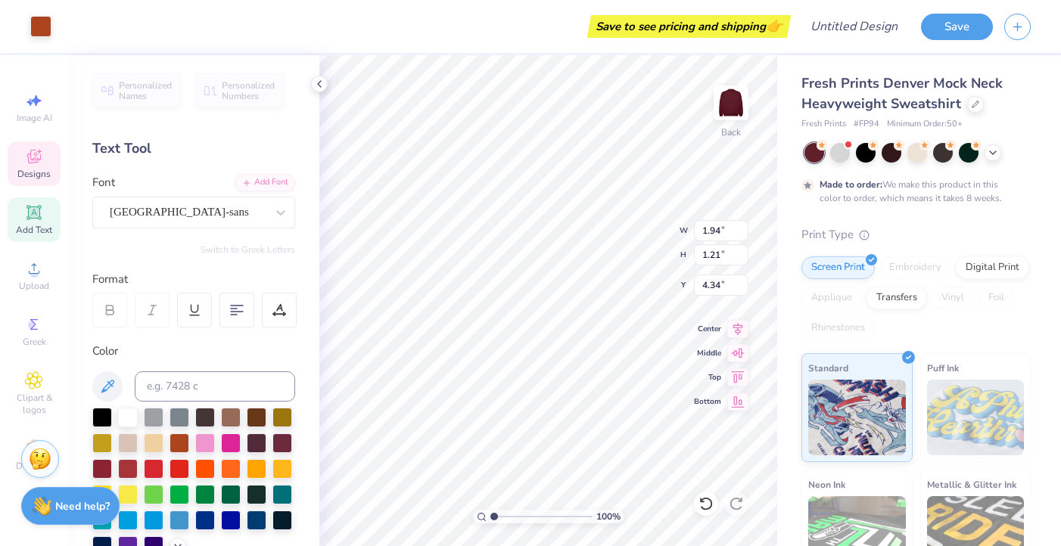
click at [614, 234] on div "100 % Back W 1.94 1.94 " H 1.21 1.21 " Y 4.34 4.34 " Center Middle Top Bottom" at bounding box center [548, 300] width 458 height 491
click at [23, 163] on div "Designs" at bounding box center [34, 164] width 53 height 45
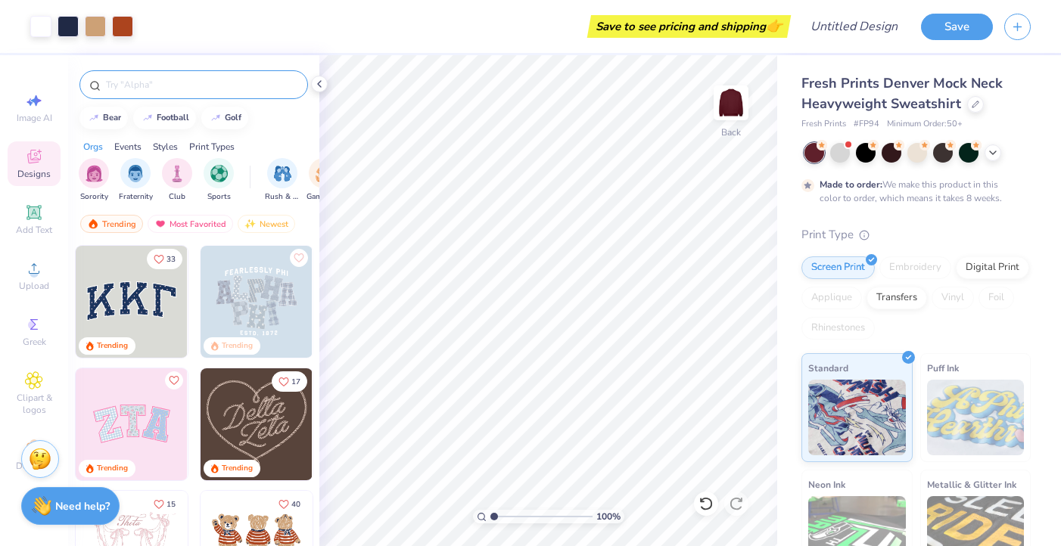
click at [145, 82] on input "text" at bounding box center [201, 84] width 194 height 15
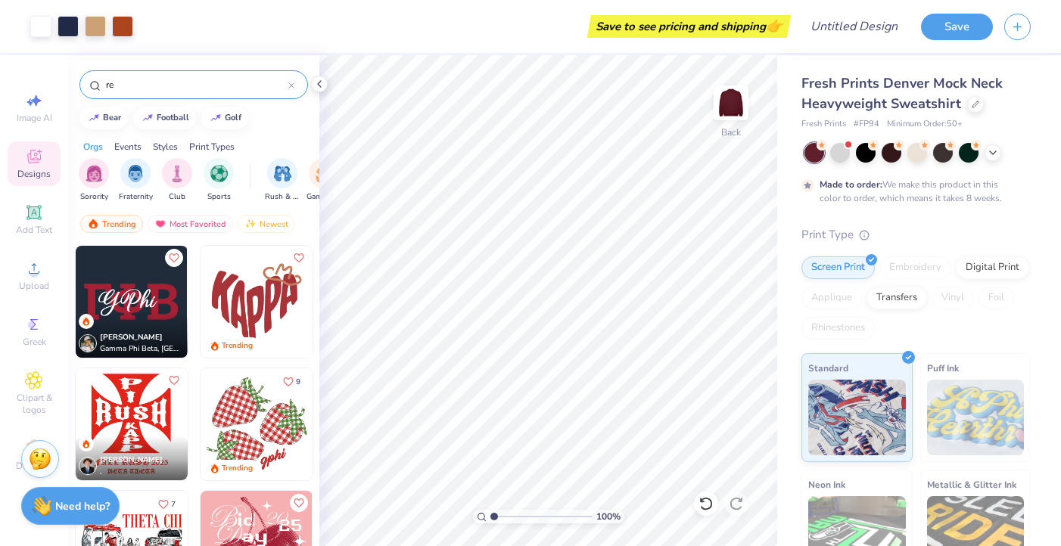
type input "r"
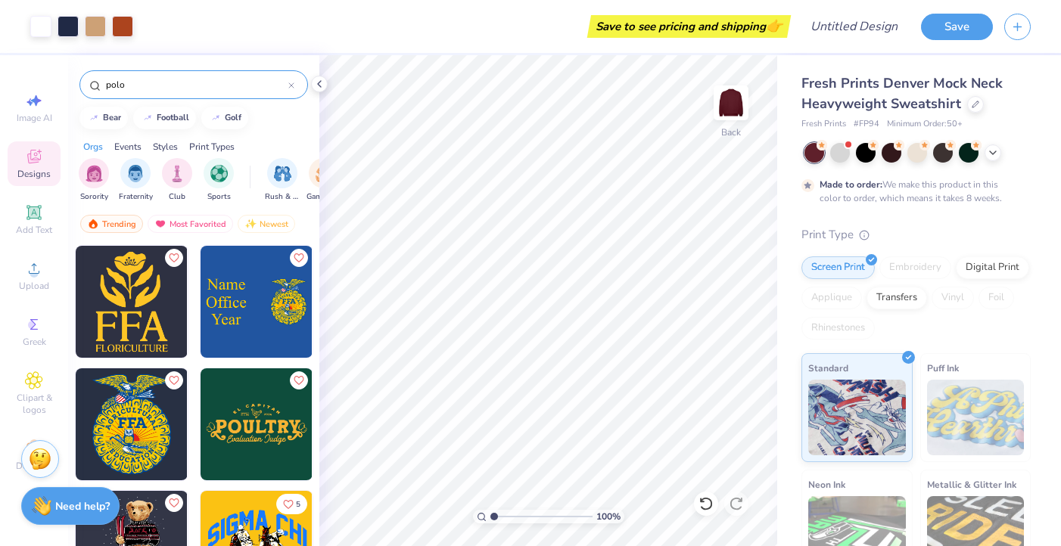
type input "polo"
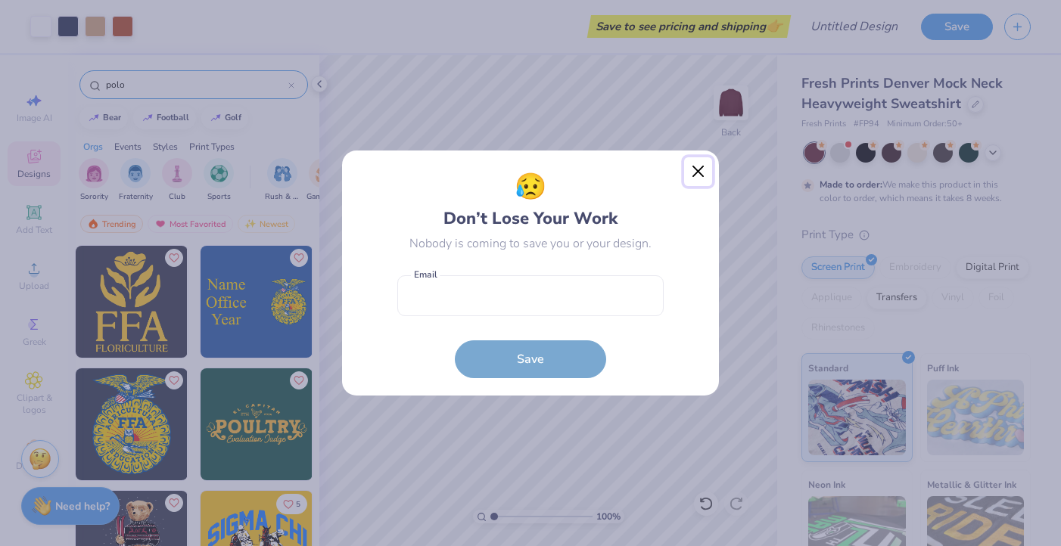
click at [698, 173] on button "Close" at bounding box center [698, 171] width 29 height 29
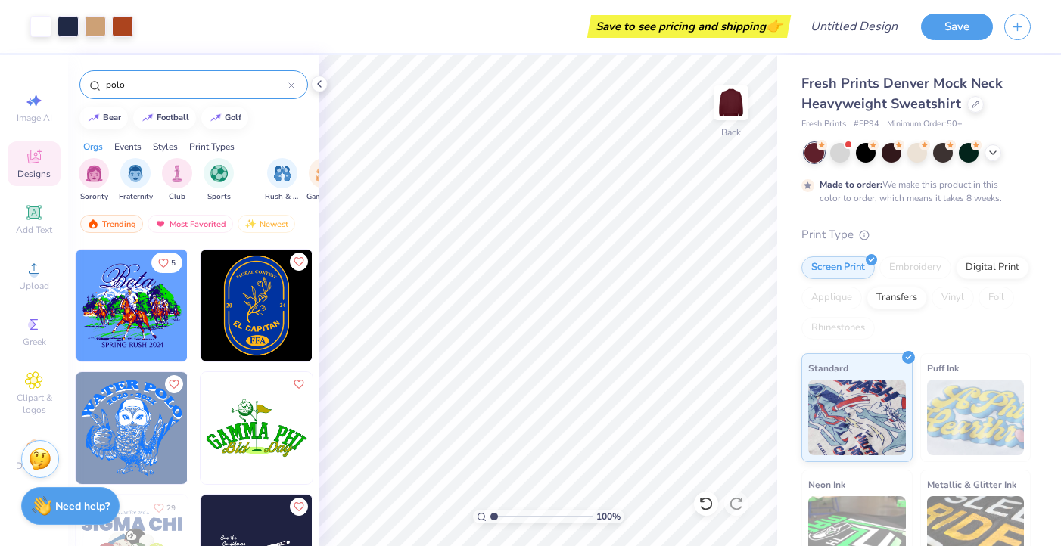
scroll to position [0, 0]
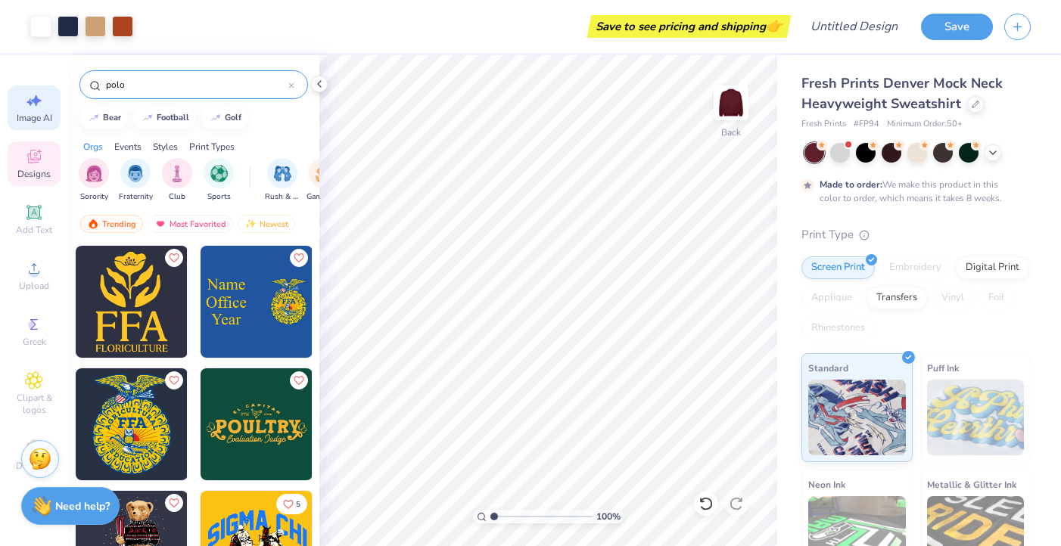
click at [29, 106] on icon at bounding box center [34, 101] width 18 height 18
select select "4"
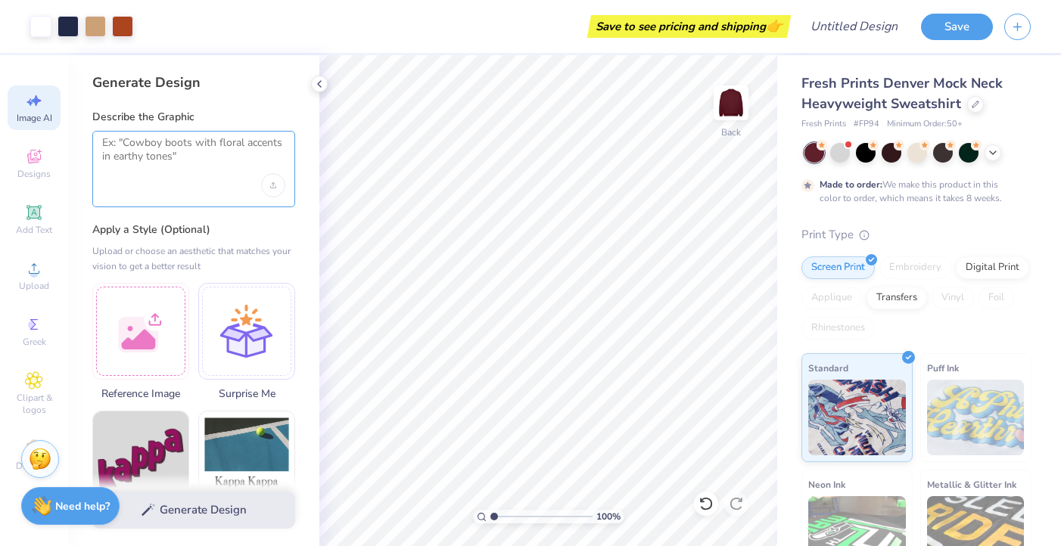
click at [159, 170] on textarea at bounding box center [193, 155] width 183 height 38
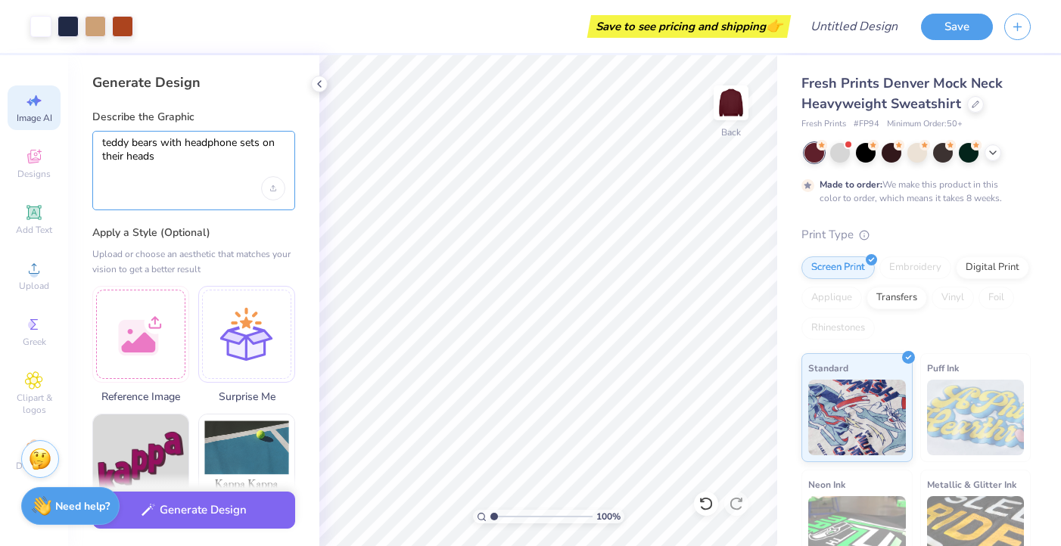
click at [160, 142] on textarea "teddy bears with headphone sets on their heads" at bounding box center [193, 156] width 183 height 41
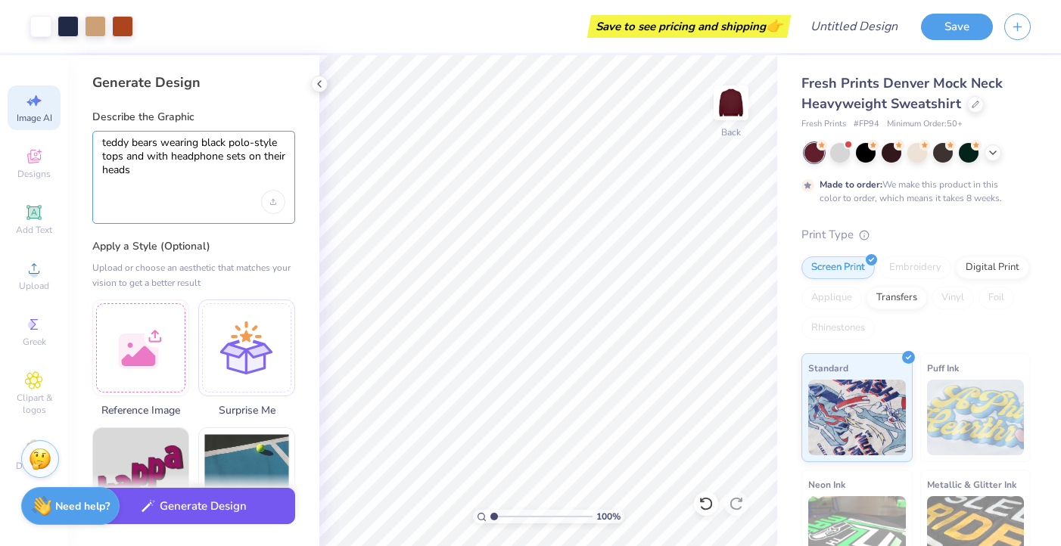
type textarea "teddy bears wearing black polo-style tops and with headphone sets on their heads"
click at [142, 510] on icon "button" at bounding box center [149, 506] width 14 height 13
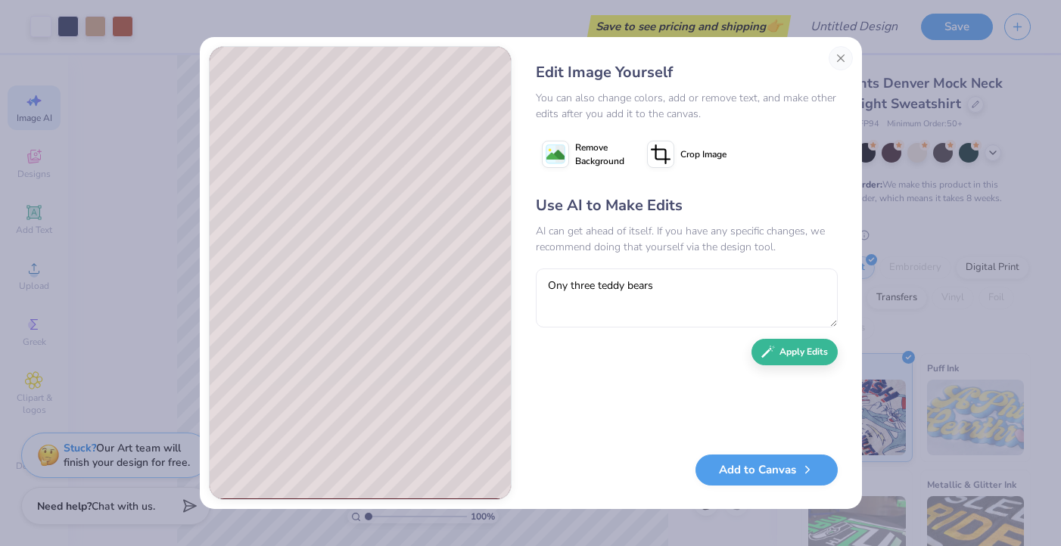
click at [566, 287] on textarea "Ony three teddy bears" at bounding box center [687, 298] width 302 height 59
type textarea "Only three teddy bears"
click at [785, 347] on button "Apply Edits" at bounding box center [795, 348] width 86 height 26
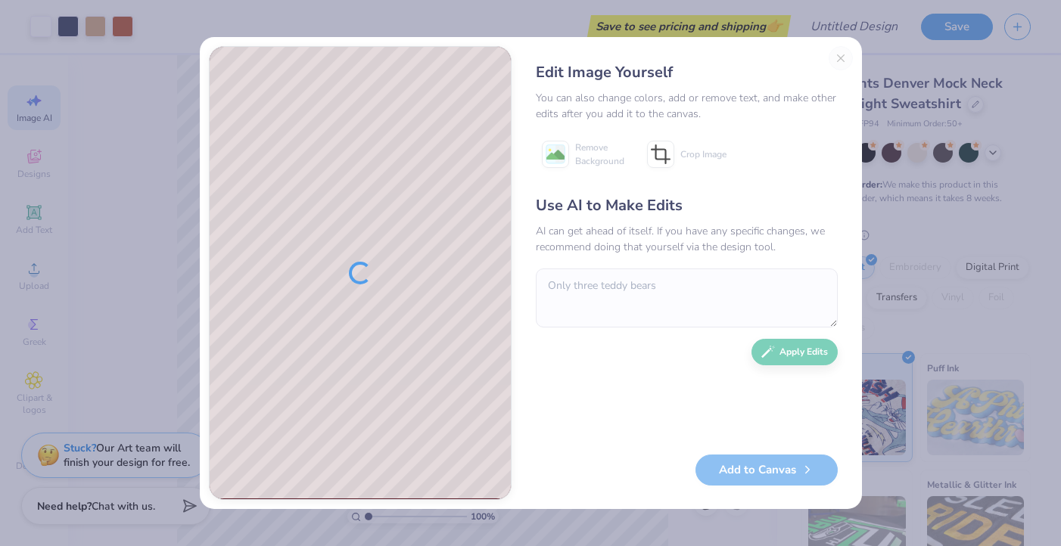
click at [840, 56] on div "Edit Image Yourself You can also change colors, add or remove text, and make ot…" at bounding box center [687, 273] width 332 height 454
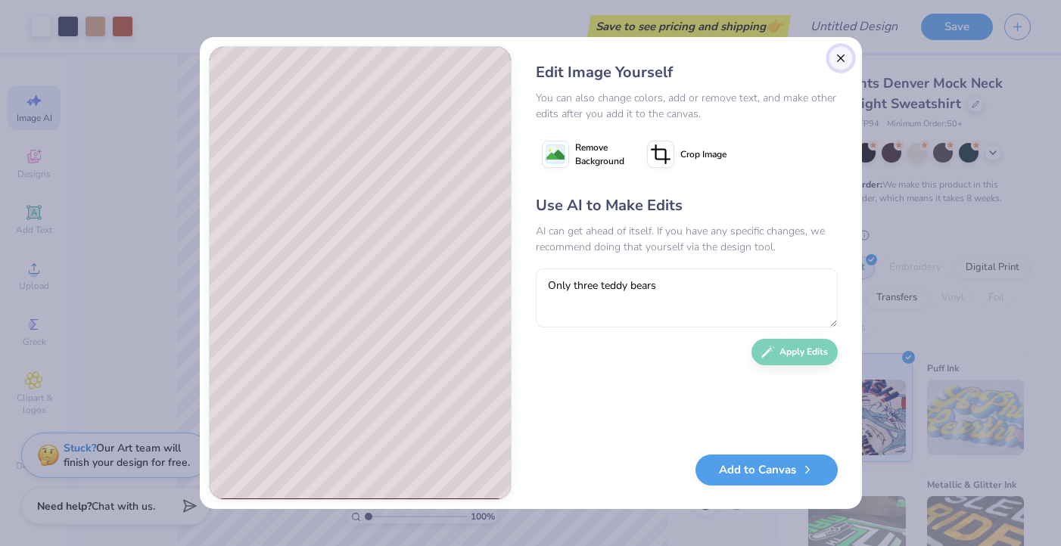
click at [839, 54] on button "Close" at bounding box center [841, 58] width 24 height 24
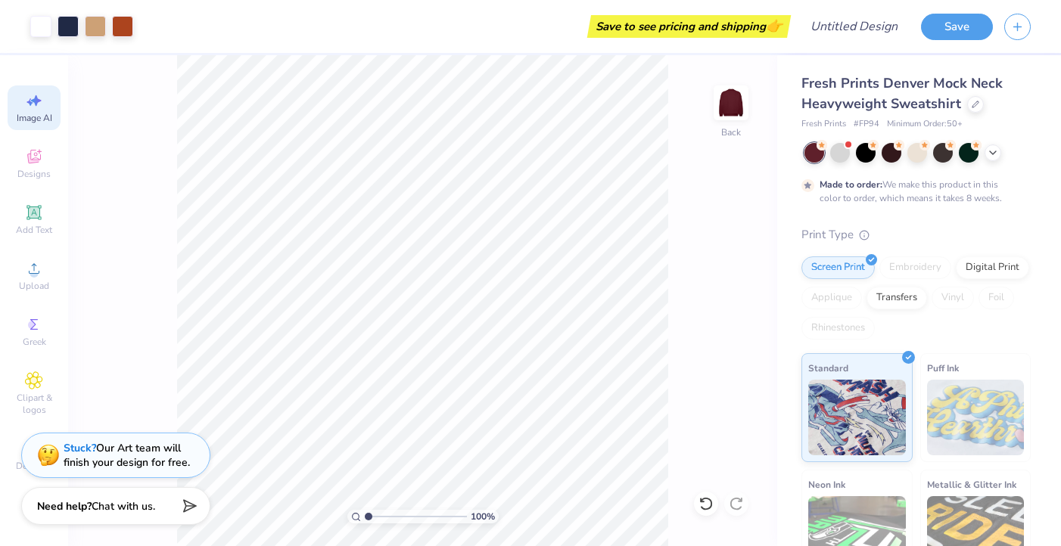
scroll to position [0, 34]
click at [704, 504] on icon at bounding box center [706, 503] width 15 height 15
click at [708, 499] on icon at bounding box center [705, 504] width 13 height 14
click at [25, 163] on icon at bounding box center [34, 157] width 18 height 18
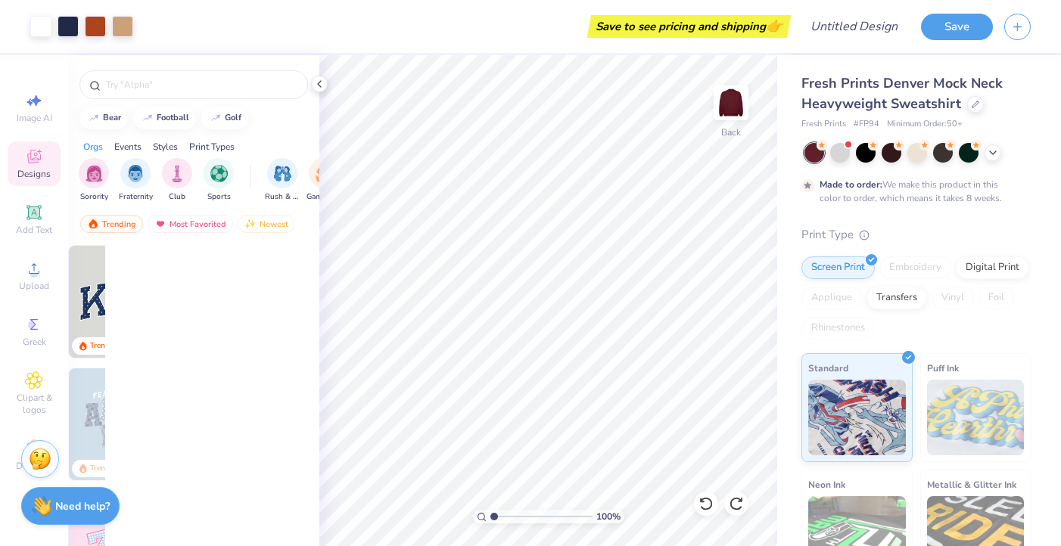
scroll to position [0, 0]
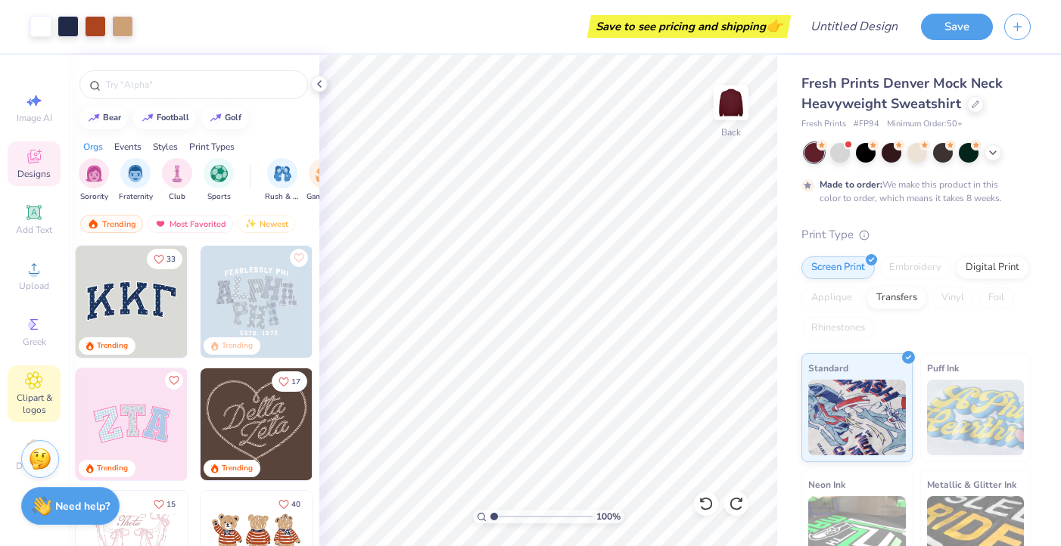
click at [40, 388] on icon at bounding box center [33, 381] width 17 height 18
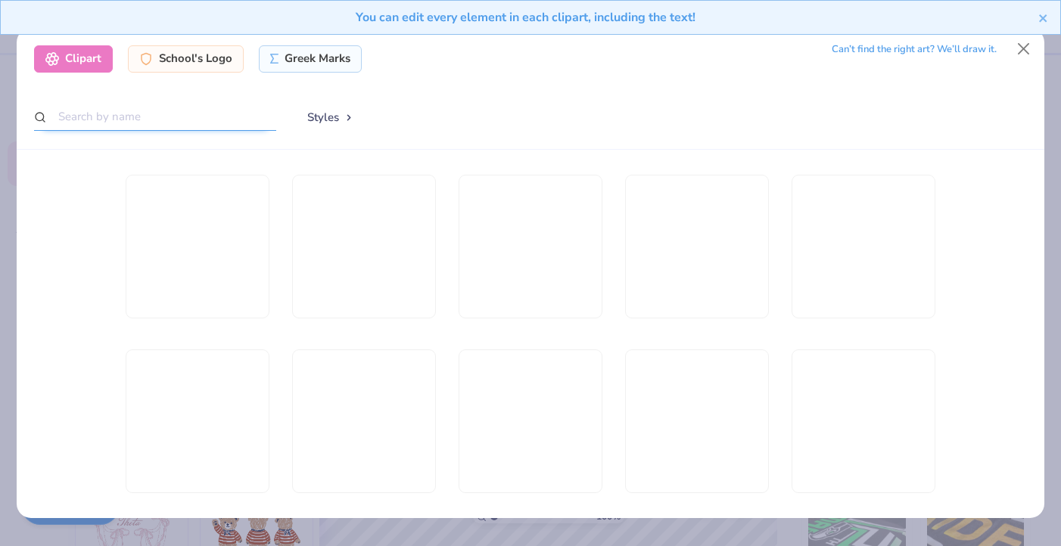
click at [117, 117] on input "text" at bounding box center [155, 117] width 242 height 28
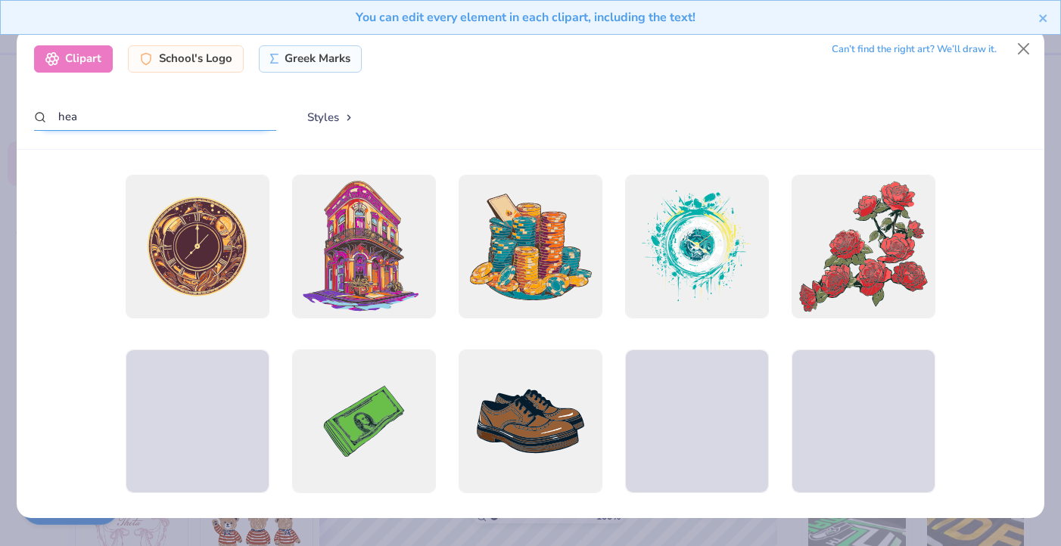
type input "heas"
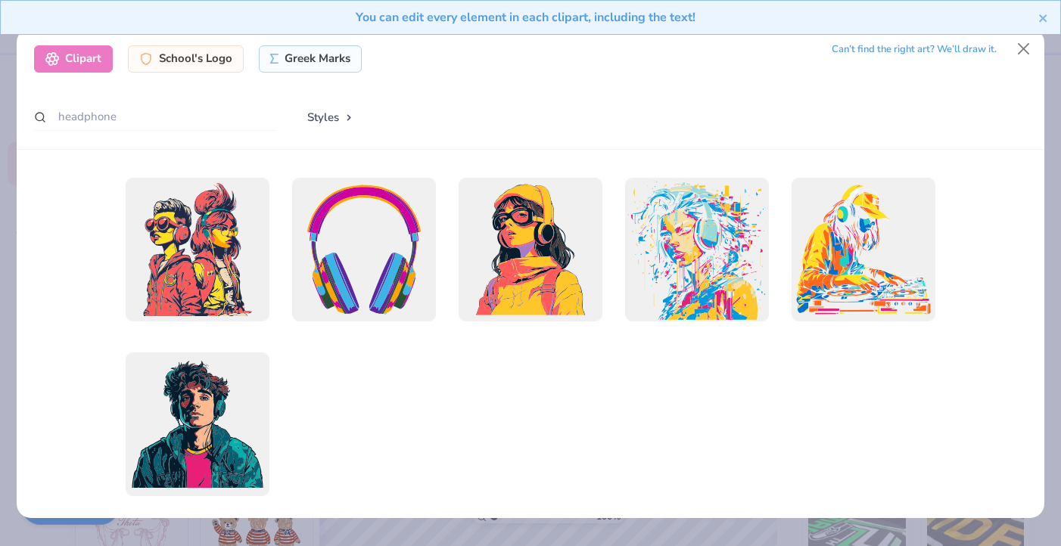
scroll to position [197, 0]
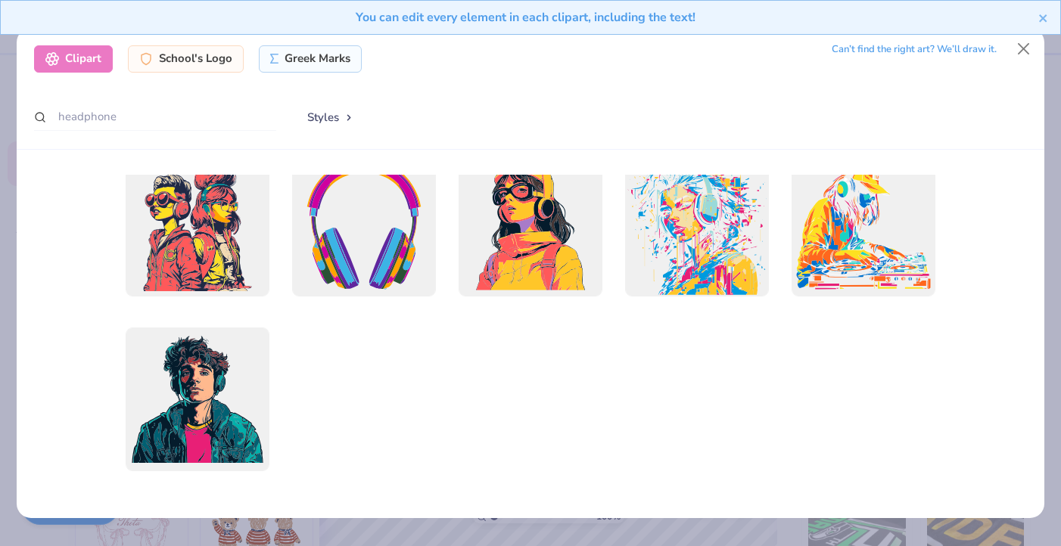
type input "headphone"
click at [1034, 44] on div "You can edit every element in each clipart, including the text!" at bounding box center [530, 23] width 1061 height 46
click at [1025, 48] on button "Close" at bounding box center [1024, 49] width 29 height 29
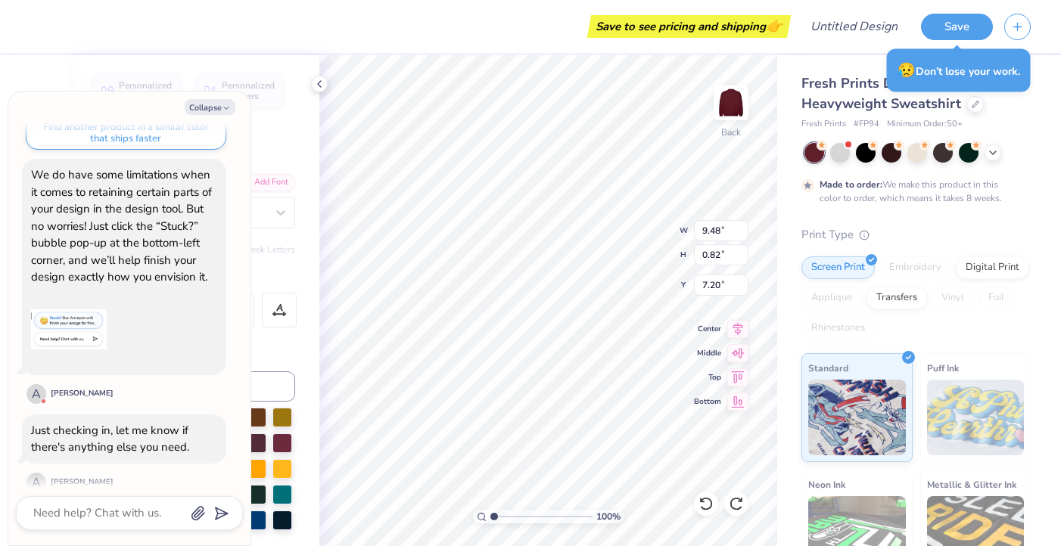
scroll to position [395, 0]
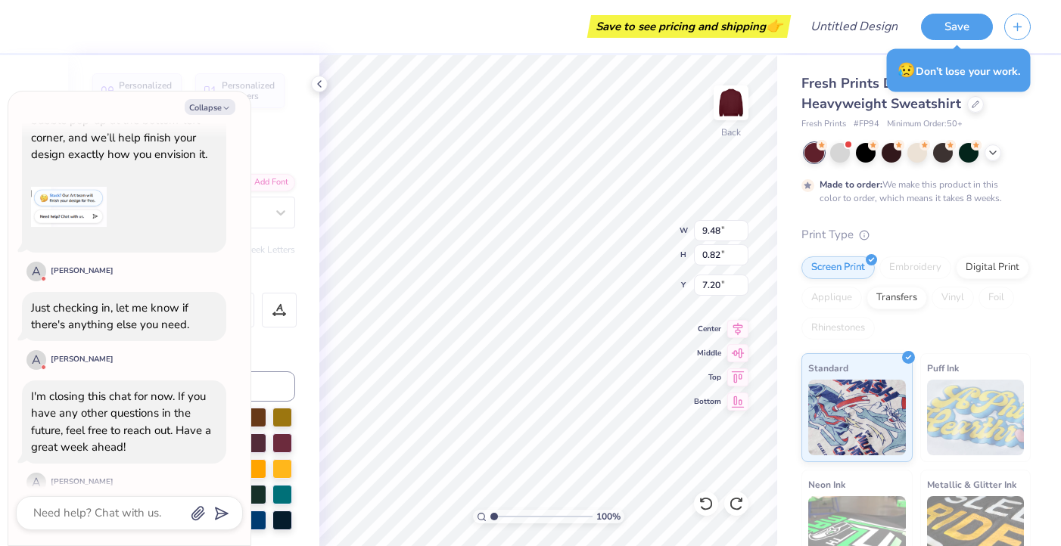
type textarea "x"
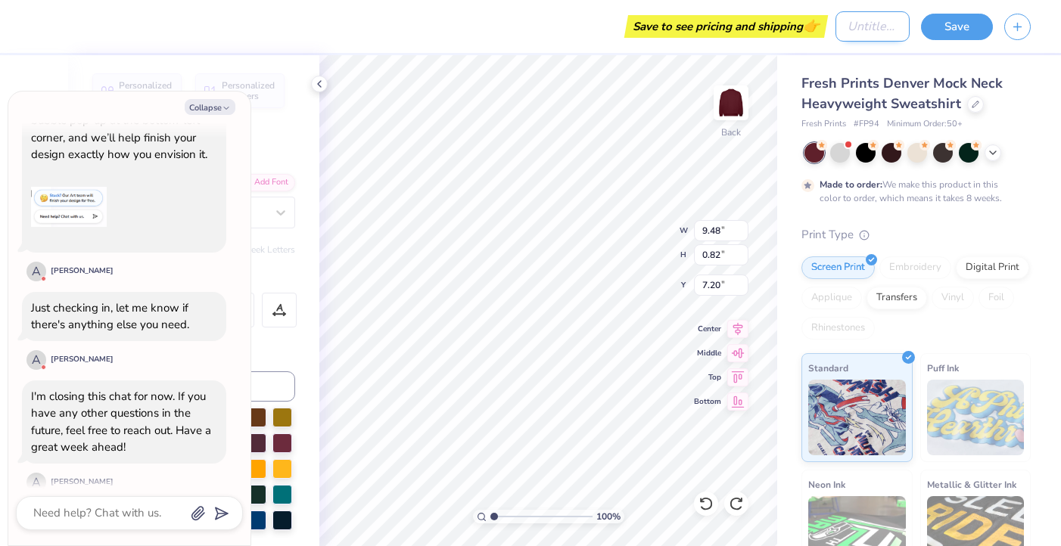
click at [864, 25] on input "Design Title" at bounding box center [873, 26] width 74 height 30
type input "a"
type textarea "x"
type input "am"
type textarea "x"
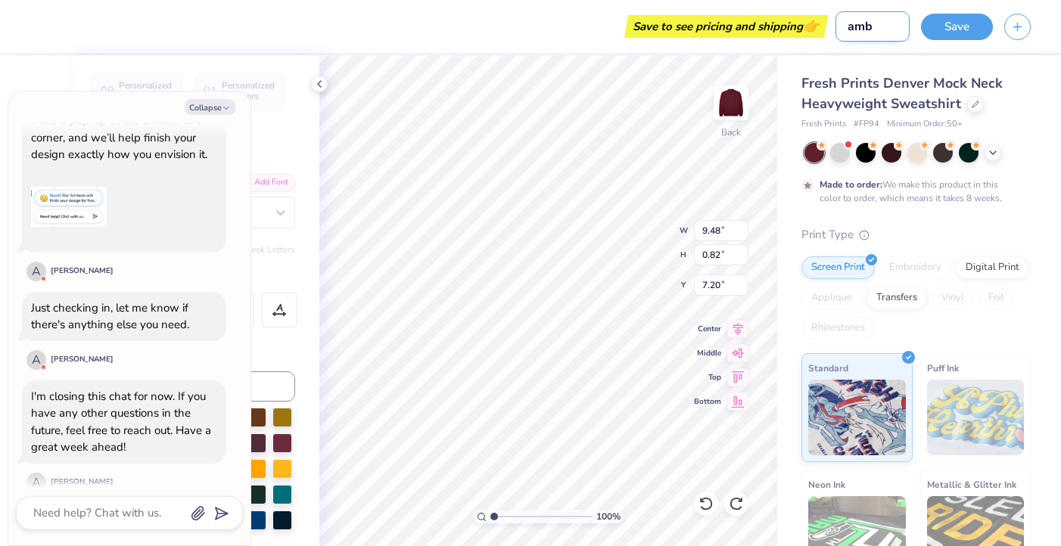
type input "amba"
type textarea "x"
type input "ambas"
type textarea "x"
type input "ambass"
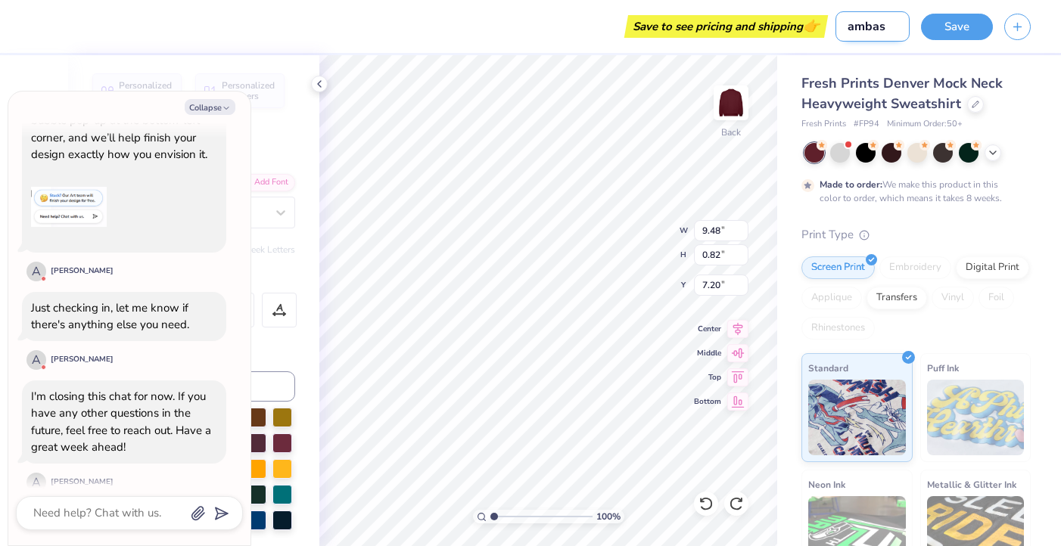
type textarea "x"
type input "ambasss"
type textarea "x"
type input "ambass"
type textarea "x"
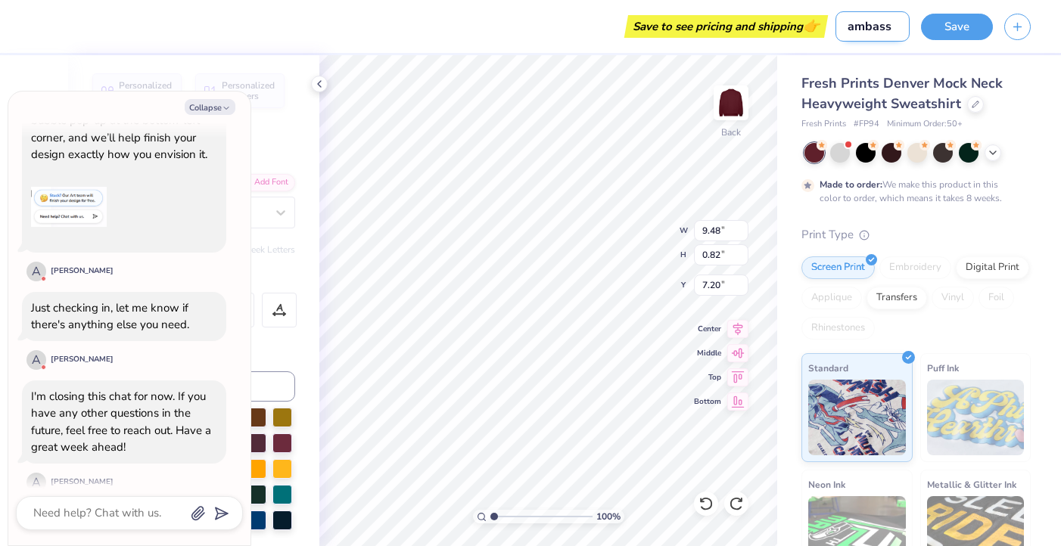
type input "ambassa"
type textarea "x"
type input "ambassad"
type textarea "x"
type input "ambassado"
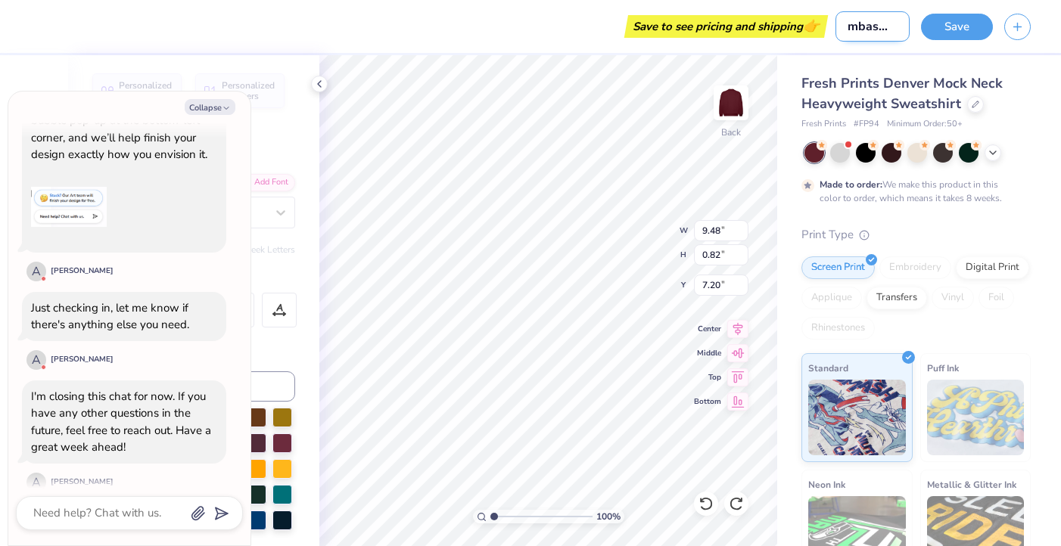
type textarea "x"
type input "ambassador"
type textarea "x"
type input "ambassadors"
type textarea "x"
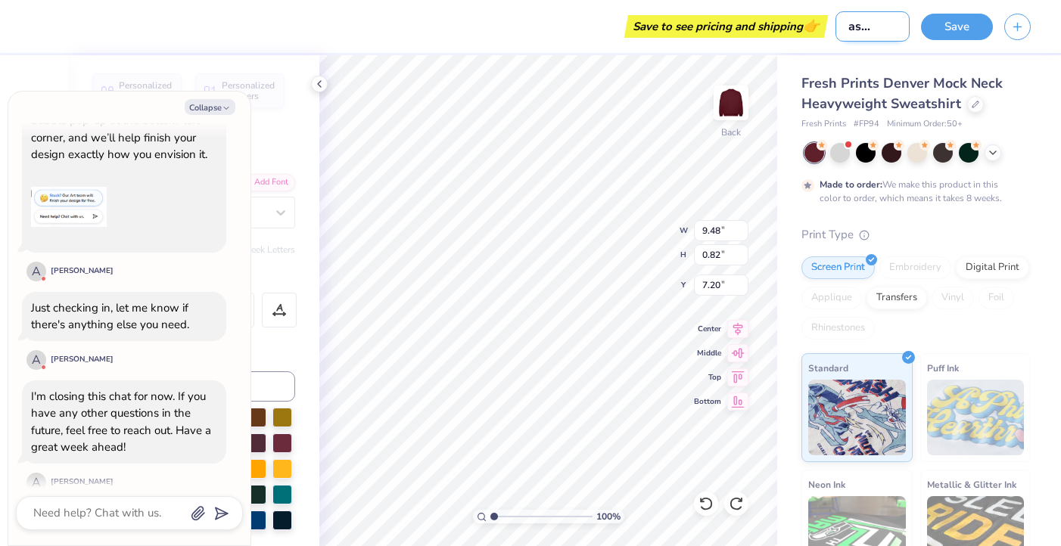
type input "ambassadorsp"
type textarea "x"
type input "ambassadorspo"
type textarea "x"
type input "ambassadorspot"
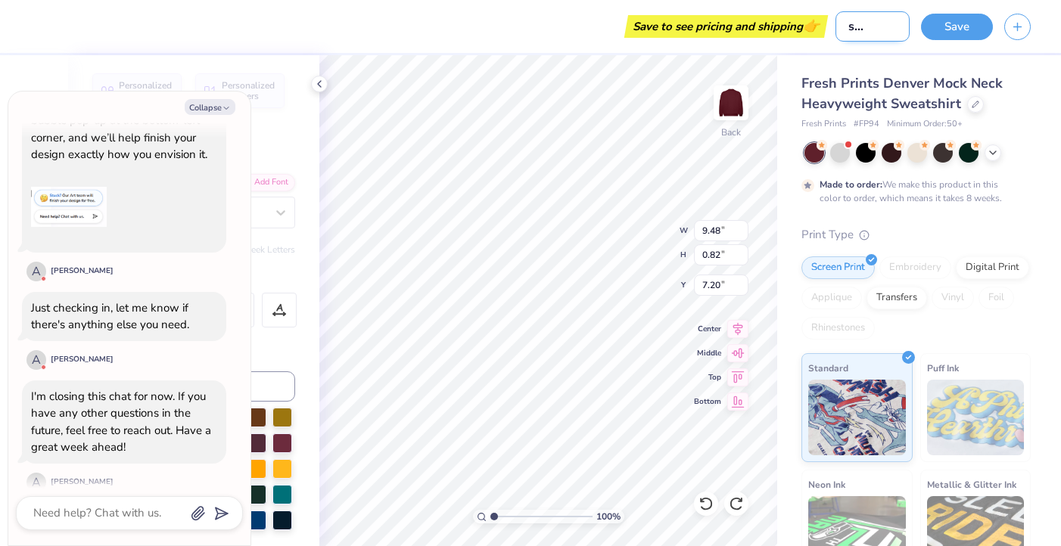
type textarea "x"
type input "ambassadorspote"
type textarea "x"
type input "ambassadorspot"
type textarea "x"
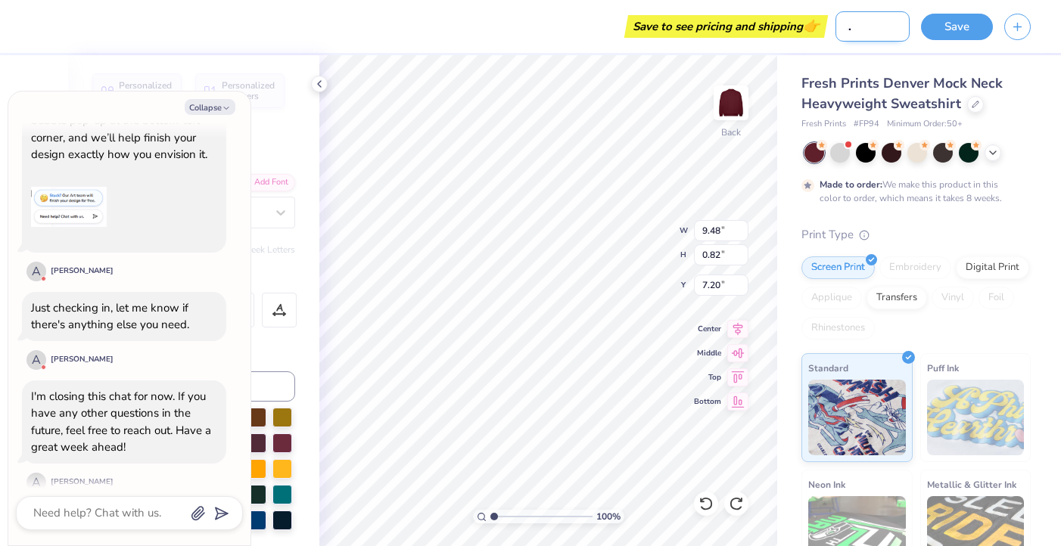
type input "ambassadorspo"
type textarea "x"
type input "ambassadorsp"
type textarea "x"
type input "ambassadors"
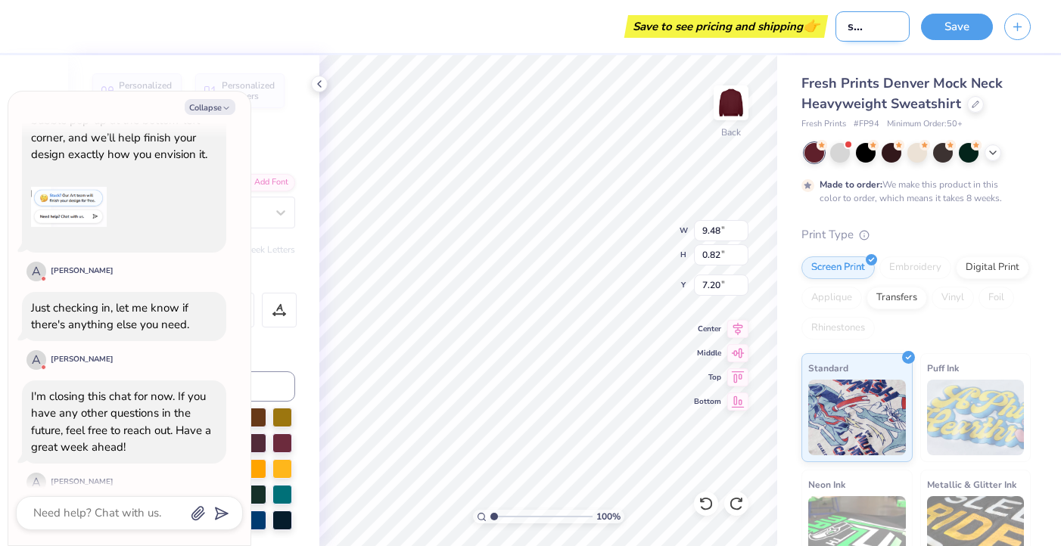
type textarea "x"
type input "ambassadors"
type textarea "x"
type input "ambassadors p"
type textarea "x"
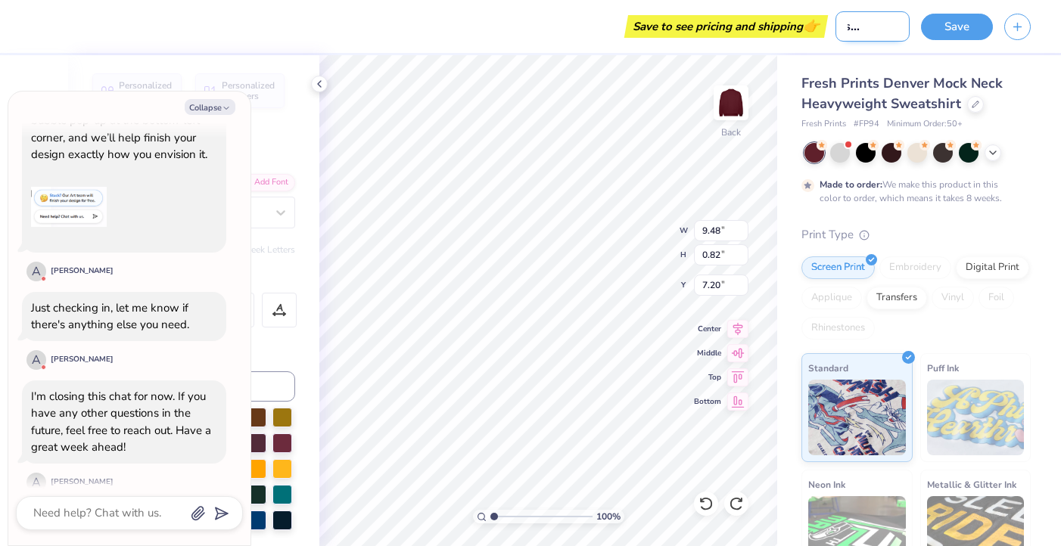
type input "ambassadors pot"
type textarea "x"
type input "ambassadors pote"
type textarea "x"
type input "ambassadors poten"
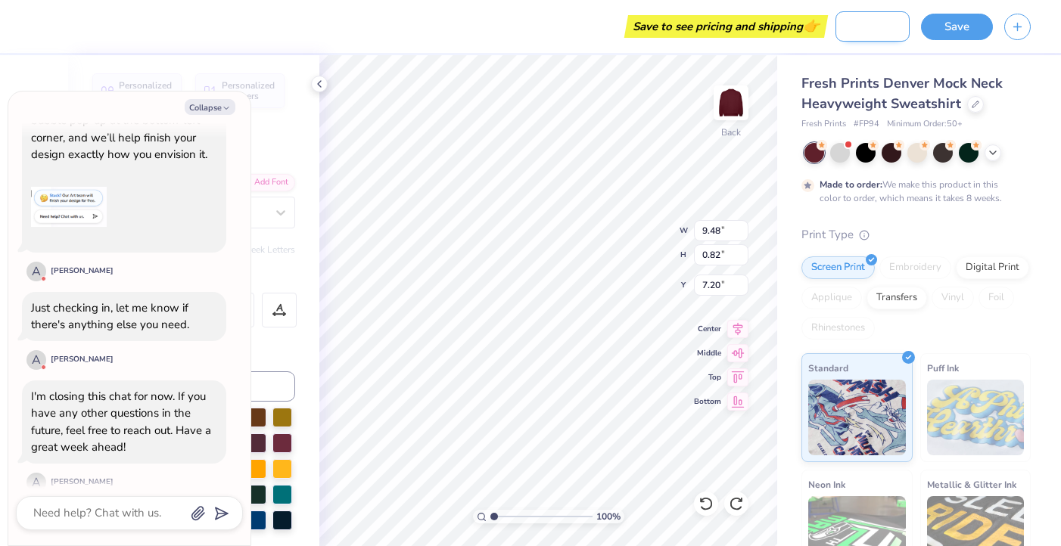
type textarea "x"
type input "ambassadors potent"
type textarea "x"
type input "ambassadors potenti"
type textarea "x"
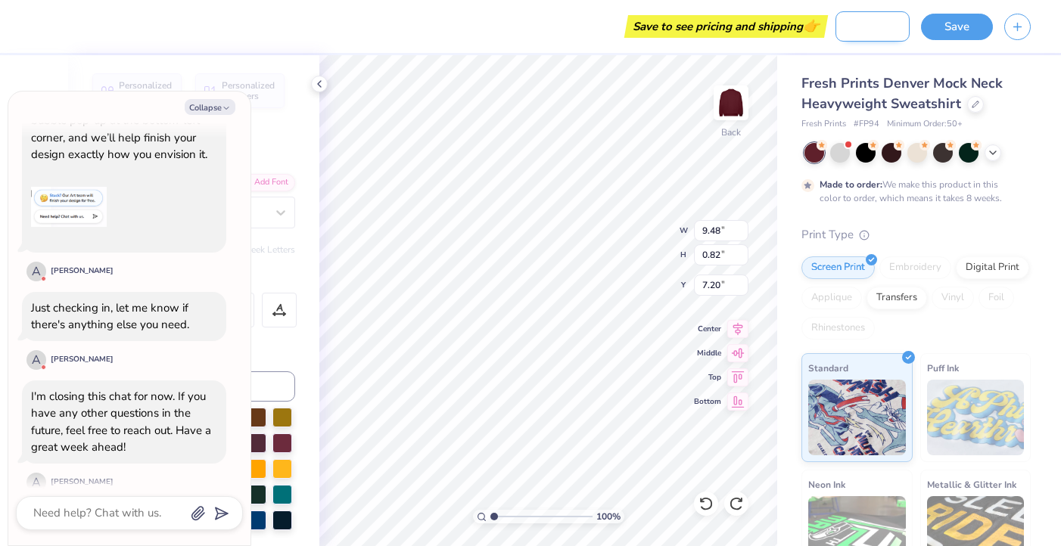
type input "ambassadors potentia"
type textarea "x"
type input "ambassadors potential"
type textarea "x"
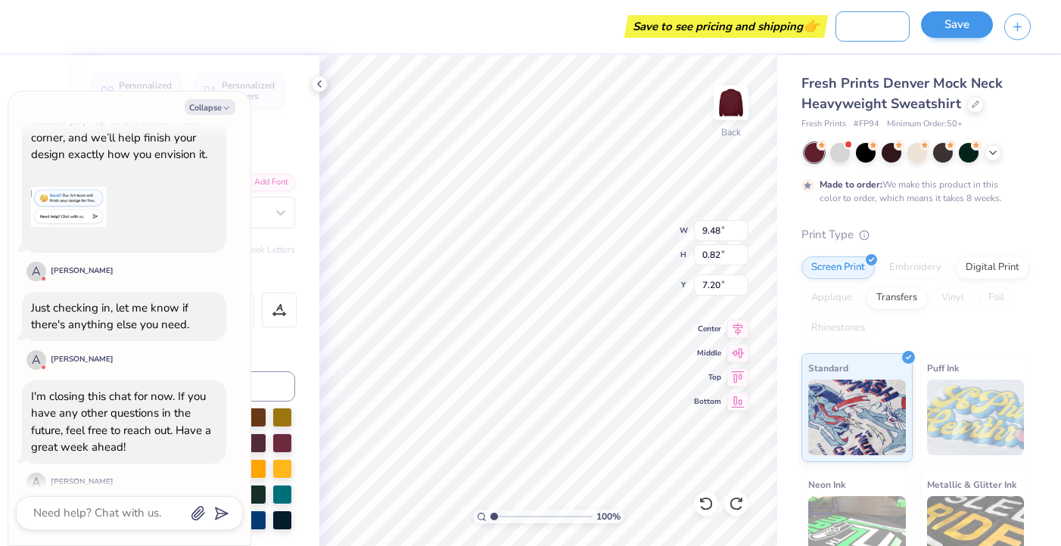
type input "ambassadors potential"
click at [960, 33] on button "Save" at bounding box center [957, 24] width 72 height 26
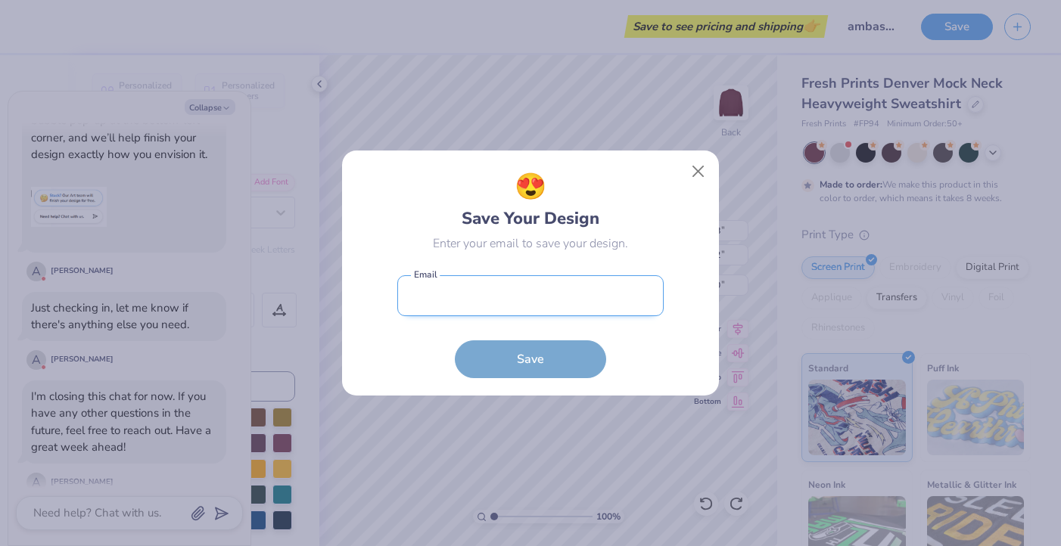
click at [518, 291] on input "email" at bounding box center [530, 296] width 266 height 42
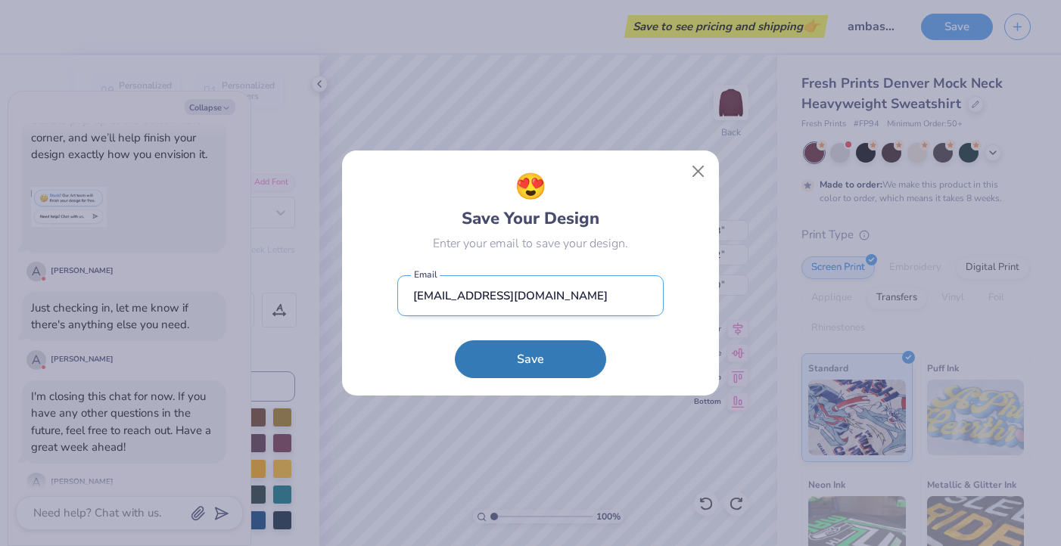
type input "sthuthi.das@gmail.com"
click at [455, 341] on button "Save" at bounding box center [530, 360] width 151 height 38
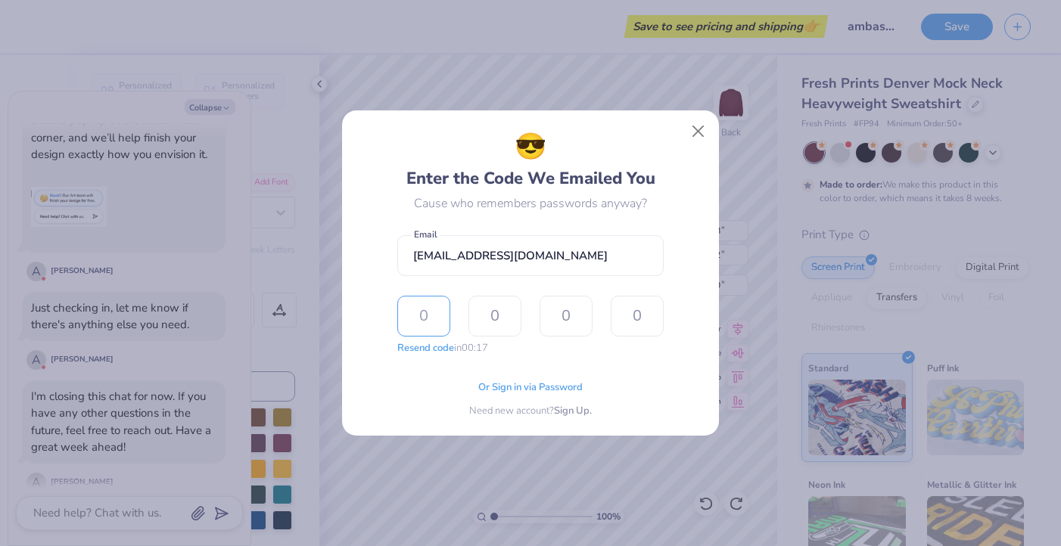
type input "2"
type input "5"
type input "3"
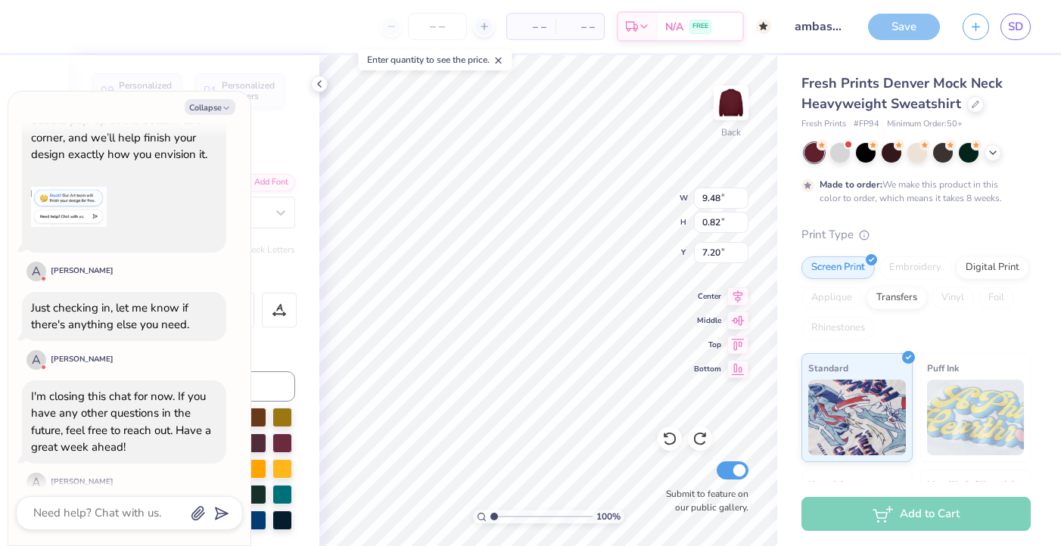
click at [316, 88] on icon at bounding box center [319, 84] width 12 height 12
click at [318, 82] on div "Personalized Names Personalized Numbers Text Tool Add Font Font cafe de paris-s…" at bounding box center [193, 300] width 251 height 491
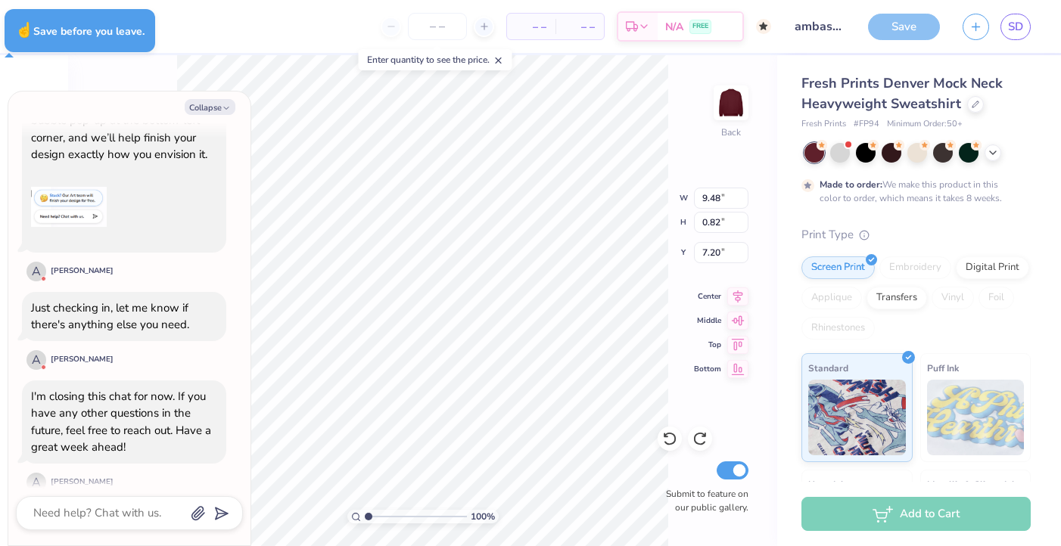
click at [221, 105] on button "Collapse" at bounding box center [210, 107] width 51 height 16
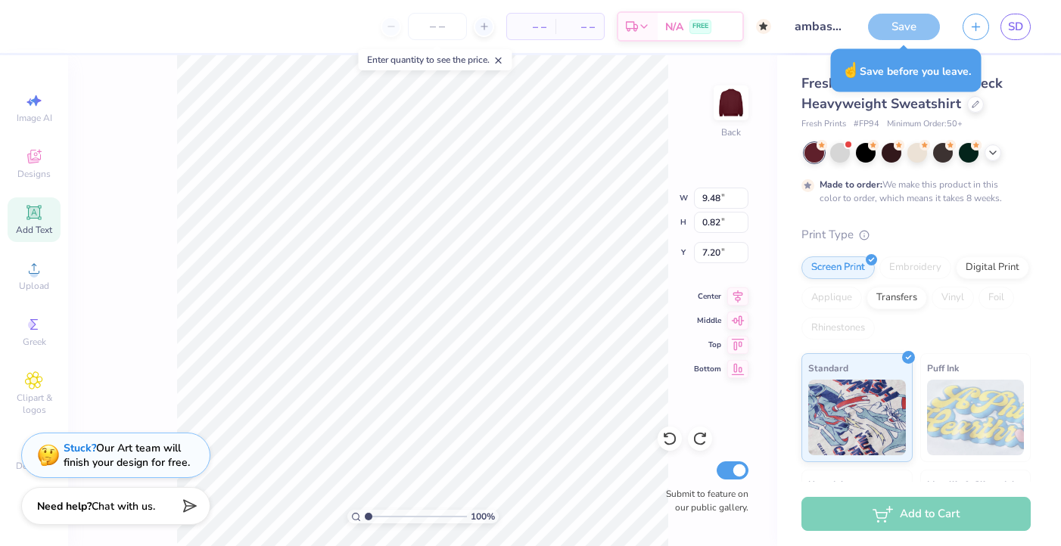
type textarea "x"
click at [884, 17] on div "Save" at bounding box center [904, 27] width 72 height 26
click at [815, 45] on div "Design Title ambassadors potential" at bounding box center [820, 26] width 74 height 53
click at [736, 468] on input "Submit to feature on our public gallery." at bounding box center [733, 471] width 32 height 18
checkbox input "false"
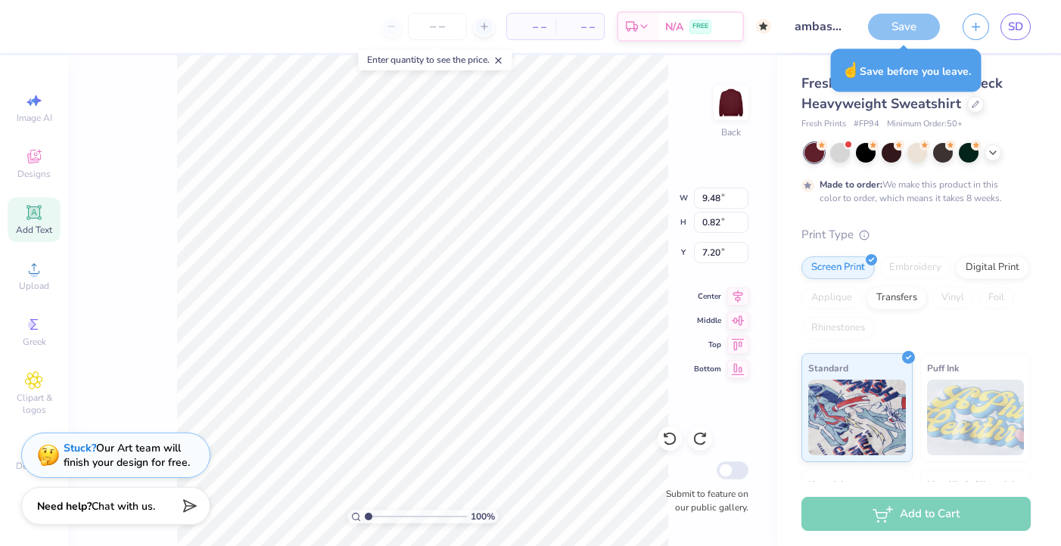
click at [877, 88] on div "☝️ Save before you leave." at bounding box center [906, 70] width 151 height 43
click at [867, 122] on span "# FP94" at bounding box center [867, 124] width 26 height 13
click at [887, 26] on div "Save" at bounding box center [904, 27] width 72 height 26
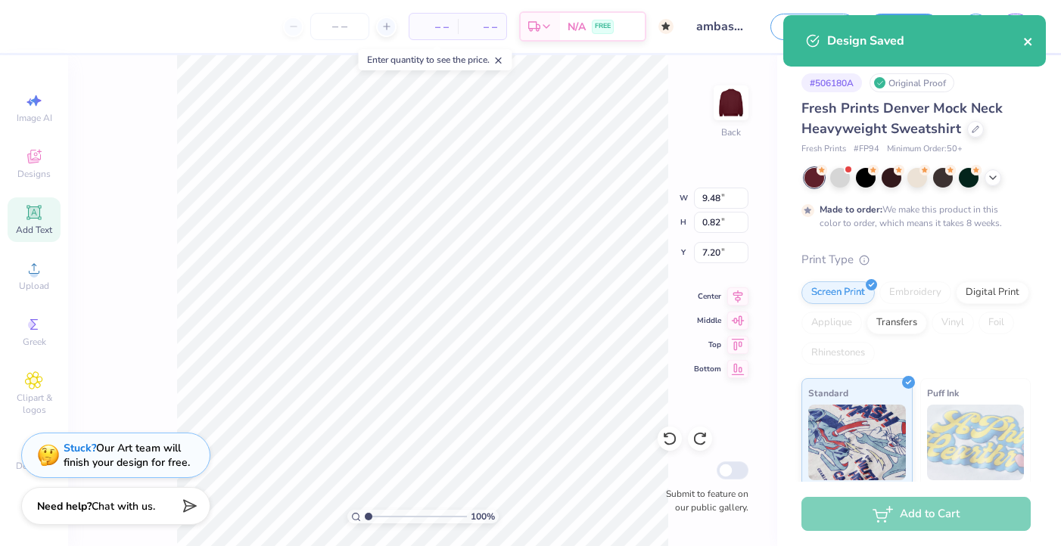
click at [1025, 42] on icon "close" at bounding box center [1028, 42] width 11 height 12
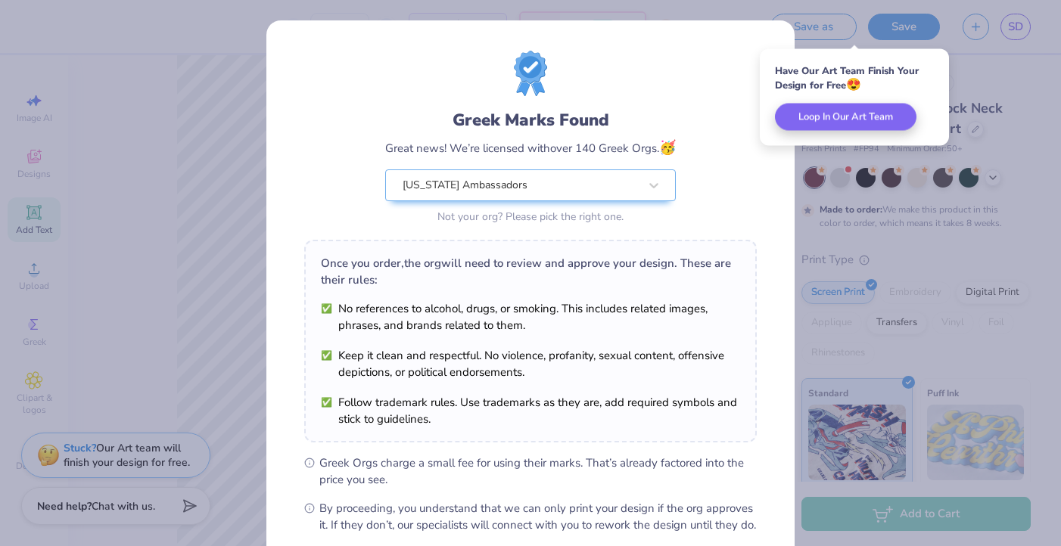
click at [799, 101] on div "Have Our Art Team Finish Your Design for Free 😍 Loop In Our Art Team" at bounding box center [854, 97] width 189 height 97
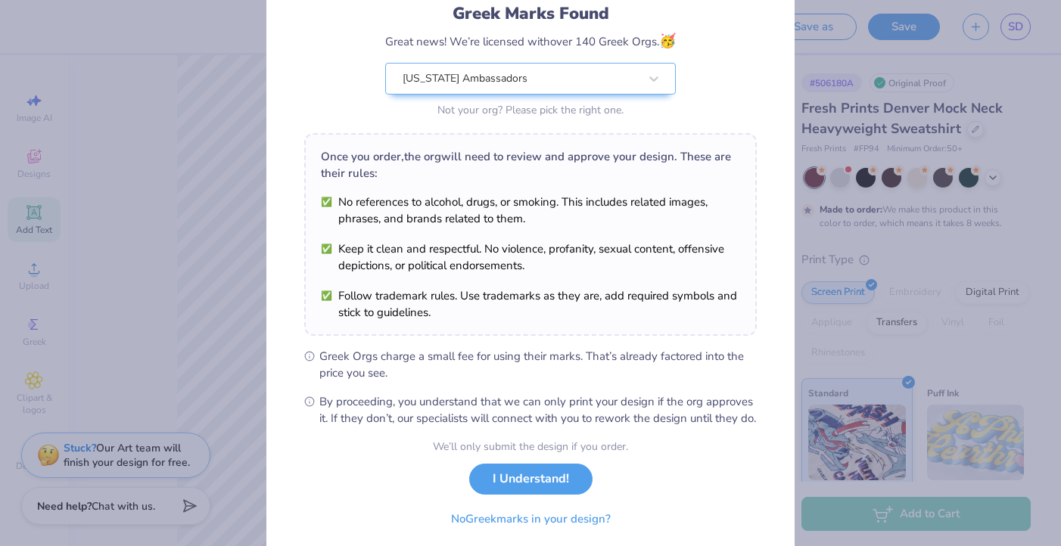
scroll to position [162, 0]
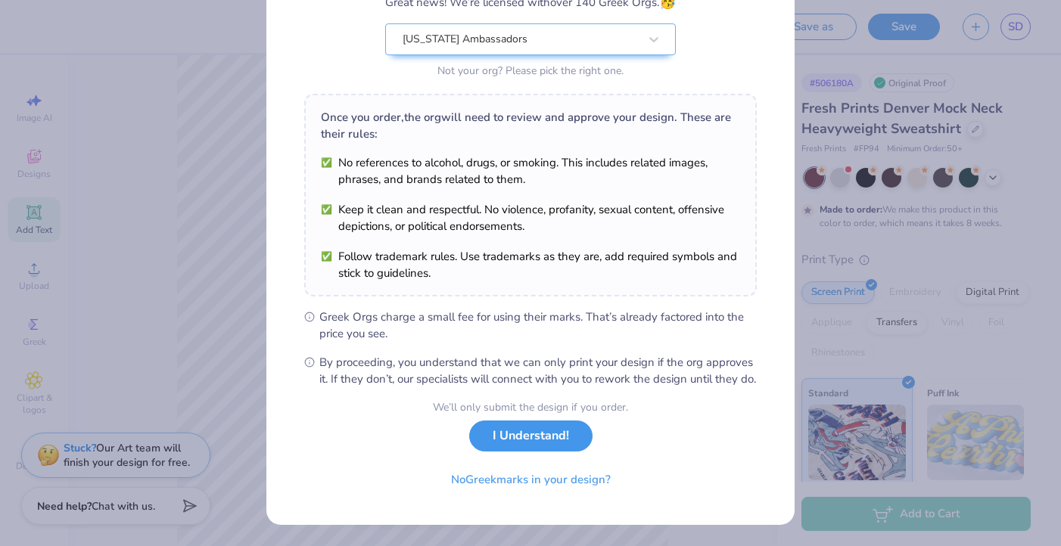
click at [552, 437] on button "I Understand!" at bounding box center [530, 436] width 123 height 31
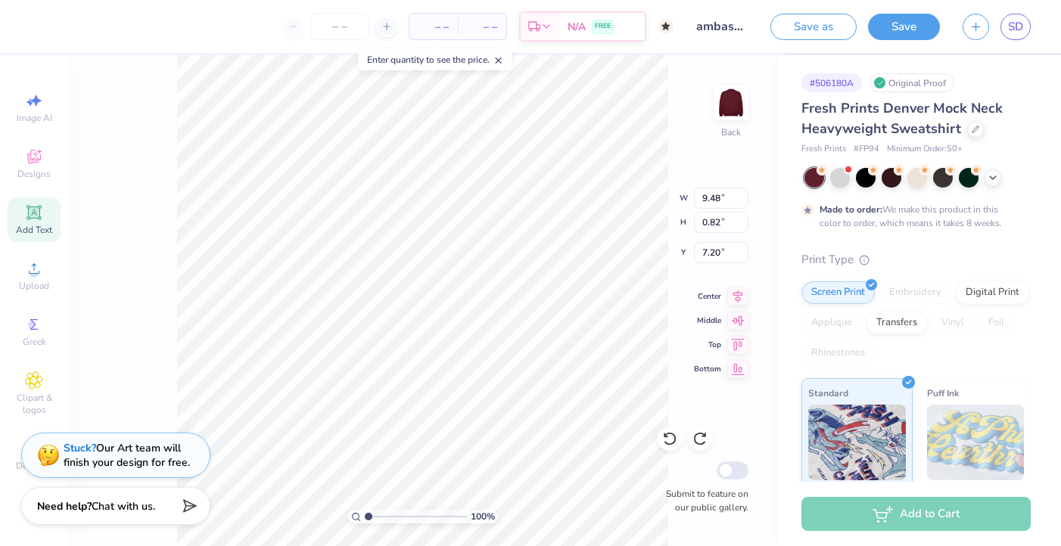
scroll to position [0, 0]
